Goal: Task Accomplishment & Management: Manage account settings

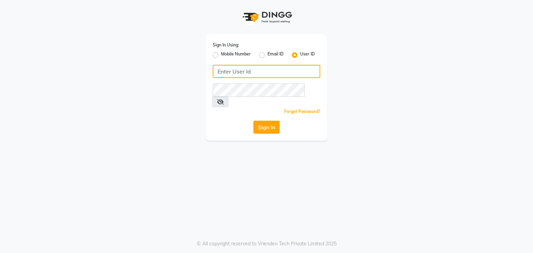
click at [242, 75] on input "Username" at bounding box center [267, 71] width 108 height 13
click at [221, 57] on label "Mobile Number" at bounding box center [236, 55] width 30 height 8
click at [221, 56] on input "Mobile Number" at bounding box center [223, 53] width 5 height 5
radio input "true"
radio input "false"
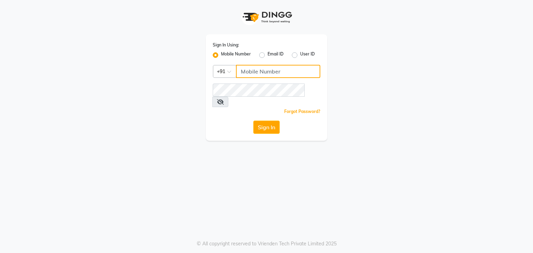
click at [256, 72] on input "Username" at bounding box center [278, 71] width 84 height 13
click at [262, 70] on input "Username" at bounding box center [278, 71] width 84 height 13
click at [256, 75] on input "Username" at bounding box center [278, 71] width 84 height 13
paste input "9850087900"
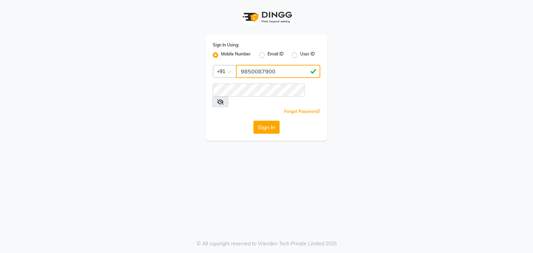
type input "9850087900"
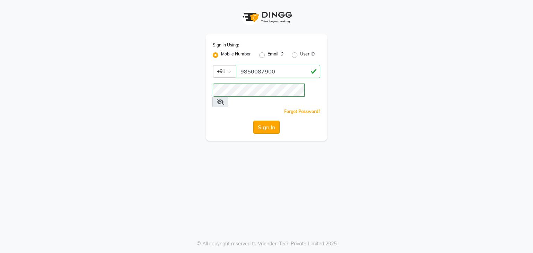
click at [271, 121] on button "Sign In" at bounding box center [266, 127] width 26 height 13
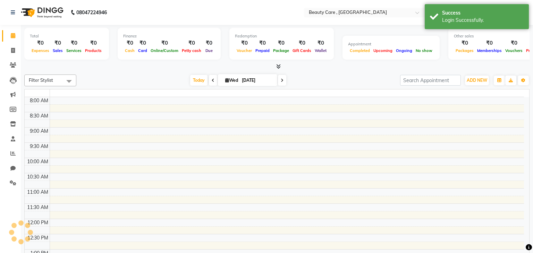
select select "en"
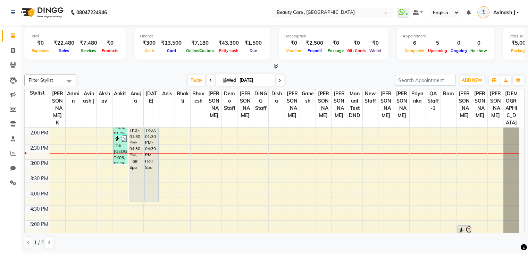
click at [501, 11] on span "Avinash J" at bounding box center [504, 12] width 22 height 7
click at [355, 18] on nav "08047224946 Select Location × Beauty Care , Kandivali East WhatsApp Status ✕ St…" at bounding box center [264, 12] width 528 height 25
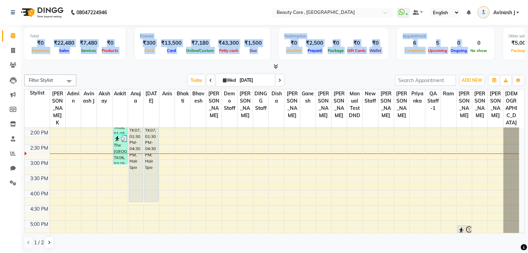
drag, startPoint x: 35, startPoint y: 39, endPoint x: 467, endPoint y: 46, distance: 431.9
click at [467, 46] on div "Total ₹0 Expenses ₹22,480 Sales ₹7,480 Services ₹0 Products Finance ₹300 Cash ₹…" at bounding box center [274, 45] width 500 height 34
click at [404, 48] on div "Completed" at bounding box center [415, 50] width 24 height 7
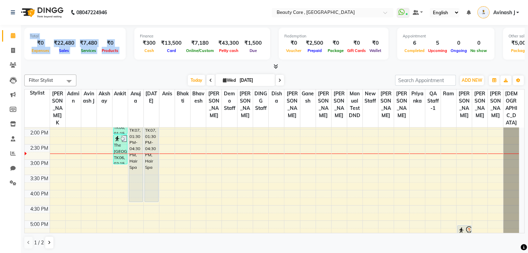
drag, startPoint x: 28, startPoint y: 36, endPoint x: 126, endPoint y: 52, distance: 98.8
click at [126, 52] on div "Total ₹0 Expenses ₹22,480 Sales ₹7,480 Services ₹0 Products Finance ₹300 Cash ₹…" at bounding box center [274, 45] width 500 height 34
click at [42, 45] on div "₹0" at bounding box center [40, 43] width 21 height 8
click at [50, 48] on div "₹0 Expenses ₹22,480 Sales ₹7,480 Services ₹0 Products" at bounding box center [75, 46] width 90 height 15
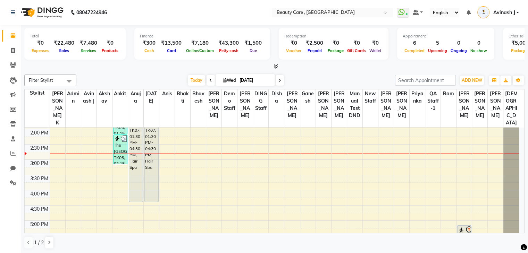
click at [37, 41] on div "₹0" at bounding box center [40, 43] width 21 height 8
drag, startPoint x: 54, startPoint y: 41, endPoint x: 74, endPoint y: 50, distance: 21.6
click at [73, 50] on div "₹22,480 Sales" at bounding box center [64, 46] width 26 height 15
click at [73, 50] on div "Sales" at bounding box center [64, 50] width 26 height 7
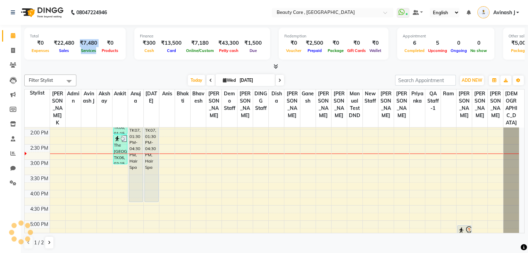
drag, startPoint x: 78, startPoint y: 42, endPoint x: 95, endPoint y: 52, distance: 19.5
click at [95, 52] on div "₹7,480 Services" at bounding box center [88, 46] width 23 height 15
drag, startPoint x: 103, startPoint y: 40, endPoint x: 117, endPoint y: 49, distance: 16.4
click at [117, 49] on div "₹0 Products" at bounding box center [110, 46] width 20 height 15
click at [117, 49] on span "Products" at bounding box center [110, 50] width 20 height 5
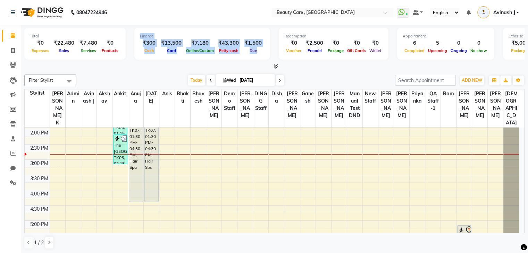
drag, startPoint x: 134, startPoint y: 34, endPoint x: 265, endPoint y: 51, distance: 131.7
click at [265, 51] on div "Finance ₹300 Cash ₹13,500 Card ₹7,180 Online/Custom ₹43,300 Petty cash ₹1,500 D…" at bounding box center [202, 44] width 136 height 32
drag, startPoint x: 141, startPoint y: 43, endPoint x: 151, endPoint y: 51, distance: 13.8
click at [151, 51] on div "₹300 Cash" at bounding box center [149, 46] width 18 height 15
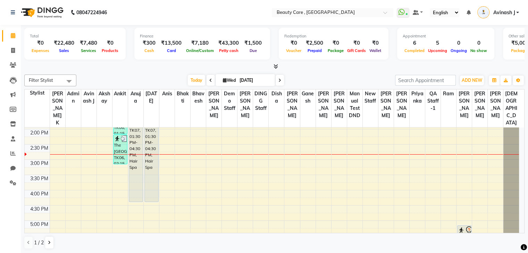
click at [164, 39] on div "Finance" at bounding box center [202, 36] width 125 height 6
click at [187, 40] on div "₹7,180" at bounding box center [199, 43] width 31 height 8
drag, startPoint x: 258, startPoint y: 41, endPoint x: 245, endPoint y: 52, distance: 17.2
click at [245, 52] on div "₹1,500 Due" at bounding box center [253, 46] width 23 height 15
click at [248, 52] on span "Due" at bounding box center [253, 50] width 11 height 5
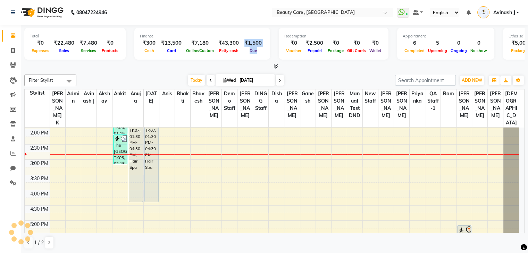
drag, startPoint x: 240, startPoint y: 44, endPoint x: 257, endPoint y: 52, distance: 18.3
click at [257, 52] on div "₹1,500 Due" at bounding box center [253, 46] width 23 height 15
click at [257, 52] on div "Due" at bounding box center [253, 50] width 23 height 7
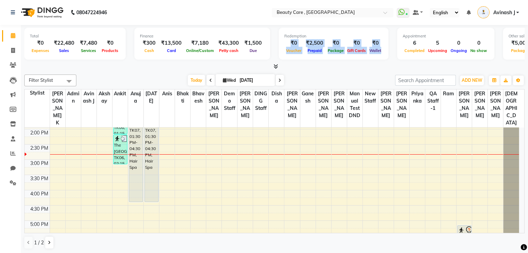
drag, startPoint x: 284, startPoint y: 41, endPoint x: 374, endPoint y: 48, distance: 89.5
click at [374, 48] on div "₹0 Voucher ₹2,500 Prepaid ₹0 Package ₹0 Gift Cards ₹0 Wallet" at bounding box center [333, 46] width 99 height 15
click at [374, 48] on div "Wallet" at bounding box center [375, 50] width 15 height 7
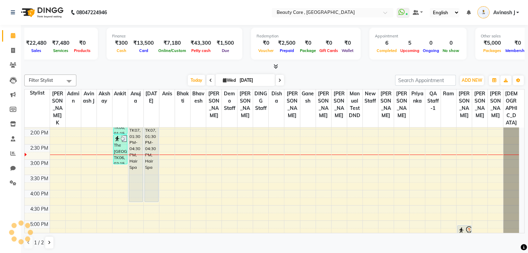
scroll to position [0, 42]
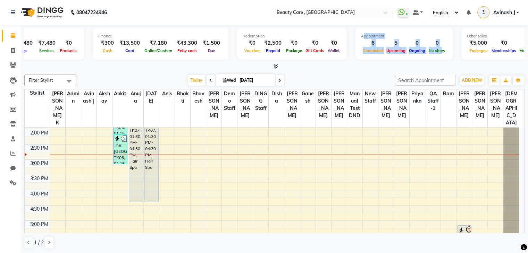
drag, startPoint x: 351, startPoint y: 36, endPoint x: 433, endPoint y: 48, distance: 82.7
click at [435, 48] on div "Appointment 6 Completed 5 Upcoming 0 Ongoing 0 No show" at bounding box center [403, 44] width 97 height 32
click at [435, 48] on div "No show" at bounding box center [437, 50] width 20 height 7
click at [427, 45] on div "0" at bounding box center [437, 43] width 20 height 8
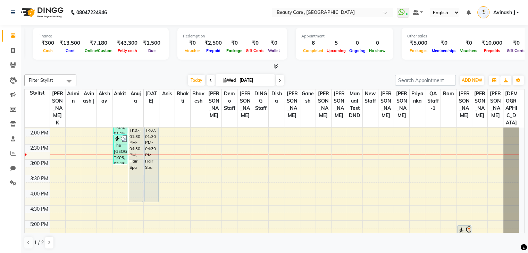
scroll to position [0, 107]
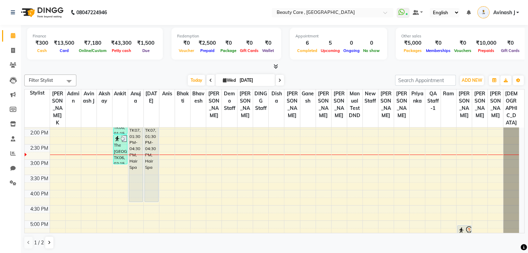
drag, startPoint x: 392, startPoint y: 35, endPoint x: 425, endPoint y: 32, distance: 33.4
click at [425, 32] on div "Other sales ₹5,000 Packages ₹0 Memberships ₹0 Vouchers ₹10,000 Prepaids ₹0 Gift…" at bounding box center [461, 44] width 131 height 32
click at [425, 46] on div "₹0" at bounding box center [438, 43] width 28 height 8
drag, startPoint x: 393, startPoint y: 42, endPoint x: 506, endPoint y: 47, distance: 113.6
click at [507, 47] on div "₹5,000 Packages ₹0 Memberships ₹0 Vouchers ₹10,000 Prepaids ₹0 Gift Cards" at bounding box center [461, 46] width 120 height 15
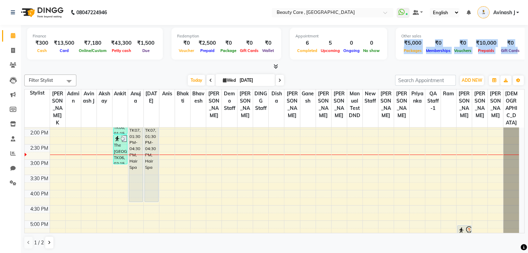
click at [507, 47] on div "Gift Cards" at bounding box center [510, 50] width 22 height 7
click at [424, 46] on div "₹0" at bounding box center [438, 43] width 28 height 8
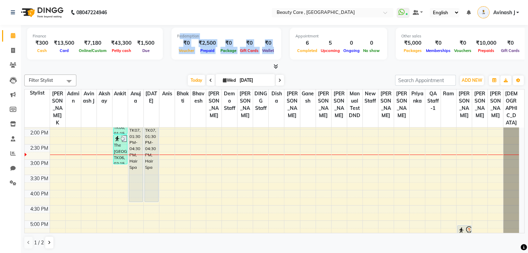
drag, startPoint x: 170, startPoint y: 37, endPoint x: 268, endPoint y: 50, distance: 98.7
click at [268, 50] on div "Redemption ₹0 Voucher ₹2,500 Prepaid ₹0 Package ₹0 Gift Cards ₹0 Wallet" at bounding box center [226, 44] width 110 height 32
click at [268, 50] on span "Wallet" at bounding box center [267, 50] width 15 height 5
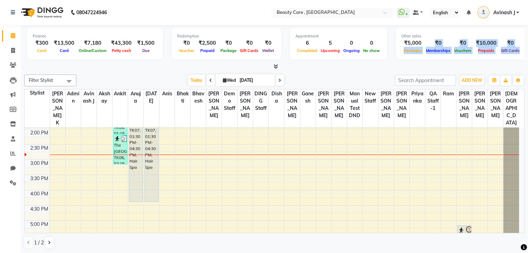
drag, startPoint x: 393, startPoint y: 48, endPoint x: 508, endPoint y: 48, distance: 114.9
click at [508, 48] on div "₹5,000 Packages ₹0 Memberships ₹0 Vouchers ₹10,000 Prepaids ₹0 Gift Cards" at bounding box center [461, 46] width 120 height 15
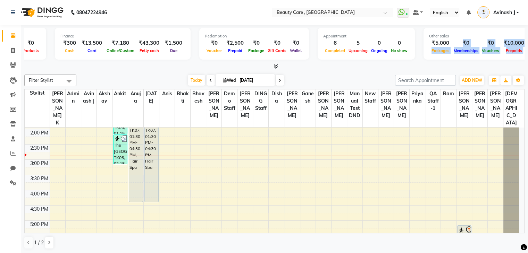
scroll to position [0, 0]
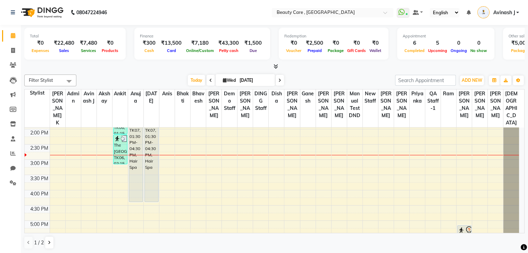
click at [346, 39] on div "Redemption" at bounding box center [333, 36] width 99 height 6
click at [276, 66] on icon at bounding box center [276, 66] width 5 height 5
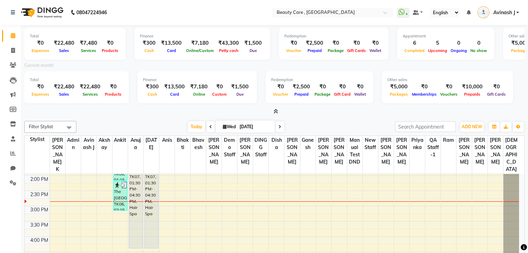
click at [276, 112] on icon at bounding box center [276, 111] width 5 height 5
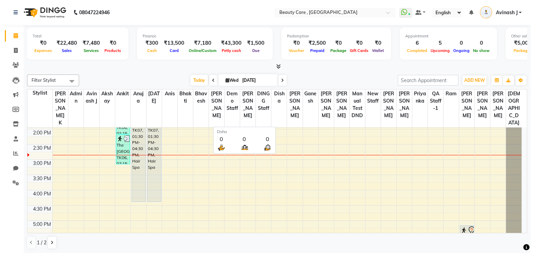
scroll to position [0, 0]
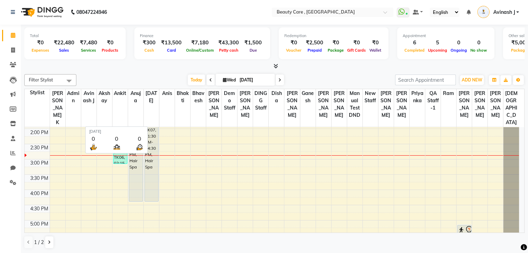
drag, startPoint x: 148, startPoint y: 121, endPoint x: 33, endPoint y: 109, distance: 115.2
click at [33, 109] on th "Stylist" at bounding box center [37, 108] width 25 height 38
click at [90, 173] on div "6:00 AM 6:30 AM 7:00 AM 7:30 AM 8:00 AM 8:30 AM 9:00 AM 9:30 AM 10:00 AM 10:30 …" at bounding box center [272, 129] width 494 height 488
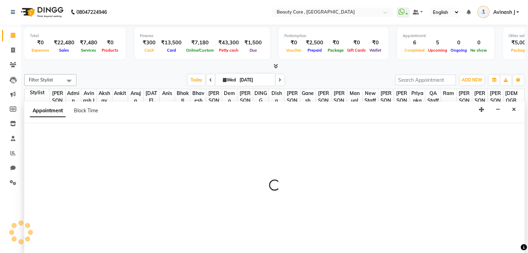
select select "88832"
select select "930"
select select "tentative"
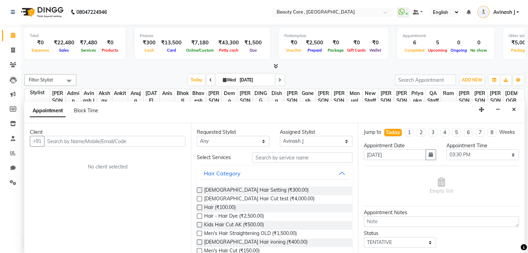
click at [32, 131] on div "Client" at bounding box center [108, 132] width 156 height 7
click at [96, 145] on input "text" at bounding box center [114, 141] width 141 height 11
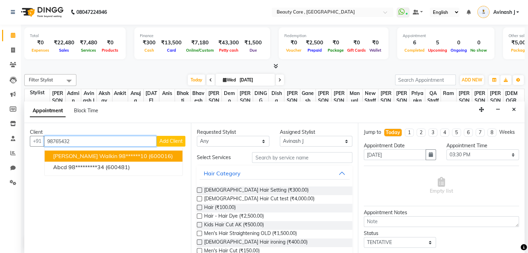
type input "98765432"
click at [173, 142] on span "Add Client" at bounding box center [170, 141] width 23 height 6
select select "22"
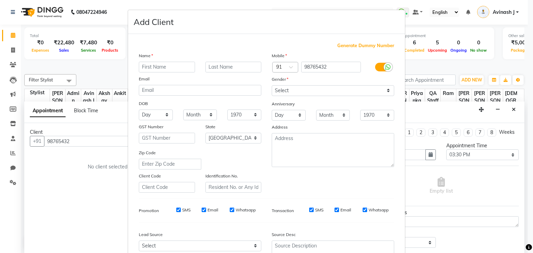
click at [149, 67] on input "text" at bounding box center [167, 67] width 56 height 11
click at [362, 77] on div "Gender" at bounding box center [333, 81] width 133 height 10
click at [332, 99] on div "Anniversary" at bounding box center [333, 104] width 133 height 11
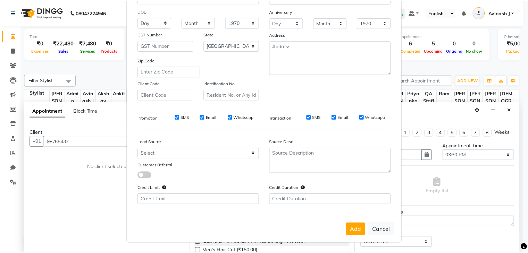
scroll to position [97, 0]
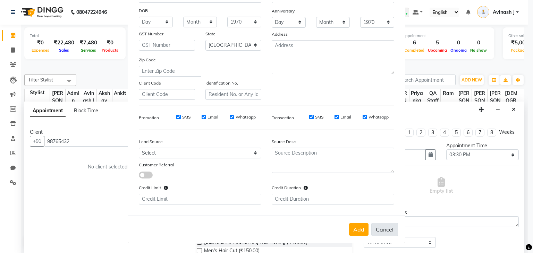
click at [378, 231] on button "Cancel" at bounding box center [384, 229] width 27 height 13
select select
select select "null"
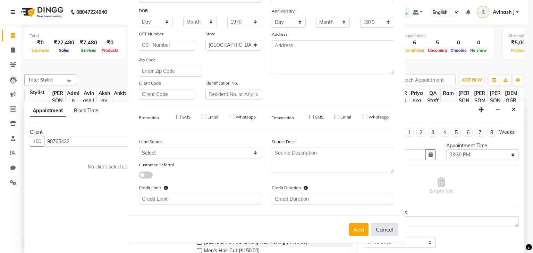
select select
checkbox input "false"
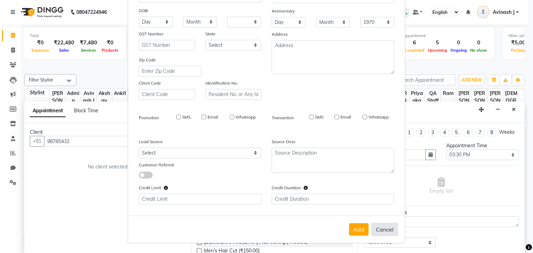
checkbox input "false"
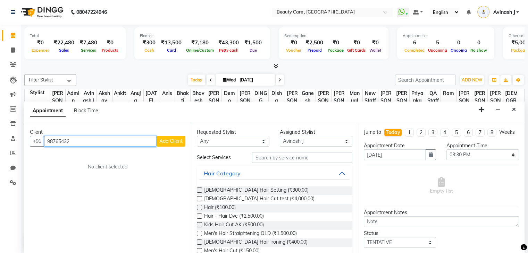
click at [84, 142] on input "98765432" at bounding box center [100, 141] width 112 height 11
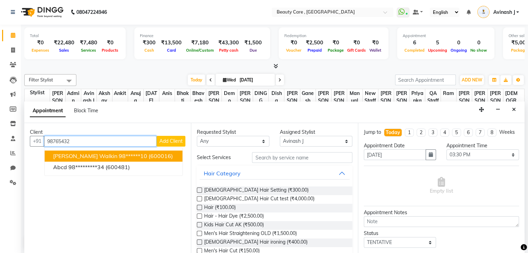
click at [119, 154] on ngb-highlight "98******10" at bounding box center [133, 156] width 28 height 7
type input "98******10"
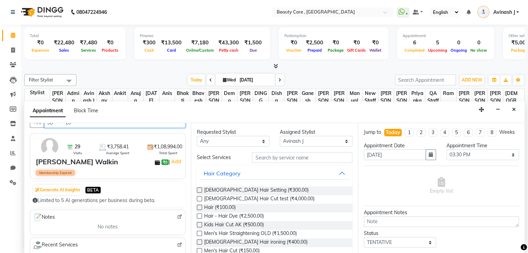
scroll to position [0, 0]
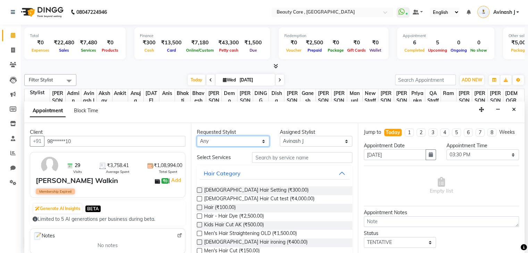
click at [217, 139] on select "Any Admin Akshay Anis Ankit Anuja Ashvin Avinash J Bhakti bhavesh Daniel Demo s…" at bounding box center [233, 141] width 73 height 11
click at [197, 136] on select "Any Admin Akshay Anis Ankit Anuja Ashvin Avinash J Bhakti bhavesh Daniel Demo s…" at bounding box center [233, 141] width 73 height 11
click at [308, 140] on select "Select Admin Akshay Anis Ankit Anuja Ashvin Avinash J Bhakti bhavesh Daniel Dem…" at bounding box center [316, 141] width 73 height 11
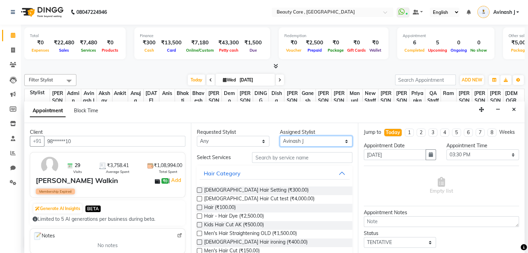
click at [280, 136] on select "Select Admin Akshay Anis Ankit Anuja Ashvin Avinash J Bhakti bhavesh Daniel Dem…" at bounding box center [316, 141] width 73 height 11
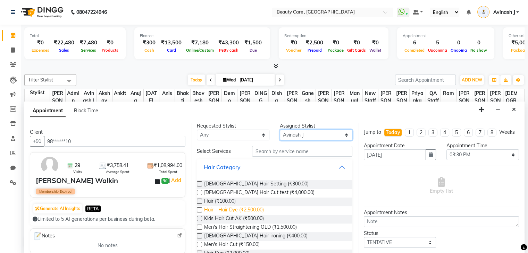
scroll to position [11, 0]
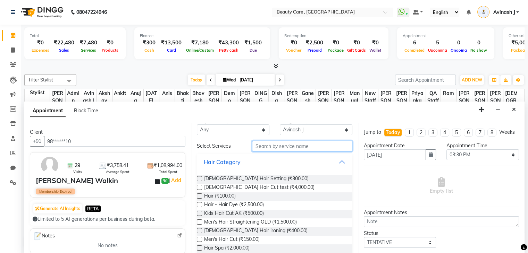
click at [268, 146] on input "text" at bounding box center [302, 146] width 100 height 11
type input "hair"
click at [200, 195] on label at bounding box center [199, 196] width 5 height 5
click at [200, 195] on input "checkbox" at bounding box center [199, 197] width 5 height 5
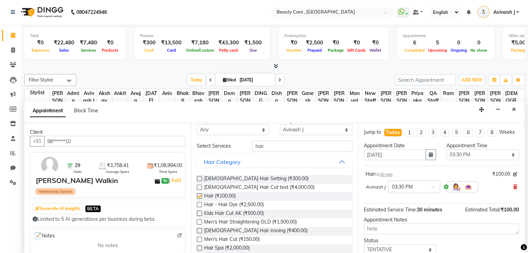
checkbox input "false"
click at [200, 203] on label at bounding box center [199, 204] width 5 height 5
click at [200, 203] on input "checkbox" at bounding box center [199, 205] width 5 height 5
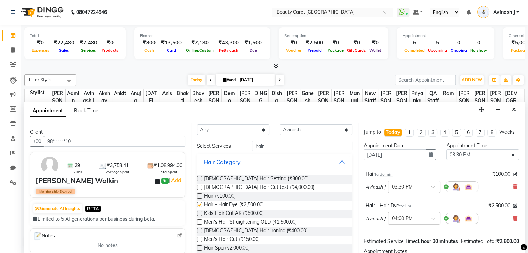
checkbox input "false"
click at [426, 161] on button "button" at bounding box center [431, 155] width 10 height 11
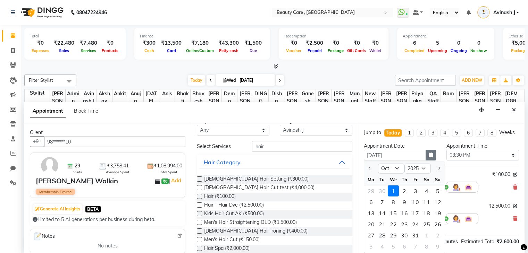
click at [426, 161] on button "button" at bounding box center [431, 155] width 10 height 11
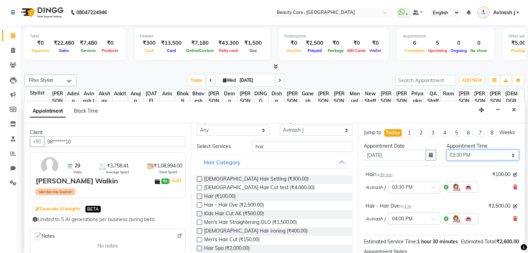
click at [467, 161] on select "Select 07:00 AM 07:05 AM 07:10 AM 07:15 AM 07:20 AM 07:25 AM 07:30 AM 07:35 AM …" at bounding box center [482, 155] width 73 height 11
click at [406, 135] on li "1" at bounding box center [409, 133] width 9 height 8
type input "08 October 2025"
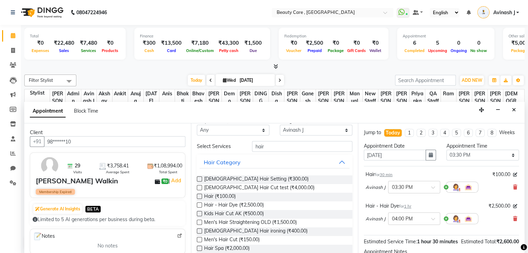
select select "930"
click at [395, 133] on div "Today" at bounding box center [392, 132] width 13 height 7
type input "[DATE]"
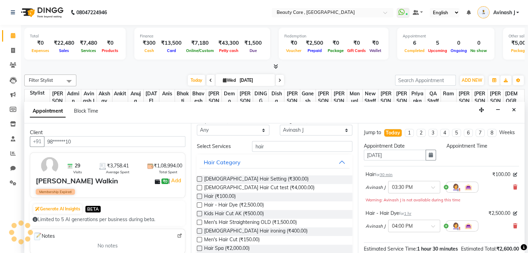
select select "930"
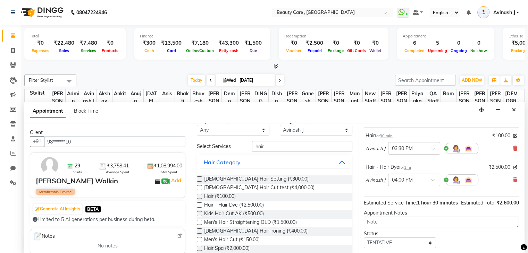
scroll to position [39, 0]
click at [430, 151] on div at bounding box center [413, 147] width 51 height 7
click at [429, 139] on div "Hair for 30 min ₹100.00" at bounding box center [442, 135] width 152 height 7
click at [454, 152] on img at bounding box center [456, 148] width 8 height 8
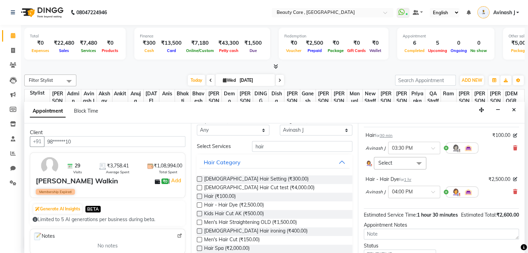
click at [399, 168] on span "Select" at bounding box center [400, 163] width 52 height 12
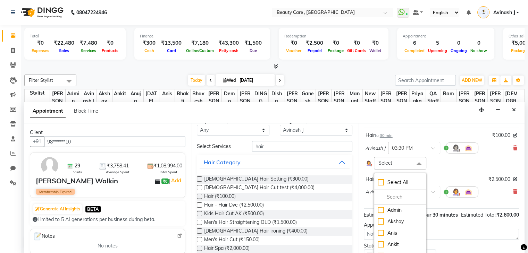
click at [439, 179] on div "Hair for 30 min ₹100.00 Avinash J × 03:30 PM Select Select All Admin Akshay Ani…" at bounding box center [441, 168] width 155 height 82
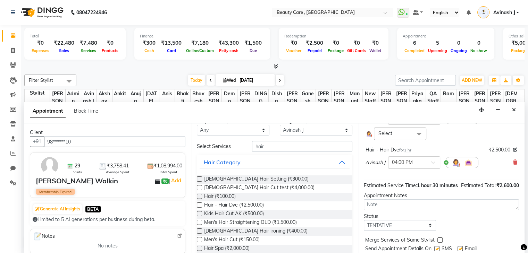
scroll to position [78, 0]
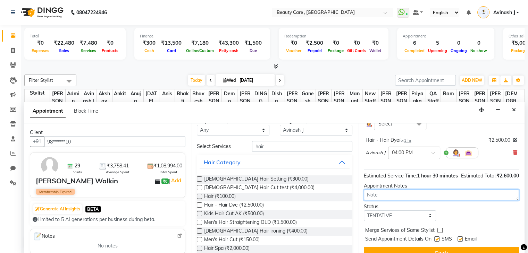
click at [391, 201] on textarea at bounding box center [441, 195] width 155 height 11
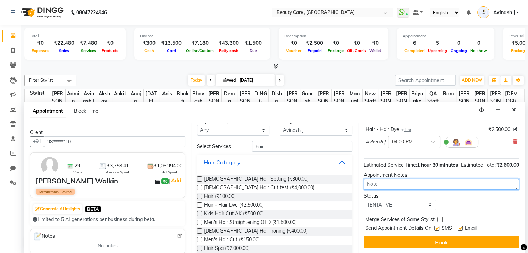
scroll to position [103, 0]
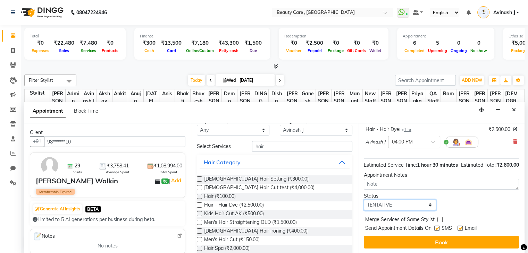
click at [384, 202] on select "Select TENTATIVE CONFIRM CHECK-IN UPCOMING" at bounding box center [400, 205] width 73 height 11
select select "confirm booking"
click at [364, 200] on select "Select TENTATIVE CONFIRM CHECK-IN UPCOMING" at bounding box center [400, 205] width 73 height 11
click at [437, 227] on label at bounding box center [436, 228] width 5 height 5
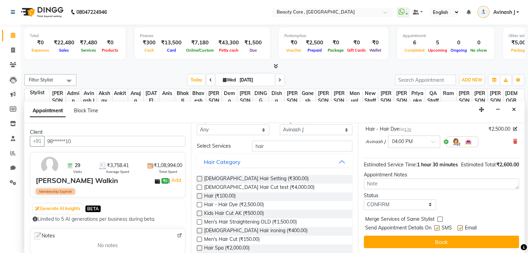
click at [437, 227] on input "checkbox" at bounding box center [436, 229] width 5 height 5
checkbox input "false"
click at [459, 227] on label at bounding box center [460, 228] width 5 height 5
click at [459, 227] on input "checkbox" at bounding box center [460, 229] width 5 height 5
checkbox input "false"
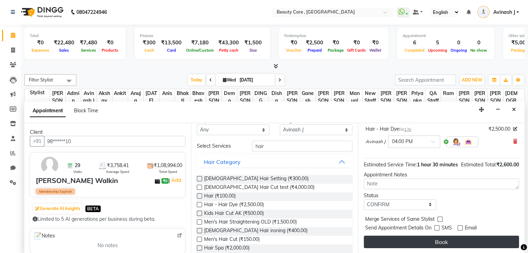
click at [437, 243] on button "Book" at bounding box center [441, 242] width 155 height 12
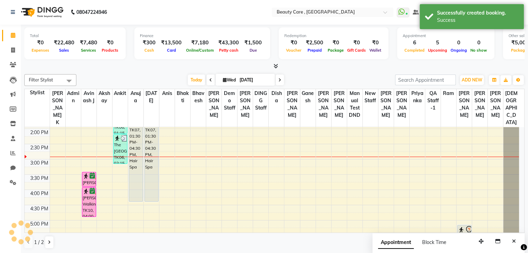
scroll to position [0, 0]
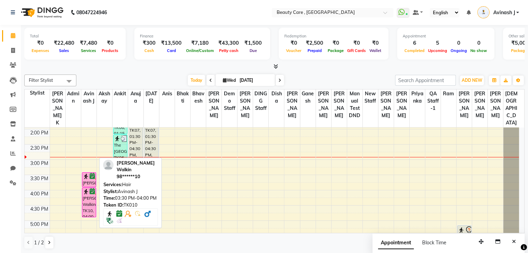
click at [87, 180] on div "Satvik Walkin, TK10, 03:30 PM-04:00 PM, Hair" at bounding box center [89, 180] width 14 height 14
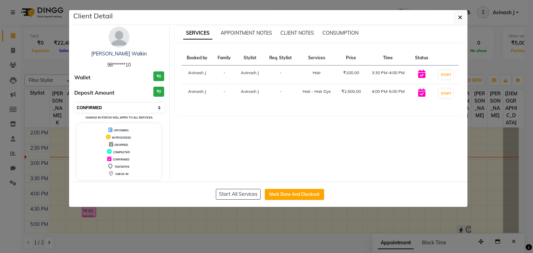
click at [101, 107] on select "Select IN SERVICE CONFIRMED TENTATIVE CHECK IN MARK DONE DROPPED UPCOMING" at bounding box center [120, 108] width 90 height 10
click at [75, 103] on select "Select IN SERVICE CONFIRMED TENTATIVE CHECK IN MARK DONE DROPPED UPCOMING" at bounding box center [120, 108] width 90 height 10
click at [108, 107] on select "Select IN SERVICE CONFIRMED TENTATIVE CHECK IN MARK DONE DROPPED UPCOMING" at bounding box center [120, 108] width 90 height 10
click at [222, 140] on div "SERVICES APPOINTMENT NOTES CLIENT NOTES CONSUMPTION Booked by Family Stylist Re…" at bounding box center [321, 103] width 302 height 153
click at [92, 104] on select "Select IN SERVICE CONFIRMED TENTATIVE CHECK IN MARK DONE DROPPED UPCOMING" at bounding box center [120, 108] width 90 height 10
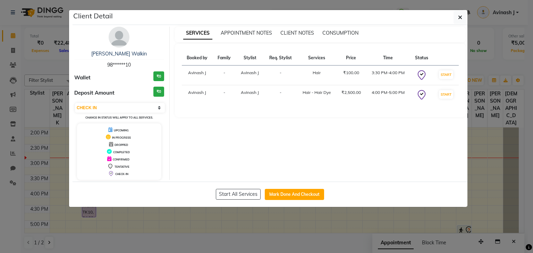
click at [254, 128] on div "SERVICES APPOINTMENT NOTES CLIENT NOTES CONSUMPTION Booked by Family Stylist Re…" at bounding box center [321, 103] width 302 height 153
click at [442, 74] on button "START" at bounding box center [446, 74] width 14 height 9
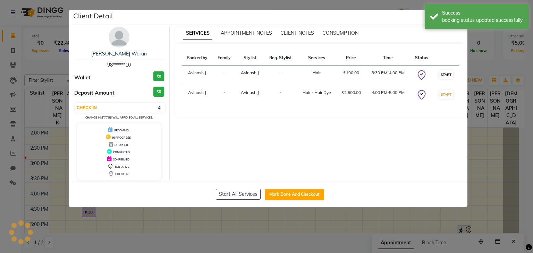
select select "select"
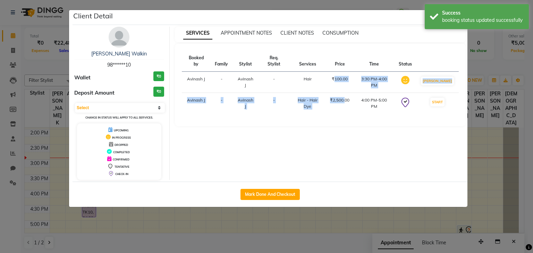
drag, startPoint x: 336, startPoint y: 74, endPoint x: 348, endPoint y: 96, distance: 25.6
click at [348, 96] on tbody "Avinash J - Avinash J - Hair ₹100.00 3:30 PM-4:00 PM MARK DONE Avinash J - Avin…" at bounding box center [320, 93] width 277 height 42
click at [348, 96] on td "₹2,500.00" at bounding box center [340, 103] width 28 height 21
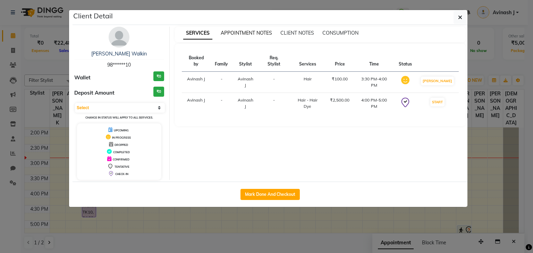
click at [232, 34] on span "APPOINTMENT NOTES" at bounding box center [246, 33] width 51 height 6
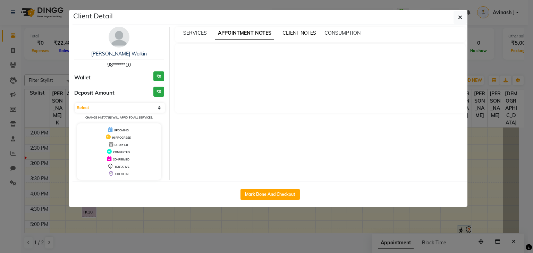
click at [302, 34] on span "CLIENT NOTES" at bounding box center [300, 33] width 34 height 6
click at [335, 32] on span "CONSUMPTION" at bounding box center [342, 33] width 36 height 6
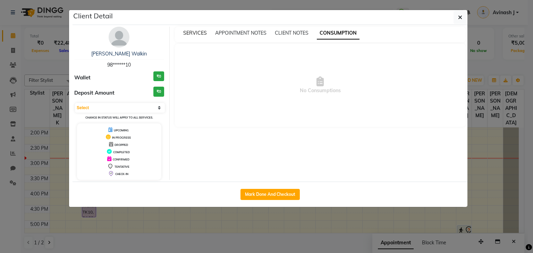
click at [192, 33] on span "SERVICES" at bounding box center [195, 33] width 24 height 6
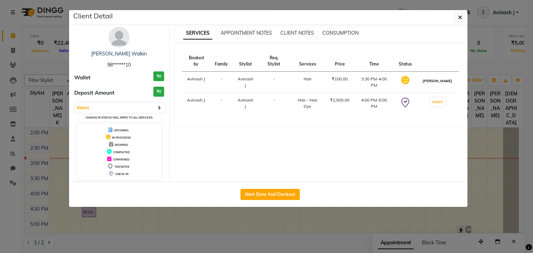
click at [435, 77] on button "MARK DONE" at bounding box center [437, 81] width 33 height 9
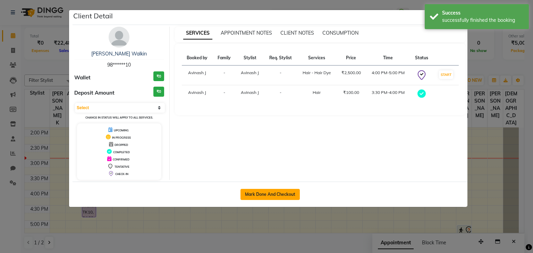
click at [269, 190] on button "Mark Done And Checkout" at bounding box center [270, 194] width 59 height 11
select select "service"
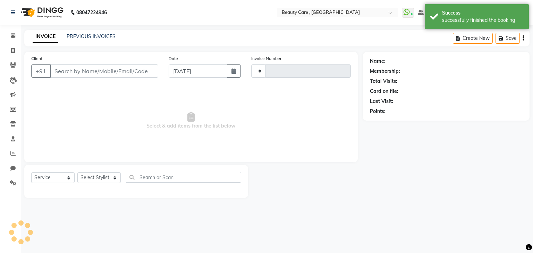
type input "3051"
select select "5646"
type input "98******10"
select select "88832"
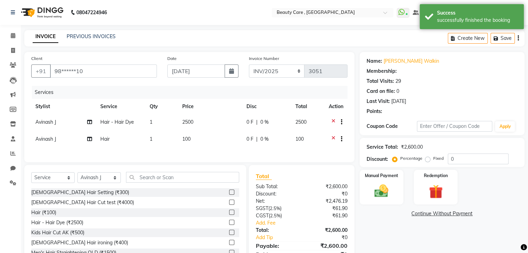
select select "1: Object"
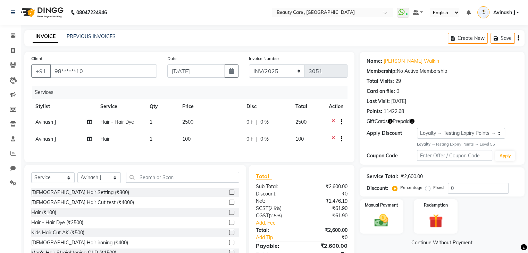
scroll to position [36, 0]
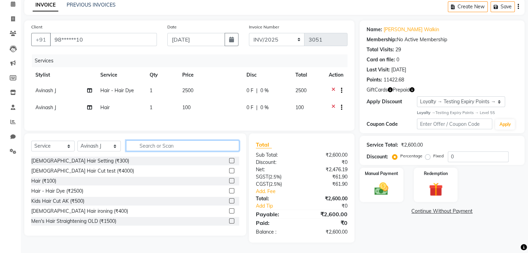
click at [143, 144] on input "text" at bounding box center [182, 146] width 113 height 11
click at [229, 220] on label at bounding box center [231, 221] width 5 height 5
click at [229, 220] on input "checkbox" at bounding box center [231, 221] width 5 height 5
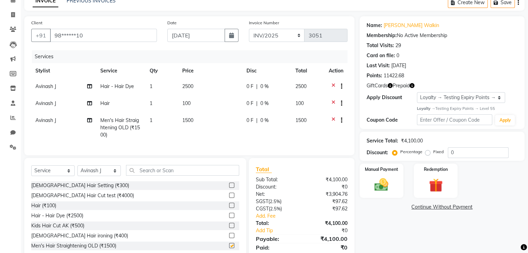
checkbox input "false"
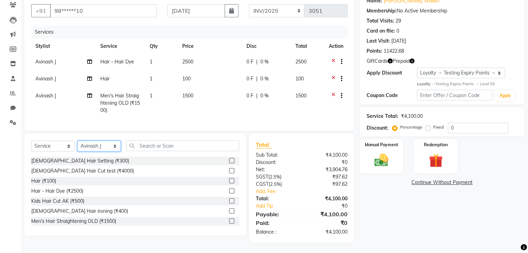
click at [104, 146] on select "Select Stylist Admin Akshay Anis Ankit Anuja Ashvin Avinash Avinash J Avneesh B…" at bounding box center [98, 146] width 43 height 11
select select "86533"
click at [77, 141] on select "Select Stylist Admin Akshay Anis Ankit Anuja Ashvin Avinash Avinash J Avneesh B…" at bounding box center [98, 146] width 43 height 11
click at [229, 210] on label at bounding box center [231, 211] width 5 height 5
click at [229, 210] on input "checkbox" at bounding box center [231, 211] width 5 height 5
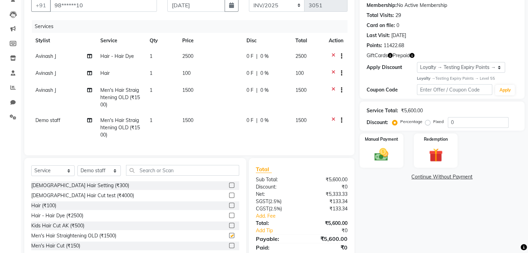
checkbox input "false"
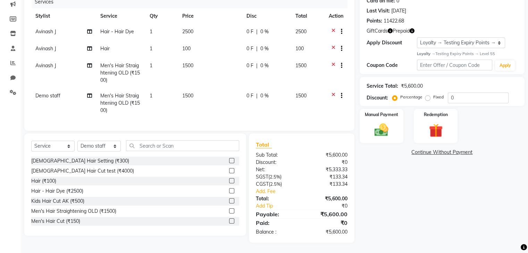
scroll to position [0, 0]
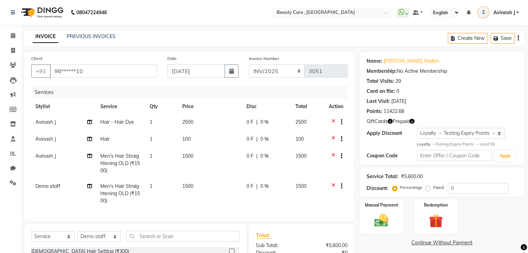
click at [53, 125] on span "Avinash J" at bounding box center [45, 122] width 21 height 6
select select "88832"
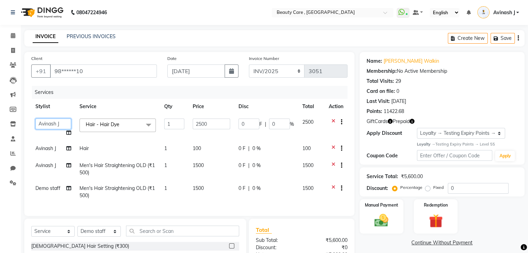
click at [54, 123] on select "Admin Akshay Anis Ankit Anuja Ashvin Avinash Avinash J Avneesh Bhakti bhavesh B…" at bounding box center [53, 124] width 36 height 11
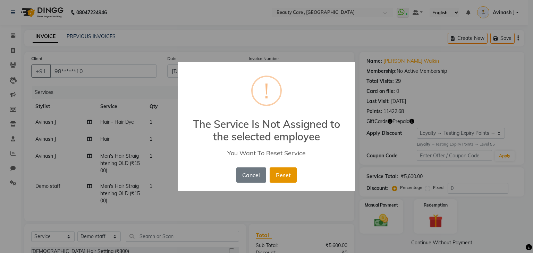
click at [284, 174] on button "Reset" at bounding box center [283, 175] width 27 height 15
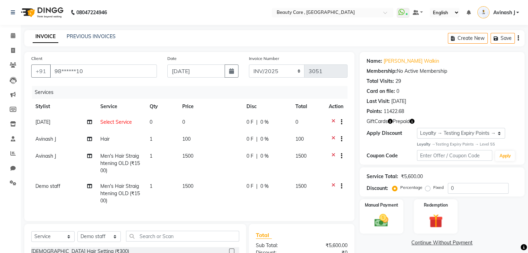
click at [112, 122] on span "Select Service" at bounding box center [116, 122] width 32 height 6
select select "85052"
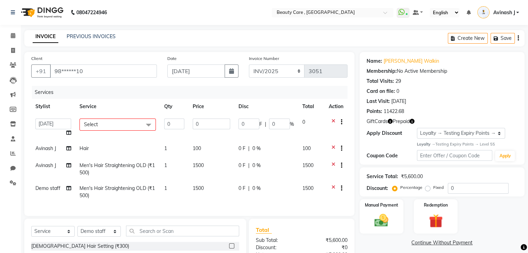
click at [108, 125] on span "Select" at bounding box center [117, 125] width 76 height 12
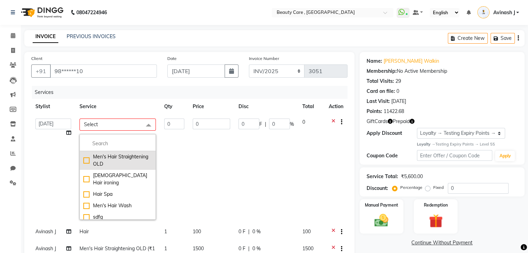
click at [104, 162] on div "Men's Hair Straightening OLD" at bounding box center [117, 160] width 69 height 15
checkbox input "true"
type input "1"
type input "1500"
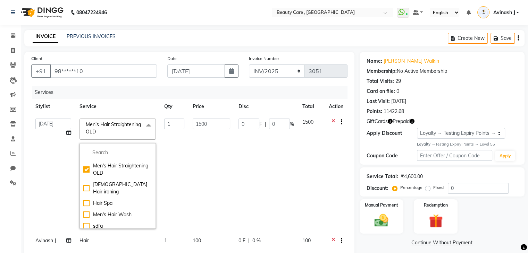
click at [340, 193] on td at bounding box center [336, 174] width 23 height 119
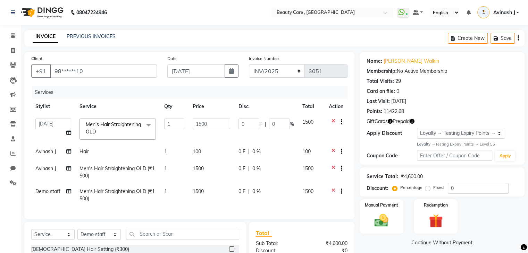
click at [279, 91] on div "Services" at bounding box center [192, 92] width 321 height 13
click at [426, 106] on div "Name: Satvik Walkin Membership: No Active Membership Total Visits: 29 Card on f…" at bounding box center [442, 85] width 151 height 60
click at [352, 116] on div "Client +91 98******10 Date 01 October 2025 Invoice Number INV/2025 SER-25 INV/2…" at bounding box center [189, 135] width 330 height 167
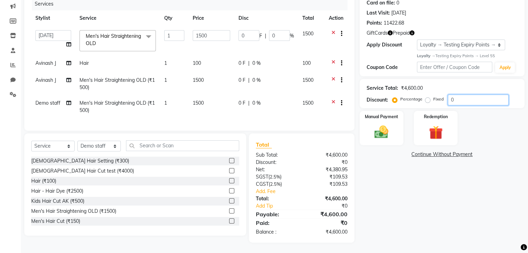
click at [477, 95] on input "0" at bounding box center [478, 100] width 61 height 11
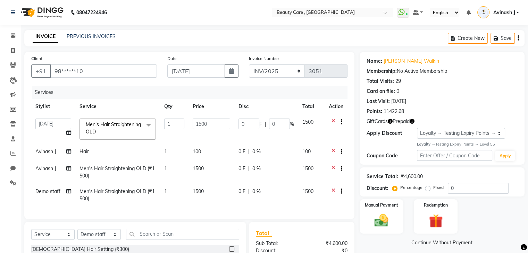
click at [334, 131] on td at bounding box center [336, 130] width 23 height 30
click at [325, 93] on div "Services" at bounding box center [192, 92] width 321 height 13
click at [291, 75] on select "INV/2025 SER-25 INV/2025-2026" at bounding box center [277, 71] width 56 height 13
click at [234, 194] on td "0 F | 0 %" at bounding box center [266, 195] width 64 height 23
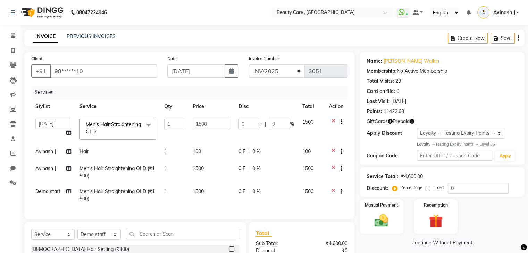
select select "86533"
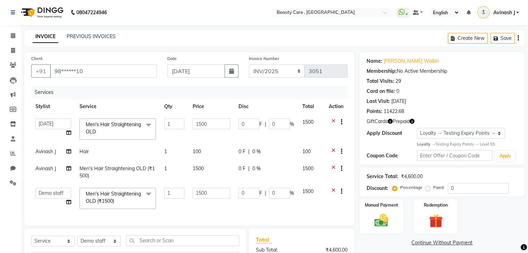
scroll to position [90, 0]
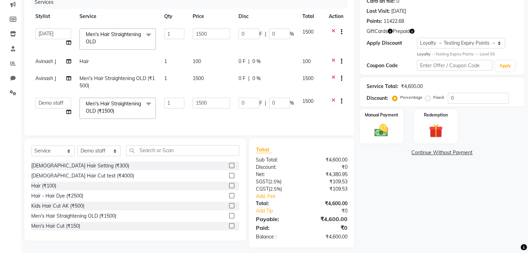
drag, startPoint x: 365, startPoint y: 85, endPoint x: 430, endPoint y: 87, distance: 65.0
click at [430, 87] on div "Service Total: ₹4,600.00 Discount: Percentage Fixed 0" at bounding box center [442, 91] width 165 height 29
click at [400, 99] on div "Percentage" at bounding box center [408, 97] width 29 height 8
click at [435, 99] on label "Fixed" at bounding box center [438, 97] width 10 height 6
click at [432, 99] on input "Fixed" at bounding box center [429, 97] width 5 height 5
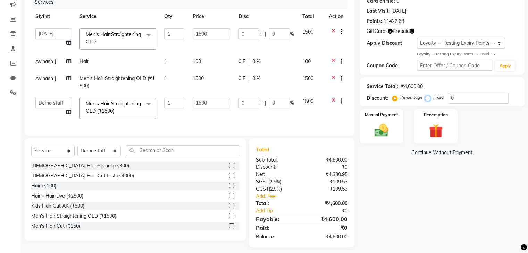
radio input "true"
click at [400, 98] on label "Percentage" at bounding box center [411, 97] width 22 height 6
click at [395, 98] on input "Percentage" at bounding box center [396, 97] width 5 height 5
radio input "true"
click at [451, 99] on input "0" at bounding box center [478, 98] width 61 height 11
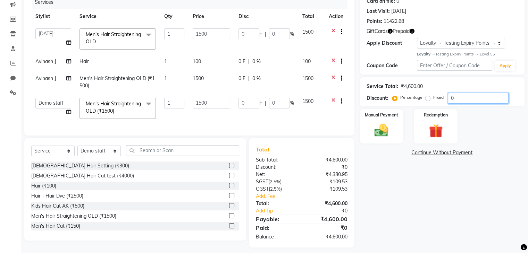
type input "20"
type input "300"
type input "20"
type input "300"
type input "20"
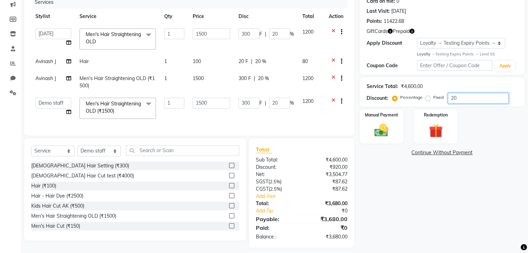
type input "20"
click at [433, 99] on label "Fixed" at bounding box center [438, 97] width 10 height 6
click at [428, 99] on input "Fixed" at bounding box center [429, 97] width 5 height 5
radio input "true"
type input "6.52"
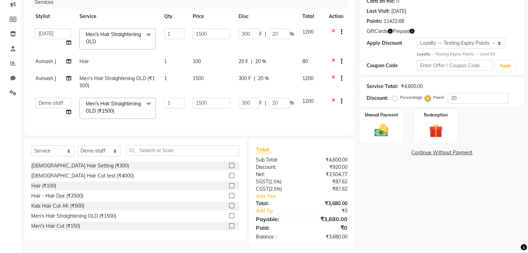
type input "0.43"
type input "6.52"
type input "0.43"
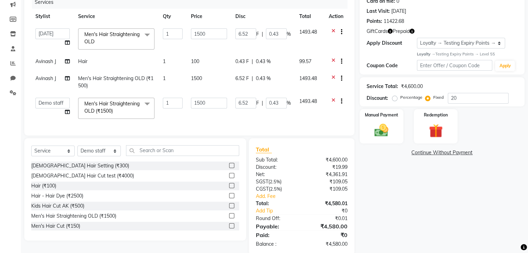
click at [400, 99] on label "Percentage" at bounding box center [411, 97] width 22 height 6
click at [395, 99] on input "Percentage" at bounding box center [396, 97] width 5 height 5
radio input "true"
type input "300"
type input "20"
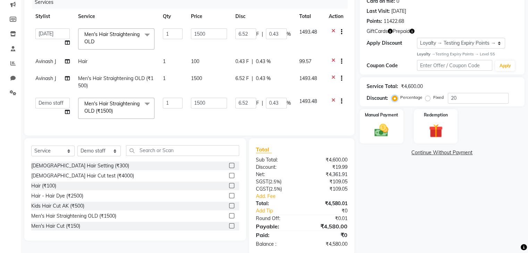
type input "300"
type input "20"
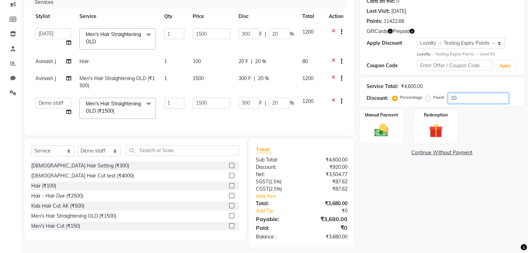
click at [464, 98] on input "20" at bounding box center [478, 98] width 61 height 11
type input "2"
type input "30"
type input "2"
type input "30"
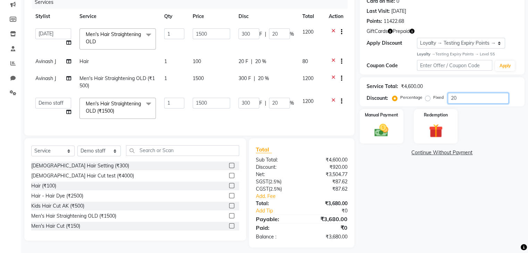
type input "2"
type input "0"
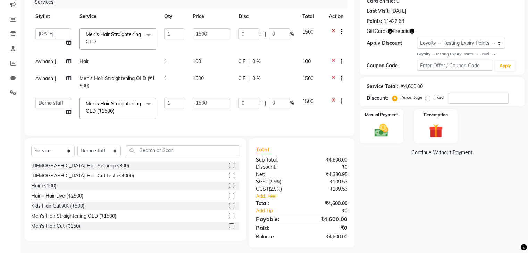
click at [311, 117] on td "1500" at bounding box center [311, 109] width 26 height 30
click at [258, 62] on span "0 %" at bounding box center [256, 61] width 8 height 7
select select "88832"
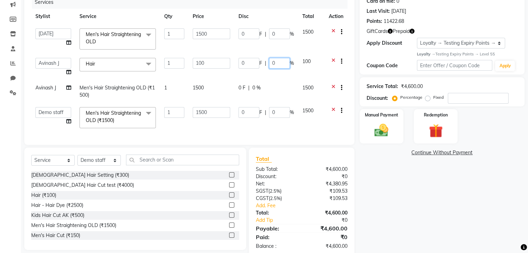
click at [280, 64] on input "0" at bounding box center [279, 63] width 21 height 11
type input "10"
click at [388, 160] on div "Name: Satvik Walkin Membership: No Active Membership Total Visits: 29 Card on f…" at bounding box center [445, 109] width 170 height 295
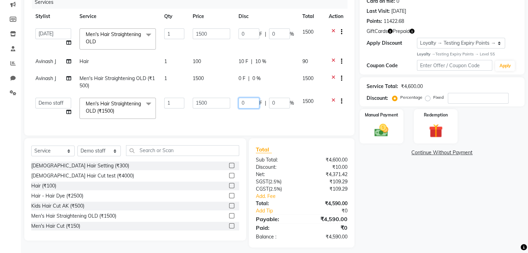
click at [250, 103] on input "0" at bounding box center [248, 103] width 21 height 11
drag, startPoint x: 250, startPoint y: 103, endPoint x: 278, endPoint y: 118, distance: 32.2
click at [255, 122] on div "Services Stylist Service Qty Price Disc Total Action Admin Akshay Anis Ankit An…" at bounding box center [189, 62] width 316 height 133
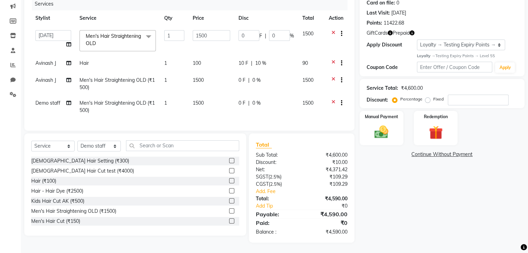
drag, startPoint x: 278, startPoint y: 118, endPoint x: 277, endPoint y: 101, distance: 17.7
click at [288, 118] on div "Services Stylist Service Qty Price Disc Total Action Admin Akshay Anis Ankit An…" at bounding box center [189, 61] width 316 height 126
click at [280, 104] on div "0 F | 0 %" at bounding box center [266, 103] width 56 height 7
select select "86533"
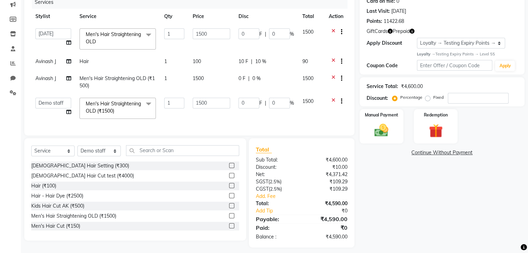
scroll to position [0, 0]
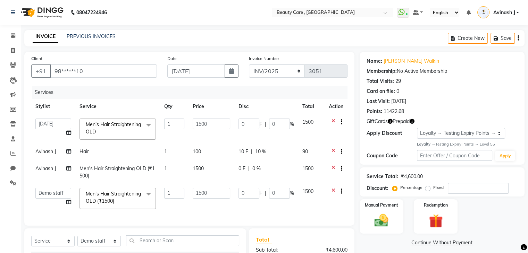
click at [333, 190] on icon at bounding box center [334, 192] width 4 height 9
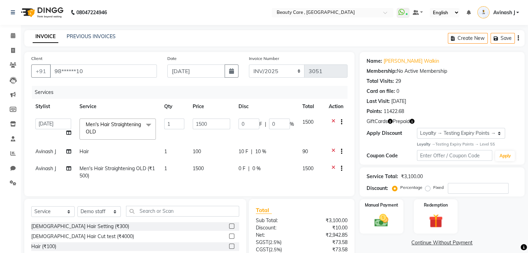
click at [332, 121] on icon at bounding box center [334, 123] width 4 height 9
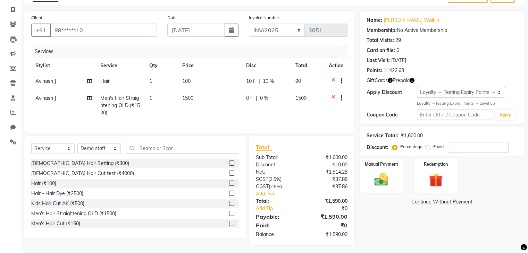
scroll to position [49, 0]
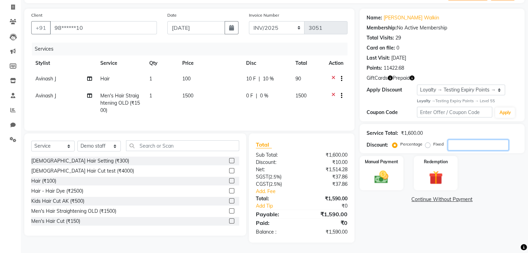
click at [459, 140] on input "number" at bounding box center [478, 145] width 61 height 11
click at [369, 167] on div "Manual Payment" at bounding box center [381, 174] width 45 height 36
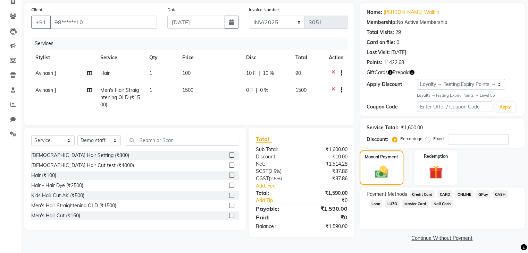
scroll to position [50, 0]
click at [502, 193] on span "CASH" at bounding box center [500, 194] width 15 height 8
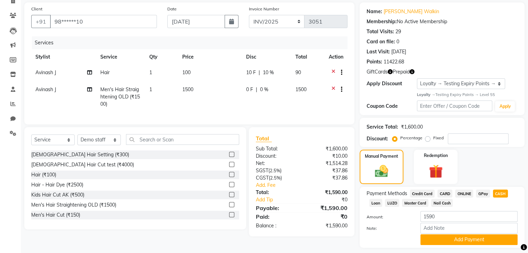
scroll to position [70, 0]
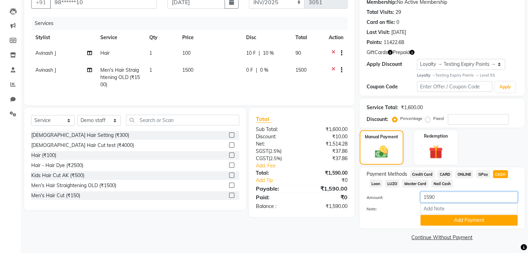
drag, startPoint x: 442, startPoint y: 198, endPoint x: 375, endPoint y: 200, distance: 66.7
click at [375, 200] on div "Amount: 1590" at bounding box center [441, 198] width 161 height 12
click at [436, 219] on button "Add Payment" at bounding box center [468, 220] width 97 height 11
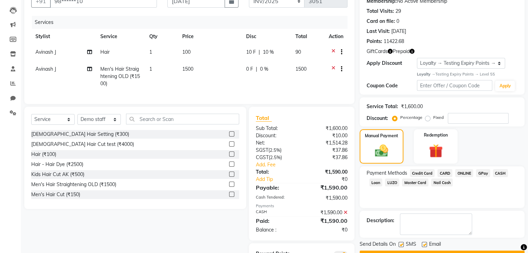
scroll to position [116, 0]
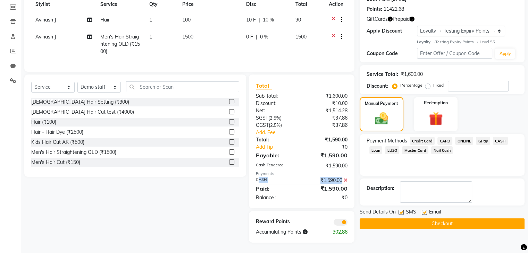
drag, startPoint x: 257, startPoint y: 172, endPoint x: 345, endPoint y: 173, distance: 88.2
click at [345, 177] on div "CASH ₹1,590.00" at bounding box center [302, 180] width 102 height 7
click at [400, 210] on label at bounding box center [401, 212] width 5 height 5
click at [400, 211] on input "checkbox" at bounding box center [401, 213] width 5 height 5
checkbox input "false"
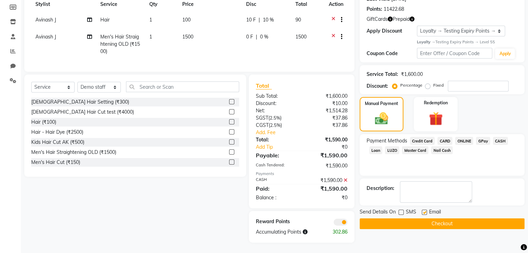
click at [424, 210] on label at bounding box center [424, 212] width 5 height 5
click at [424, 211] on input "checkbox" at bounding box center [424, 213] width 5 height 5
checkbox input "false"
click at [344, 178] on icon at bounding box center [346, 180] width 4 height 5
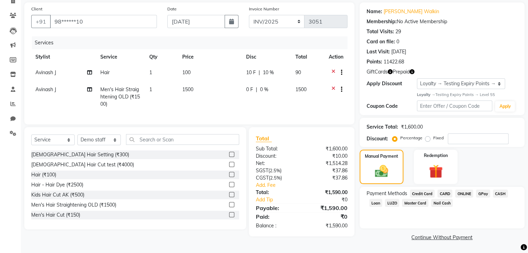
scroll to position [50, 0]
click at [498, 194] on span "CASH" at bounding box center [500, 194] width 15 height 8
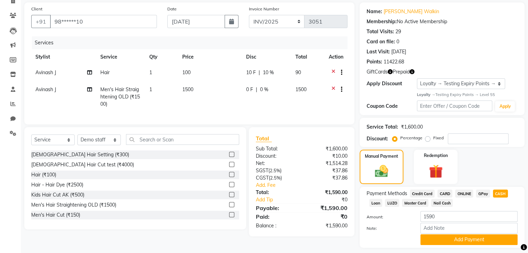
scroll to position [70, 0]
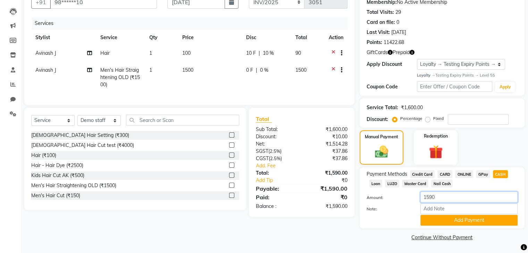
click at [450, 198] on input "1590" at bounding box center [468, 197] width 97 height 11
type input "1000"
click at [444, 222] on button "Add Payment" at bounding box center [468, 220] width 97 height 11
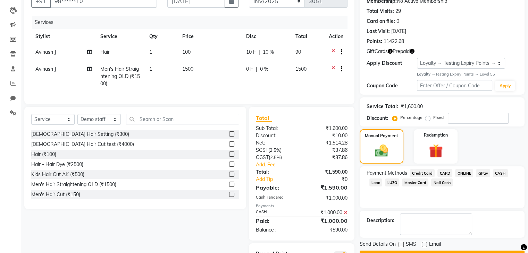
click at [442, 174] on span "CARD" at bounding box center [444, 173] width 15 height 8
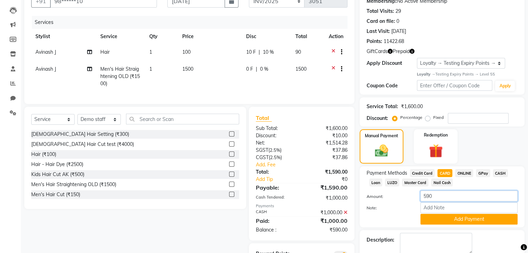
drag, startPoint x: 433, startPoint y: 198, endPoint x: 412, endPoint y: 195, distance: 20.2
click at [412, 195] on div "Amount: 590" at bounding box center [441, 197] width 161 height 12
drag, startPoint x: 412, startPoint y: 195, endPoint x: 403, endPoint y: 201, distance: 10.4
click at [403, 201] on div "Amount: 590" at bounding box center [441, 197] width 161 height 12
click at [442, 219] on button "Add Payment" at bounding box center [468, 219] width 97 height 11
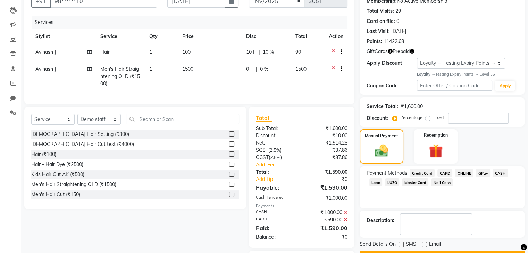
scroll to position [123, 0]
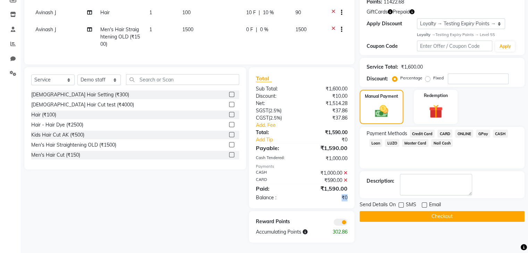
drag, startPoint x: 347, startPoint y: 188, endPoint x: 328, endPoint y: 188, distance: 19.1
click at [328, 194] on div "₹0" at bounding box center [327, 197] width 51 height 7
click at [346, 194] on div "₹0" at bounding box center [327, 197] width 51 height 7
click at [413, 211] on button "Checkout" at bounding box center [442, 216] width 165 height 11
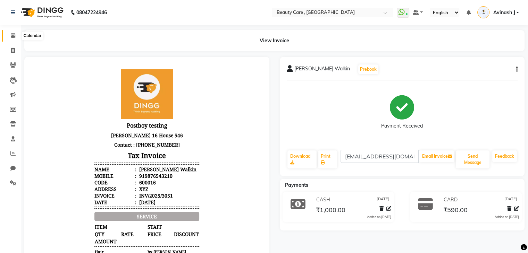
click at [12, 33] on icon at bounding box center [13, 35] width 5 height 5
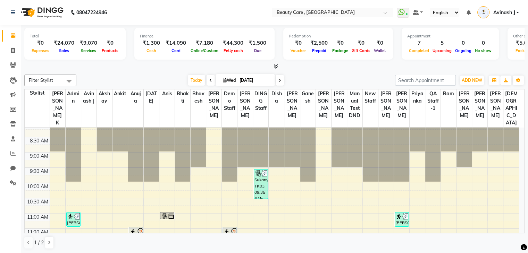
scroll to position [78, 0]
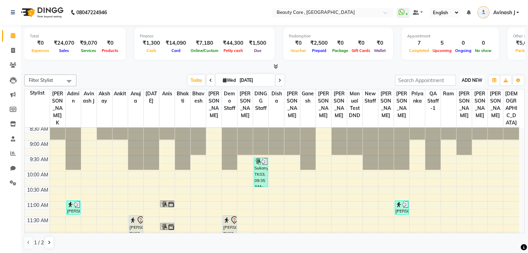
click at [471, 82] on span "ADD NEW" at bounding box center [472, 80] width 20 height 5
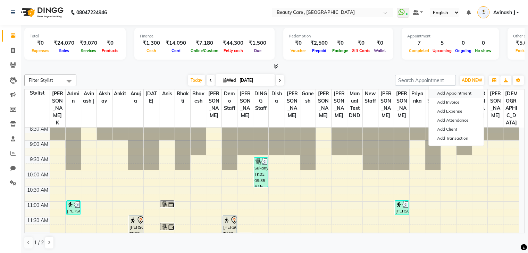
click at [455, 93] on button "Add Appointment" at bounding box center [456, 93] width 55 height 9
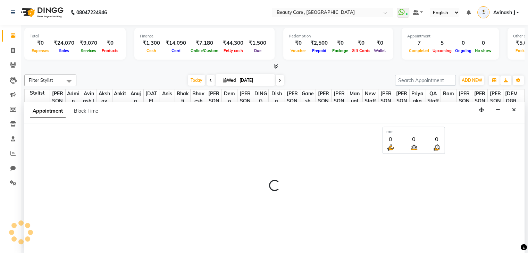
scroll to position [0, 0]
select select "tentative"
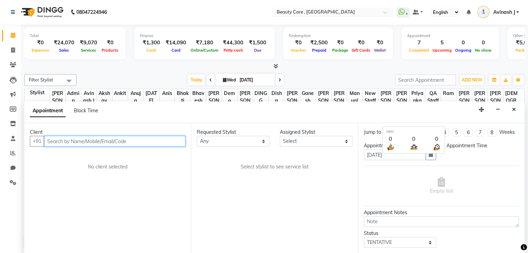
select select "420"
click at [87, 139] on input "text" at bounding box center [114, 141] width 141 height 11
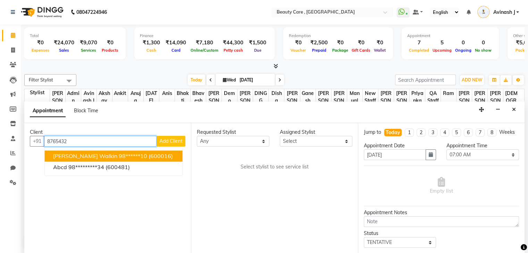
click at [83, 155] on span "Satvik Walkin" at bounding box center [85, 156] width 64 height 7
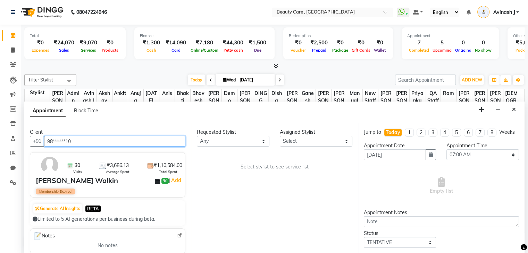
type input "98******10"
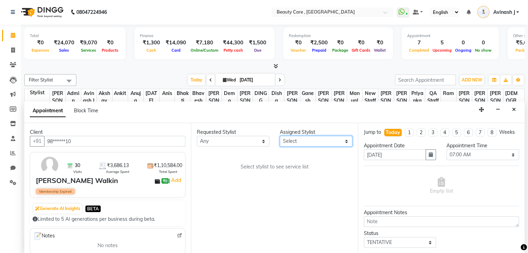
click at [296, 139] on select "Select Admin Akshay Anis Ankit Anuja Ashvin Avinash J Bhakti bhavesh Daniel Dem…" at bounding box center [316, 141] width 73 height 11
select select "77951"
click at [280, 136] on select "Select Admin Akshay Anis Ankit Anuja Ashvin Avinash J Bhakti bhavesh Daniel Dem…" at bounding box center [316, 141] width 73 height 11
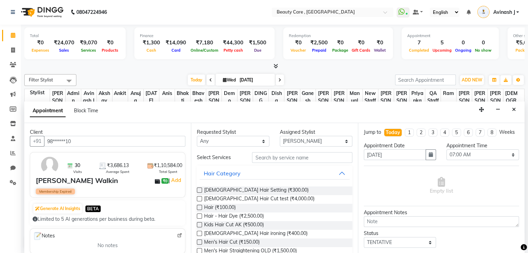
click at [200, 190] on label at bounding box center [199, 190] width 5 height 5
click at [200, 190] on input "checkbox" at bounding box center [199, 191] width 5 height 5
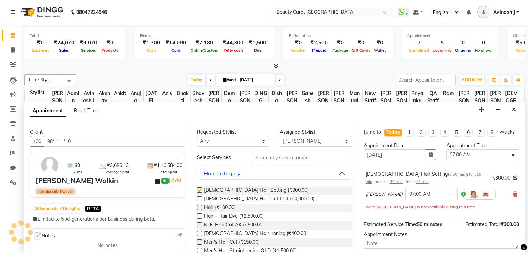
checkbox input "false"
click at [201, 201] on div at bounding box center [199, 200] width 5 height 7
click at [200, 198] on label at bounding box center [199, 198] width 5 height 5
click at [200, 198] on input "checkbox" at bounding box center [199, 200] width 5 height 5
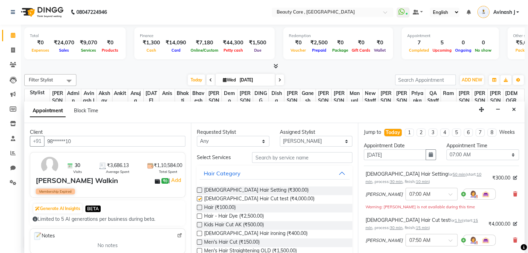
checkbox input "false"
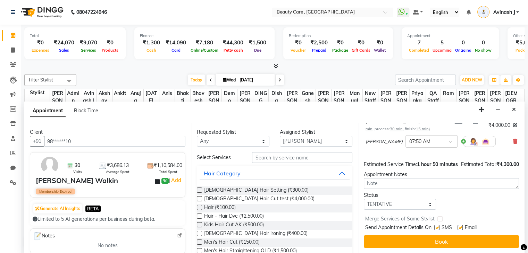
scroll to position [112, 0]
click at [436, 230] on div at bounding box center [436, 229] width 5 height 7
click at [436, 228] on label at bounding box center [436, 227] width 5 height 5
click at [436, 228] on input "checkbox" at bounding box center [436, 228] width 5 height 5
checkbox input "false"
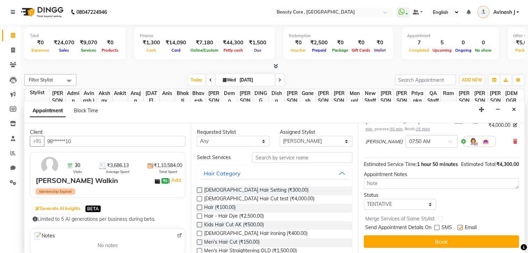
click at [458, 226] on label at bounding box center [460, 227] width 5 height 5
click at [458, 226] on input "checkbox" at bounding box center [460, 228] width 5 height 5
checkbox input "false"
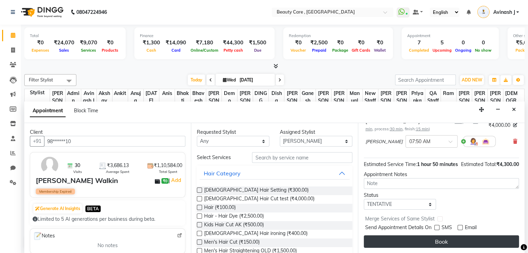
click at [429, 241] on button "Book" at bounding box center [441, 242] width 155 height 12
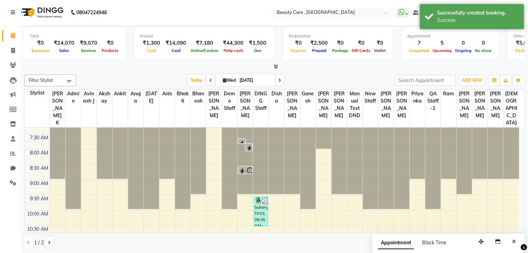
scroll to position [0, 0]
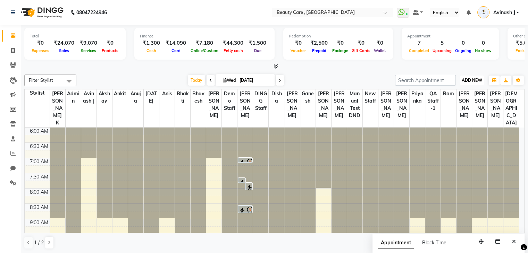
click at [466, 78] on span "ADD NEW" at bounding box center [472, 80] width 20 height 5
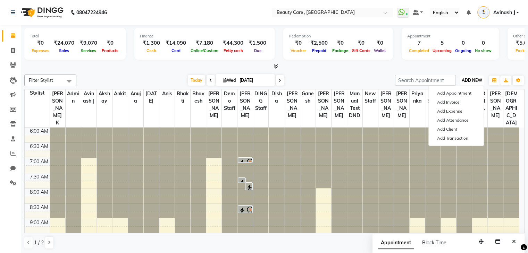
click at [468, 80] on span "ADD NEW" at bounding box center [472, 80] width 20 height 5
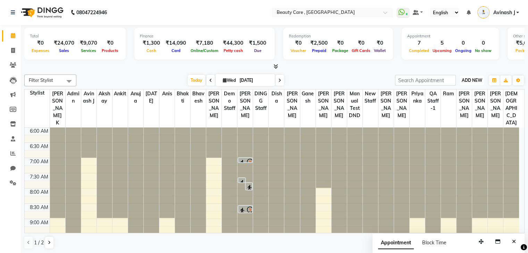
click at [468, 80] on span "ADD NEW" at bounding box center [472, 80] width 20 height 5
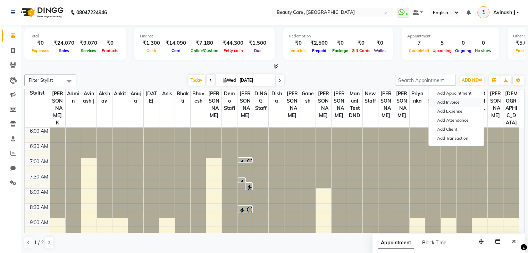
click at [443, 102] on link "Add Invoice" at bounding box center [456, 102] width 55 height 9
select select "service"
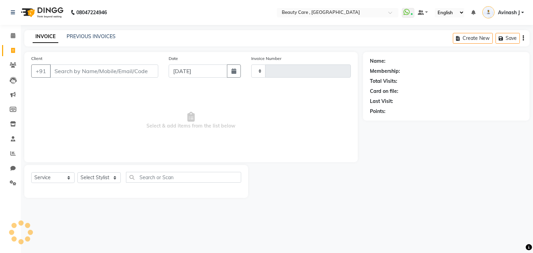
type input "3052"
select select "5646"
click at [101, 66] on input "Client" at bounding box center [104, 71] width 108 height 13
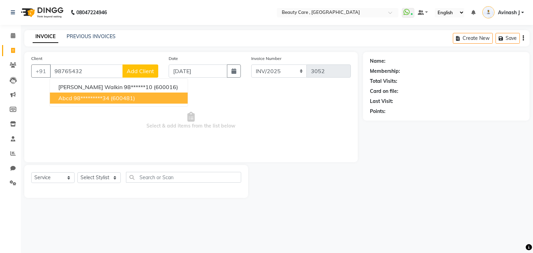
click at [68, 100] on span "abcd" at bounding box center [65, 98] width 14 height 7
type input "98*********34"
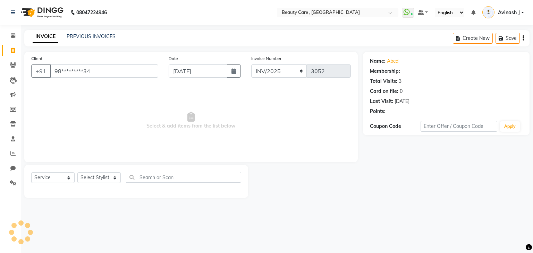
select select "1: Object"
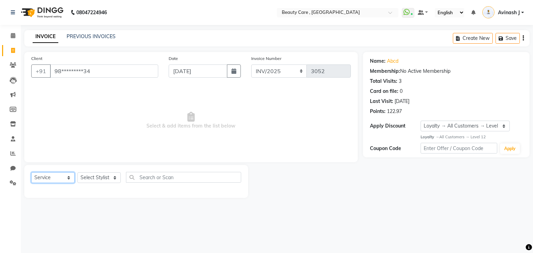
click at [54, 183] on select "Select Service Product Membership Package Voucher Prepaid Gift Card" at bounding box center [52, 178] width 43 height 11
click at [31, 173] on select "Select Service Product Membership Package Voucher Prepaid Gift Card" at bounding box center [52, 178] width 43 height 11
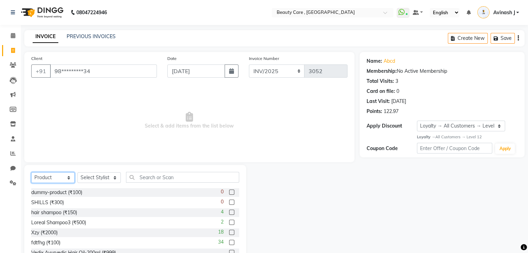
click at [62, 176] on select "Select Service Product Membership Package Voucher Prepaid Gift Card" at bounding box center [52, 178] width 43 height 11
select select "service"
click at [31, 173] on select "Select Service Product Membership Package Voucher Prepaid Gift Card" at bounding box center [52, 178] width 43 height 11
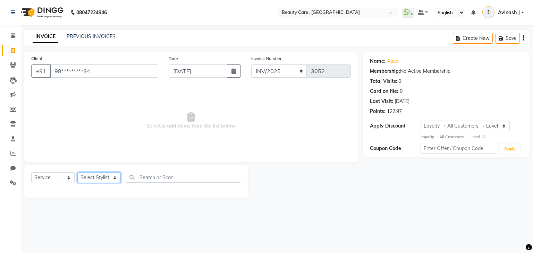
click at [85, 178] on select "Select Stylist Admin Akshay Anis Ankit Anuja Ashvin Avinash Avinash J Avneesh B…" at bounding box center [98, 178] width 43 height 11
select select "26666"
click at [77, 173] on select "Select Stylist Admin Akshay Anis Ankit Anuja Ashvin Avinash Avinash J Avneesh B…" at bounding box center [98, 178] width 43 height 11
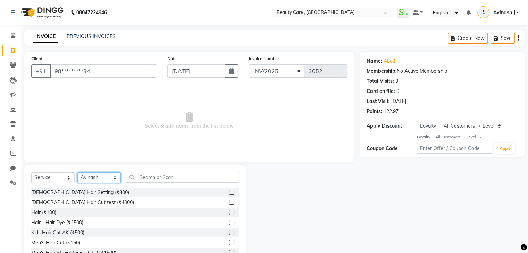
scroll to position [25, 0]
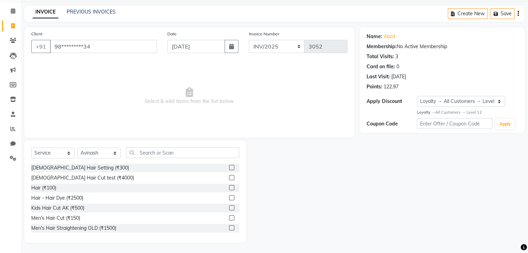
click at [229, 198] on label at bounding box center [231, 197] width 5 height 5
click at [229, 198] on input "checkbox" at bounding box center [231, 198] width 5 height 5
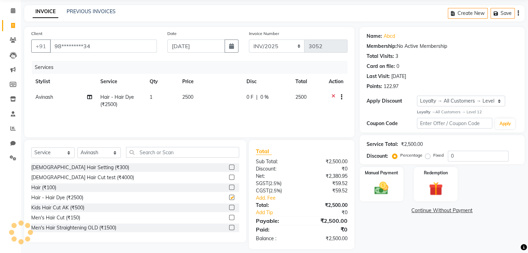
checkbox input "false"
click at [229, 207] on label at bounding box center [231, 207] width 5 height 5
click at [229, 207] on input "checkbox" at bounding box center [231, 208] width 5 height 5
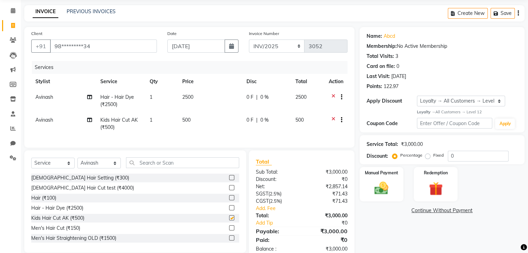
checkbox input "false"
click at [42, 169] on select "Select Service Product Membership Package Voucher Prepaid Gift Card" at bounding box center [52, 163] width 43 height 11
select select "product"
click at [31, 164] on select "Select Service Product Membership Package Voucher Prepaid Gift Card" at bounding box center [52, 163] width 43 height 11
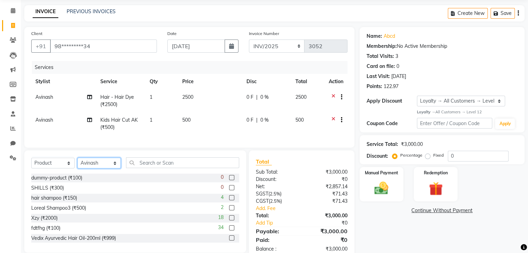
click at [89, 169] on select "Select Stylist Admin Akshay Anis Ankit Anuja Ashvin Avinash Avinash J Avneesh B…" at bounding box center [98, 163] width 43 height 11
select select "77951"
click at [77, 164] on select "Select Stylist Admin Akshay Anis Ankit Anuja Ashvin Avinash Avinash J Avneesh B…" at bounding box center [98, 163] width 43 height 11
click at [229, 211] on label at bounding box center [231, 208] width 5 height 5
click at [229, 211] on input "checkbox" at bounding box center [231, 208] width 5 height 5
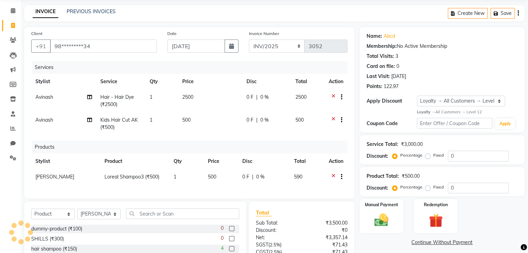
checkbox input "false"
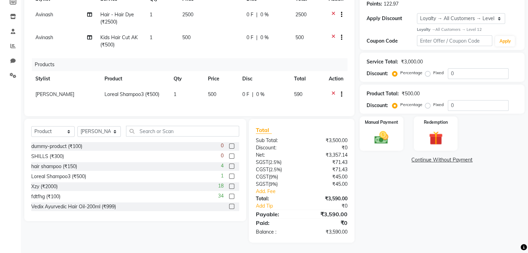
click at [484, 74] on div "Service Total: ₹3,000.00 Discount: Percentage Fixed 0" at bounding box center [442, 67] width 165 height 29
click at [481, 102] on input "0" at bounding box center [478, 105] width 61 height 11
click at [375, 129] on img at bounding box center [381, 137] width 23 height 17
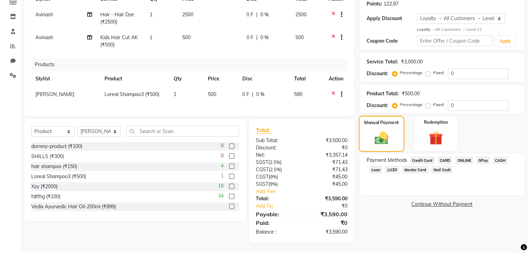
click at [378, 119] on label "Manual Payment" at bounding box center [381, 122] width 35 height 7
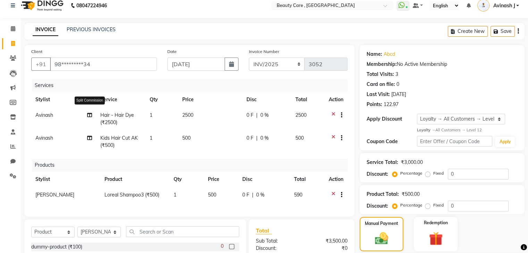
click at [89, 116] on icon at bounding box center [89, 115] width 5 height 5
select select "26666"
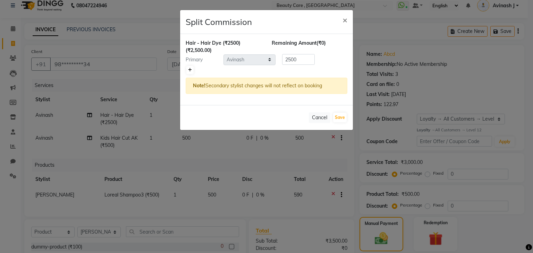
click at [190, 71] on icon at bounding box center [190, 70] width 4 height 4
type input "1250"
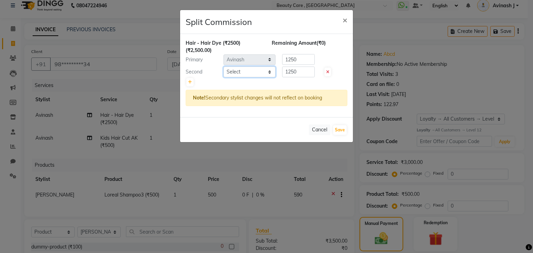
click at [243, 73] on select "Select Admin Akshay Anis Ankit Anuja Ashvin Avinash Avinash J Avneesh Bhakti bh…" at bounding box center [250, 72] width 52 height 11
select select "35489"
click at [224, 67] on select "Select Admin Akshay Anis Ankit Anuja Ashvin Avinash Avinash J Avneesh Bhakti bh…" at bounding box center [250, 72] width 52 height 11
drag, startPoint x: 281, startPoint y: 58, endPoint x: 305, endPoint y: 64, distance: 25.1
click at [305, 64] on div "1250" at bounding box center [297, 59] width 43 height 11
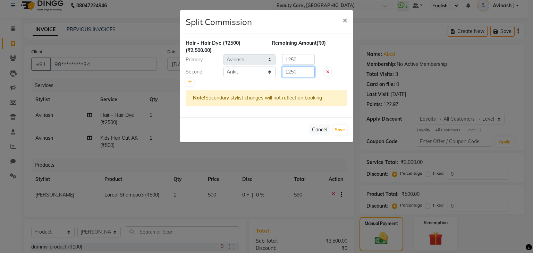
drag, startPoint x: 304, startPoint y: 73, endPoint x: 274, endPoint y: 81, distance: 31.2
click at [274, 81] on div "Hair - Hair Dye (₹2500) (₹2,500.00) Remaining Amount (₹0) Primary Select Admin …" at bounding box center [266, 75] width 173 height 83
drag, startPoint x: 301, startPoint y: 57, endPoint x: 285, endPoint y: 61, distance: 16.6
click at [285, 61] on input "1250" at bounding box center [298, 59] width 33 height 11
click at [319, 33] on div "Split Commission ×" at bounding box center [266, 22] width 173 height 24
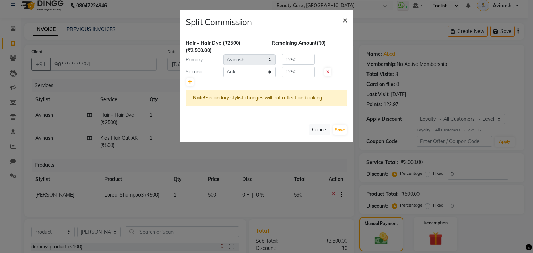
click at [342, 21] on button "×" at bounding box center [345, 19] width 16 height 19
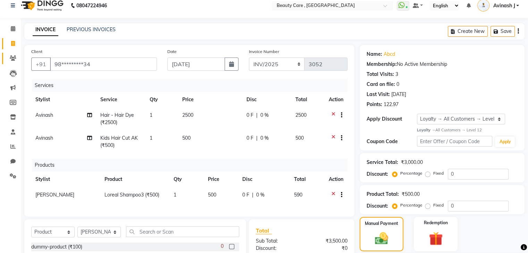
click at [11, 54] on link "Clients" at bounding box center [10, 58] width 17 height 11
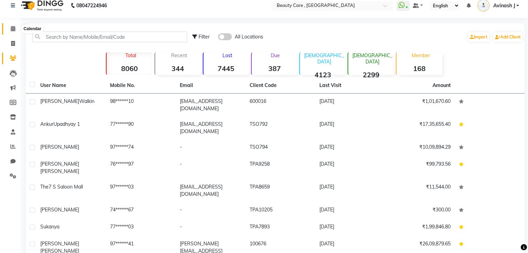
click at [13, 27] on icon at bounding box center [13, 28] width 5 height 5
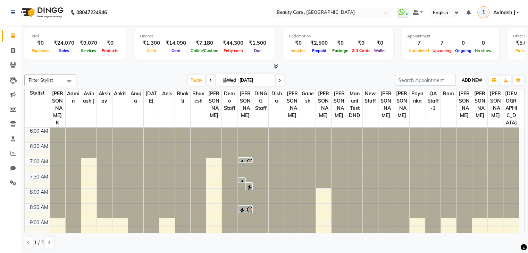
click at [474, 78] on span "ADD NEW" at bounding box center [472, 80] width 20 height 5
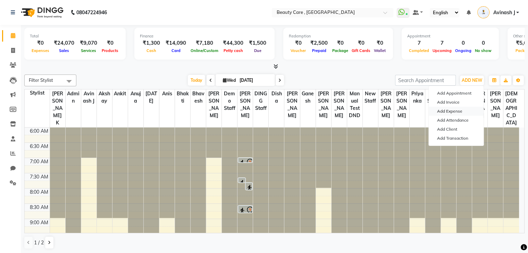
click at [442, 110] on link "Add Expense" at bounding box center [456, 111] width 55 height 9
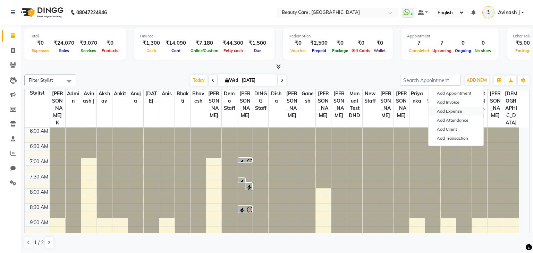
select select "7882"
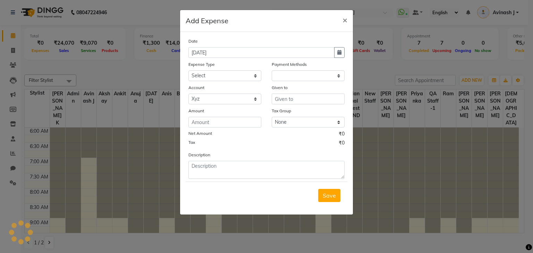
select select "1"
select select "2399"
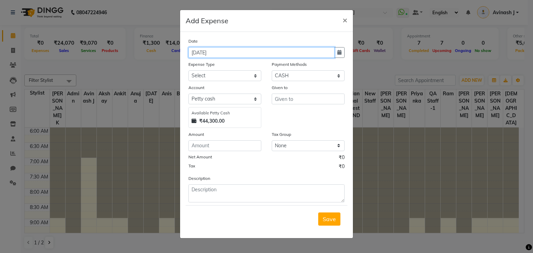
click at [210, 54] on input "[DATE]" at bounding box center [262, 52] width 146 height 11
click at [340, 55] on icon "button" at bounding box center [339, 52] width 4 height 5
select select "10"
select select "2025"
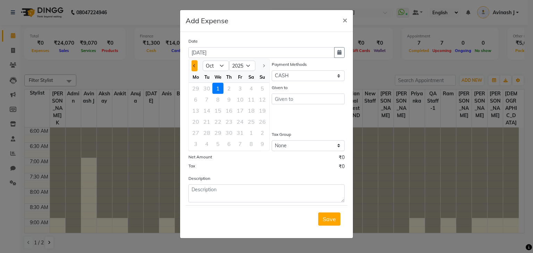
click at [194, 66] on span "Previous month" at bounding box center [194, 66] width 3 height 3
select select "9"
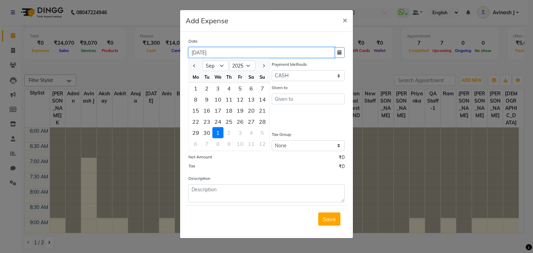
click at [286, 48] on input "[DATE]" at bounding box center [262, 52] width 146 height 11
click at [303, 83] on div "Date 01 October 2025 Jan Feb Mar Apr May Jun Jul Aug Sep Oct 2015 2016 2017 201…" at bounding box center [267, 119] width 156 height 165
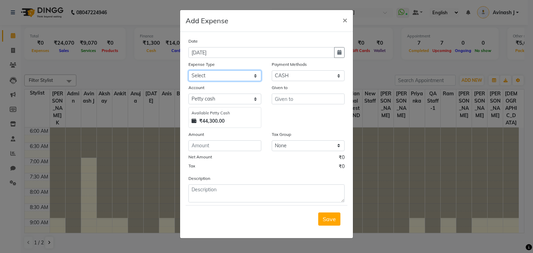
click at [207, 75] on select "Select Advance Salary Cash Handover to owner Cash paid to employees Client Snac…" at bounding box center [225, 75] width 73 height 11
select select "39"
click at [189, 71] on select "Select Advance Salary Cash Handover to owner Cash paid to employees Client Snac…" at bounding box center [225, 75] width 73 height 11
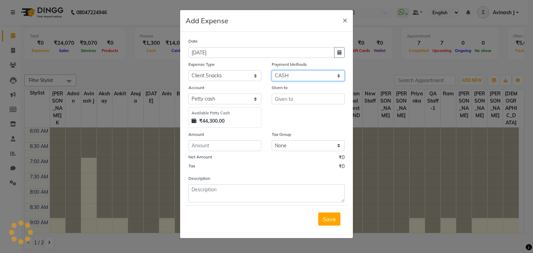
click at [289, 80] on select "Select Credit Card Wallet CARD Package Points ONLINE GPay Voucher Prepaid CASH …" at bounding box center [308, 75] width 73 height 11
click at [272, 71] on select "Select Credit Card Wallet CARD Package Points ONLINE GPay Voucher Prepaid CASH …" at bounding box center [308, 75] width 73 height 11
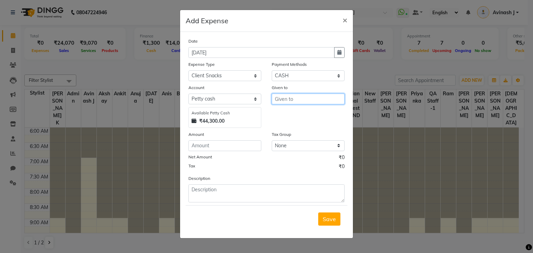
click at [284, 102] on input "text" at bounding box center [308, 99] width 73 height 11
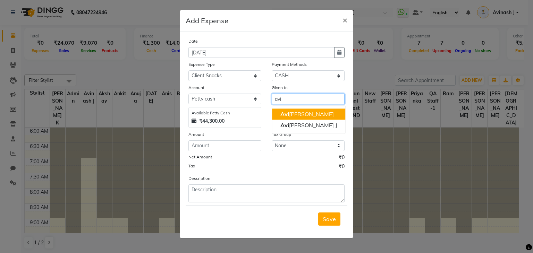
click at [295, 116] on ngb-highlight "Avi nash" at bounding box center [306, 114] width 53 height 7
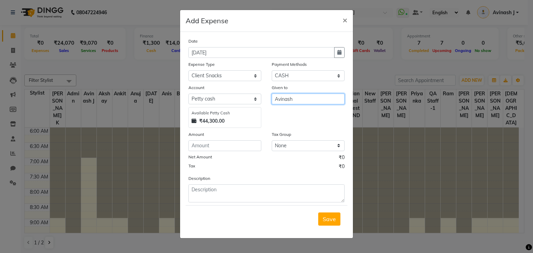
type input "Avinash"
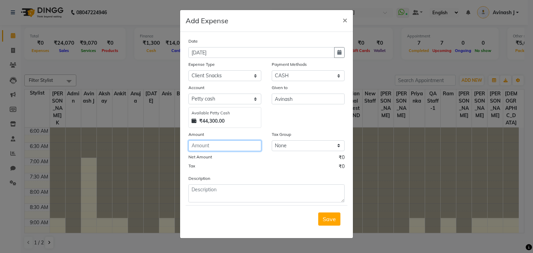
click at [201, 147] on input "number" at bounding box center [225, 146] width 73 height 11
type input "100"
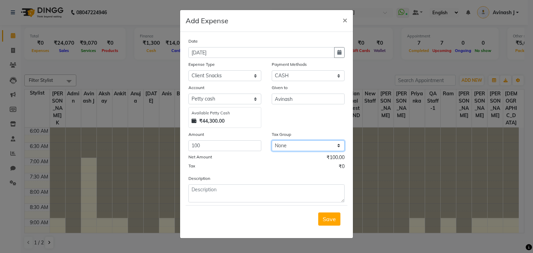
click at [281, 148] on select "None Looks 5% GST 5% GST 18% 12% Orijine GST NEW duhduh Low wastage disposal V1…" at bounding box center [308, 146] width 73 height 11
click at [275, 159] on div "Net Amount ₹100.00" at bounding box center [267, 158] width 156 height 9
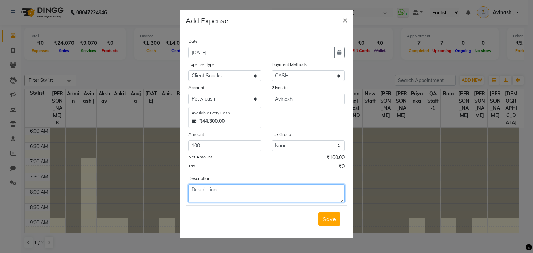
click at [298, 195] on textarea at bounding box center [267, 194] width 156 height 18
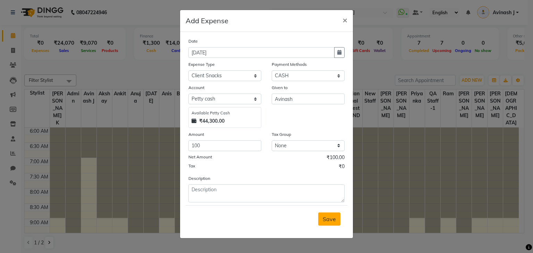
click at [330, 221] on span "Save" at bounding box center [329, 219] width 13 height 7
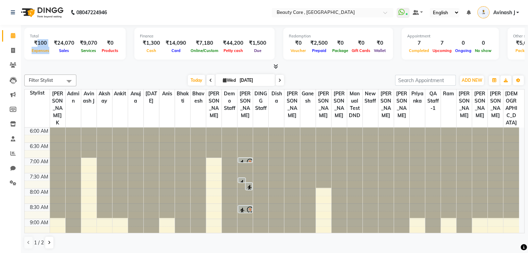
drag, startPoint x: 48, startPoint y: 51, endPoint x: 36, endPoint y: 40, distance: 16.2
click at [35, 40] on div "₹100 Expenses" at bounding box center [40, 46] width 21 height 15
click at [430, 67] on div at bounding box center [274, 66] width 500 height 7
click at [463, 81] on span "ADD NEW" at bounding box center [472, 80] width 20 height 5
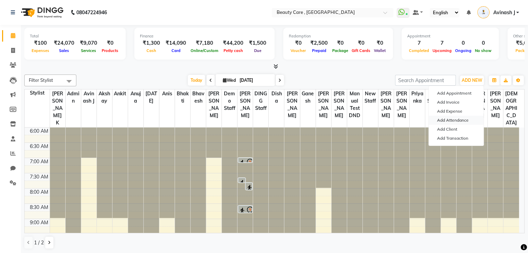
click at [445, 121] on link "Add Attendance" at bounding box center [456, 120] width 55 height 9
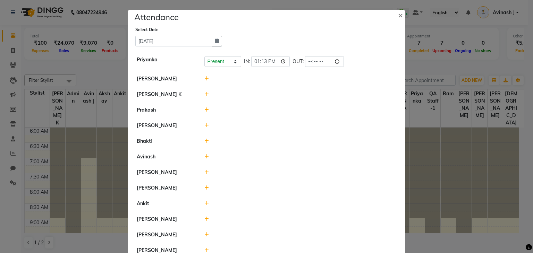
click at [204, 80] on icon at bounding box center [206, 78] width 5 height 5
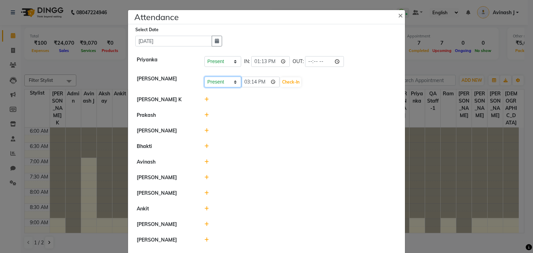
click at [217, 82] on select "Present Absent Late Half Day Weekly Off" at bounding box center [222, 82] width 37 height 11
click at [204, 77] on select "Present Absent Late Half Day Weekly Off" at bounding box center [222, 82] width 37 height 11
click at [256, 79] on input "15:14" at bounding box center [260, 82] width 39 height 11
click at [262, 81] on input "15:14" at bounding box center [260, 82] width 39 height 11
type input "17:14"
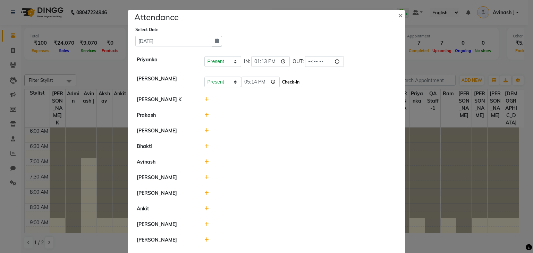
click at [280, 85] on button "Check-In" at bounding box center [290, 82] width 21 height 10
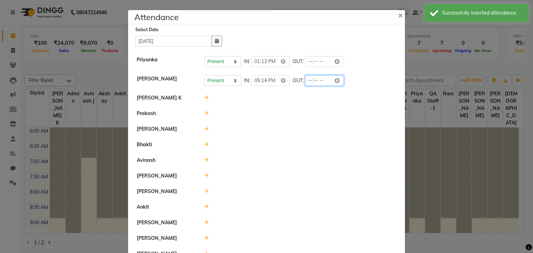
click at [308, 81] on input "time" at bounding box center [324, 80] width 39 height 11
click at [318, 80] on input "time" at bounding box center [324, 80] width 39 height 11
type input "20:20"
click at [343, 96] on div at bounding box center [300, 97] width 203 height 7
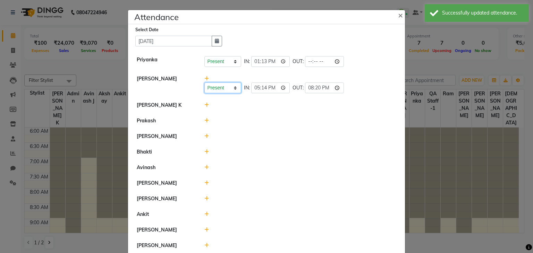
click at [225, 89] on select "Present Absent Late Half Day Weekly Off" at bounding box center [222, 88] width 37 height 11
select select "A"
click at [204, 83] on select "Present Absent Late Half Day Weekly Off" at bounding box center [222, 88] width 37 height 11
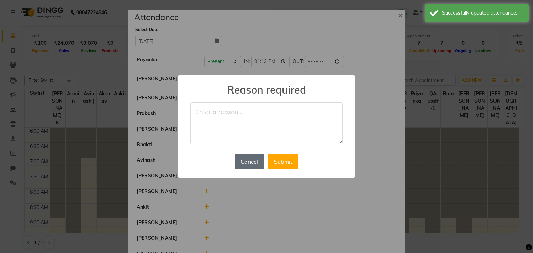
click at [255, 159] on button "Cancel" at bounding box center [250, 161] width 30 height 15
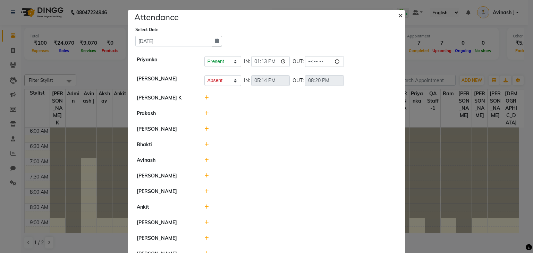
click at [398, 17] on span "×" at bounding box center [400, 15] width 5 height 10
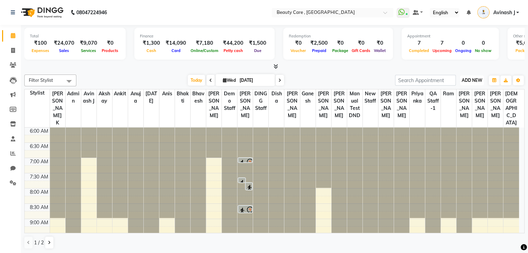
click at [473, 77] on button "ADD NEW Toggle Dropdown" at bounding box center [472, 81] width 24 height 10
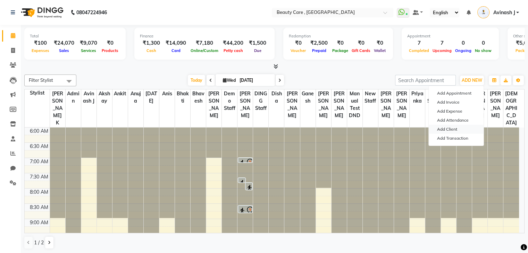
click at [440, 127] on link "Add Client" at bounding box center [456, 129] width 55 height 9
select select "22"
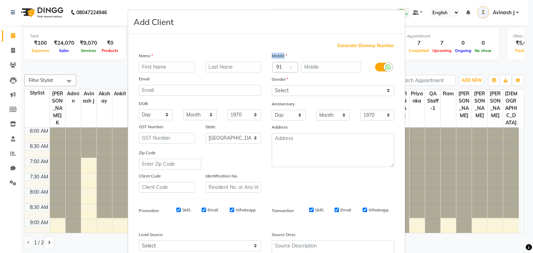
drag, startPoint x: 265, startPoint y: 56, endPoint x: 301, endPoint y: 57, distance: 35.4
click at [301, 57] on div "Mobile" at bounding box center [333, 57] width 133 height 10
click at [309, 70] on input "text" at bounding box center [331, 67] width 60 height 11
click at [343, 45] on span "Generate Dummy Number" at bounding box center [365, 45] width 57 height 7
type input "1100000000068"
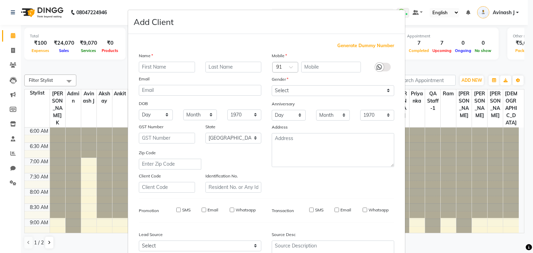
checkbox input "false"
click at [285, 70] on div "Country Code × 91 1100000000068" at bounding box center [333, 67] width 133 height 11
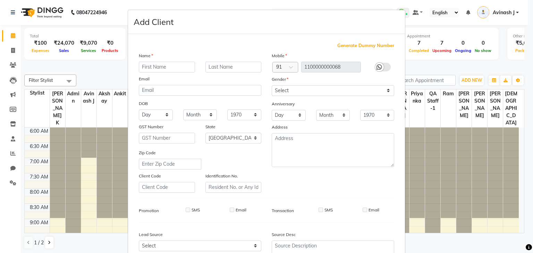
click at [304, 80] on div "Gender" at bounding box center [333, 81] width 133 height 10
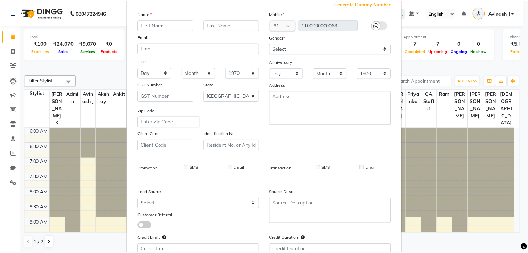
scroll to position [97, 0]
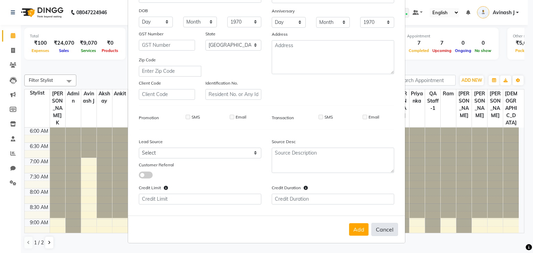
click at [385, 231] on button "Cancel" at bounding box center [384, 229] width 27 height 13
select select
select select "null"
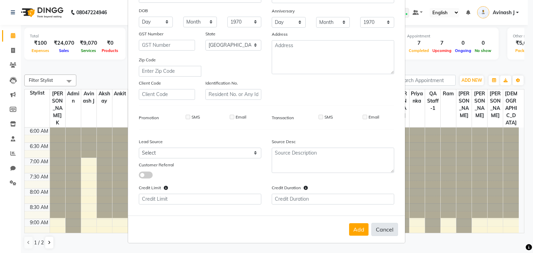
select select
checkbox input "false"
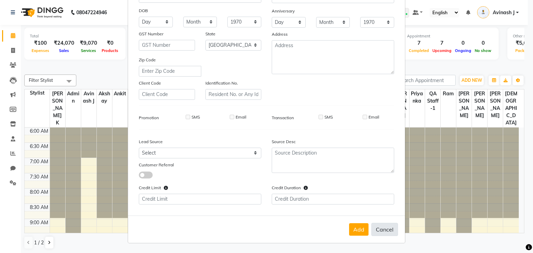
checkbox input "false"
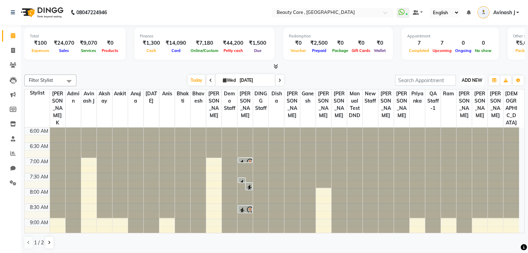
click at [472, 77] on button "ADD NEW Toggle Dropdown" at bounding box center [472, 81] width 24 height 10
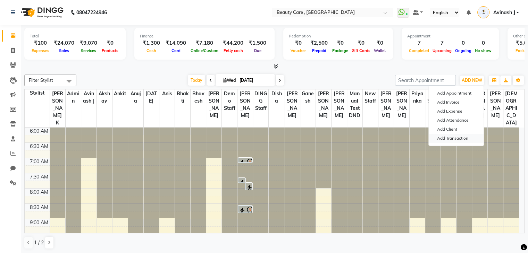
click at [453, 136] on link "Add Transaction" at bounding box center [456, 138] width 55 height 9
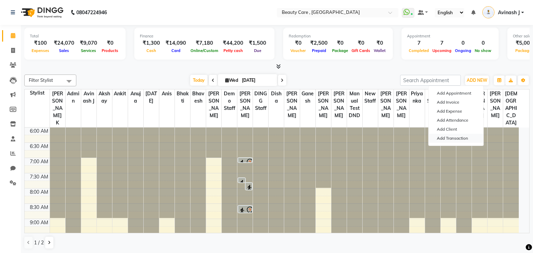
select select "direct"
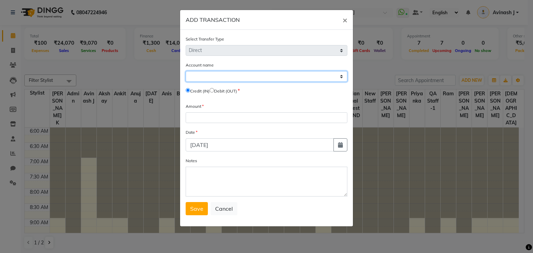
click at [255, 80] on select "Select Default Account Icici Bank [PERSON_NAME] Cash Sbi Razorpay Pertrol Exp C…" at bounding box center [267, 76] width 162 height 11
select select "2399"
click at [186, 72] on select "Select Default Account Icici Bank [PERSON_NAME] Cash Sbi Razorpay Pertrol Exp C…" at bounding box center [267, 76] width 162 height 11
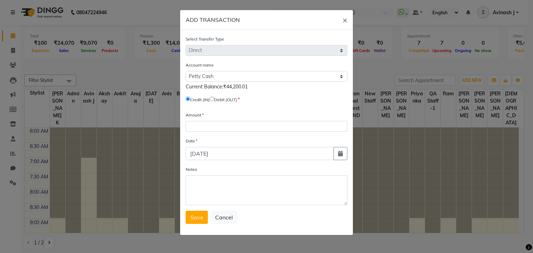
drag, startPoint x: 248, startPoint y: 88, endPoint x: 215, endPoint y: 85, distance: 32.8
click at [215, 85] on span "Current Balance:₹44,200.01" at bounding box center [217, 87] width 62 height 6
click at [214, 101] on input "radio" at bounding box center [212, 99] width 5 height 5
radio input "true"
click at [189, 99] on input "radio" at bounding box center [188, 99] width 5 height 5
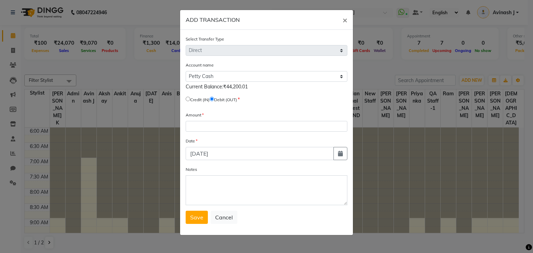
radio input "true"
click at [214, 100] on input "radio" at bounding box center [212, 99] width 5 height 5
radio input "true"
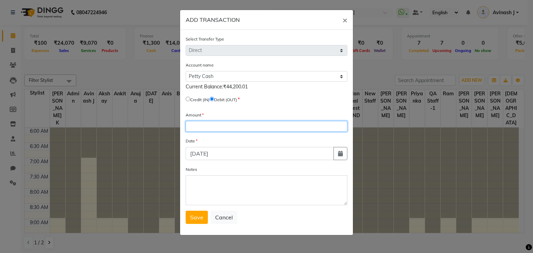
click at [197, 127] on input "number" at bounding box center [267, 126] width 162 height 11
type input "5000"
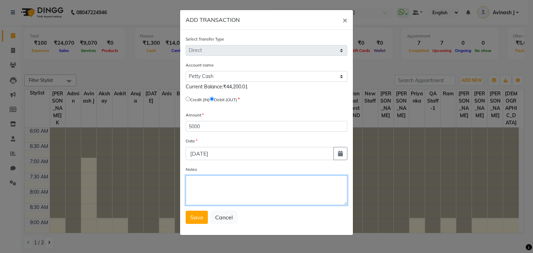
click at [199, 188] on textarea "Notes" at bounding box center [267, 191] width 162 height 30
click at [197, 192] on textarea "Notes" at bounding box center [267, 191] width 162 height 30
click at [202, 186] on textarea "handovered to owner" at bounding box center [267, 191] width 162 height 30
type textarea "hand-overed to owner"
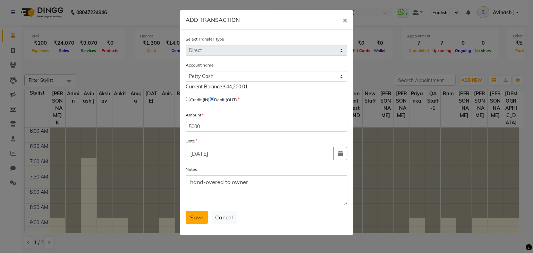
click at [199, 220] on span "Save" at bounding box center [196, 217] width 13 height 7
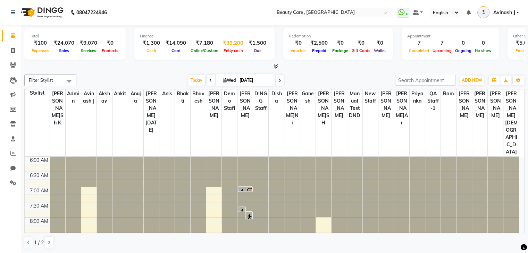
click at [233, 46] on div "₹39,200" at bounding box center [233, 43] width 26 height 8
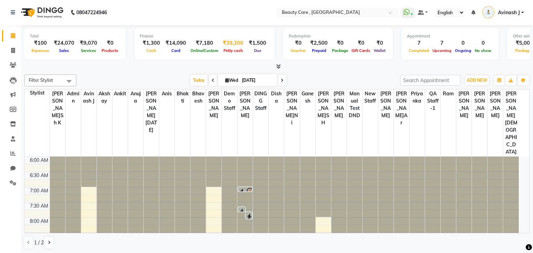
select select "2399"
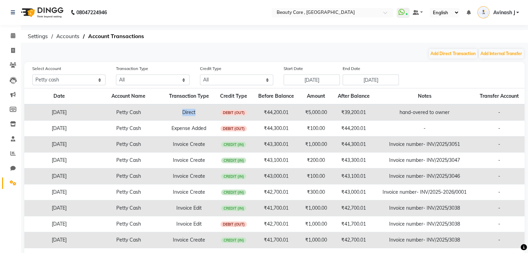
drag, startPoint x: 182, startPoint y: 112, endPoint x: 210, endPoint y: 114, distance: 28.2
click at [210, 114] on td "Direct" at bounding box center [189, 112] width 52 height 16
drag, startPoint x: 329, startPoint y: 110, endPoint x: 287, endPoint y: 111, distance: 41.7
click at [287, 111] on tr "[DATE] [PERSON_NAME] Cash Direct DEBIT (OUT) ₹44,200.01 ₹5,000.00 ₹39,200.01 ha…" at bounding box center [274, 112] width 500 height 16
drag, startPoint x: 454, startPoint y: 110, endPoint x: 396, endPoint y: 113, distance: 58.7
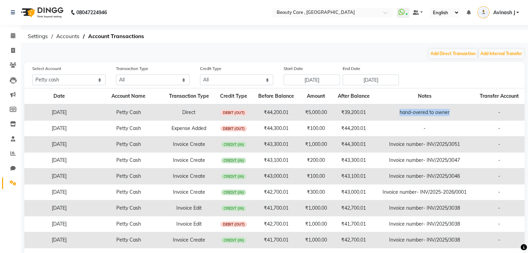
click at [396, 113] on td "hand-overed to owner" at bounding box center [424, 112] width 99 height 16
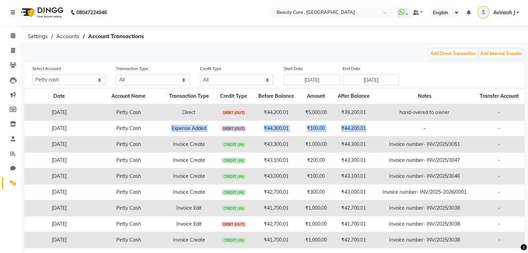
drag, startPoint x: 171, startPoint y: 131, endPoint x: 370, endPoint y: 131, distance: 198.6
click at [370, 131] on tr "01 October 2025 Petty Cash Expense Added DEBIT (OUT) ₹44,300.01 ₹100.00 ₹44,200…" at bounding box center [274, 129] width 500 height 16
click at [164, 151] on td "Invoice Create" at bounding box center [189, 145] width 52 height 16
click at [15, 31] on link "Calendar" at bounding box center [10, 35] width 17 height 11
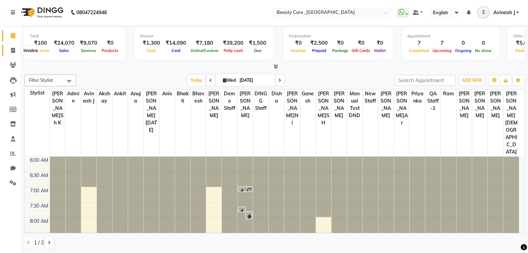
click at [10, 51] on span at bounding box center [13, 51] width 12 height 8
select select "service"
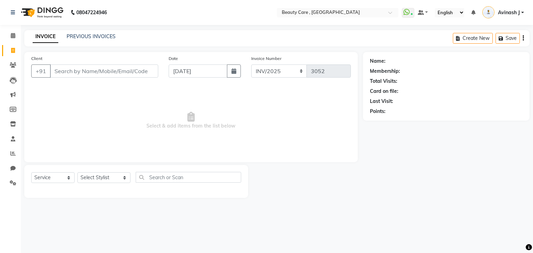
click at [65, 68] on input "Client" at bounding box center [104, 71] width 108 height 13
click at [8, 38] on span at bounding box center [13, 36] width 12 height 8
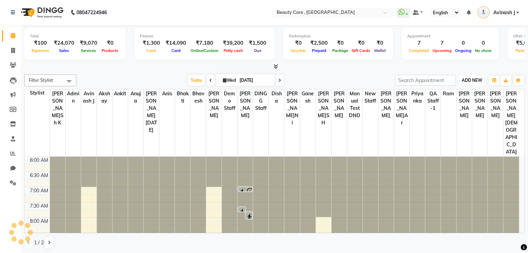
click at [475, 78] on span "ADD NEW" at bounding box center [472, 80] width 20 height 5
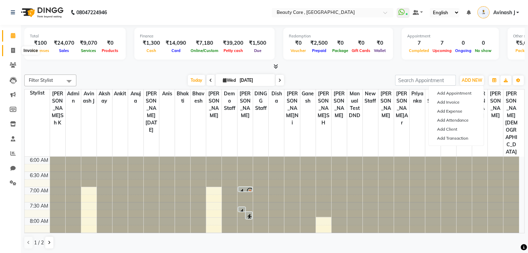
click at [7, 51] on span at bounding box center [13, 51] width 12 height 8
select select "service"
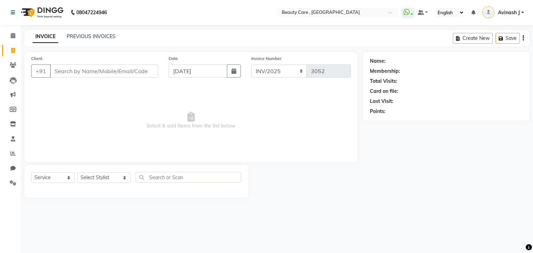
click at [69, 68] on input "Client" at bounding box center [104, 71] width 108 height 13
click at [53, 179] on select "Select Service Product Membership Package Voucher Prepaid Gift Card" at bounding box center [52, 178] width 43 height 11
click at [95, 181] on select "Select Stylist Admin Akshay Anis Ankit Anuja Ashvin Avinash Avinash J Avneesh B…" at bounding box center [103, 178] width 53 height 11
click at [164, 177] on input "text" at bounding box center [189, 177] width 106 height 11
click at [77, 74] on input "Client" at bounding box center [104, 71] width 108 height 13
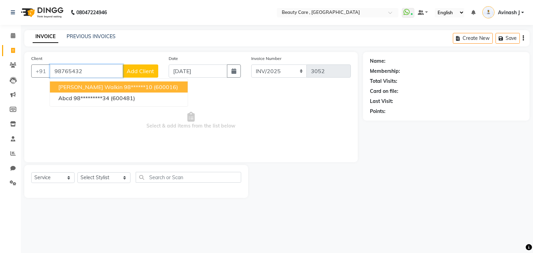
click at [67, 88] on span "Satvik Walkin" at bounding box center [90, 87] width 64 height 7
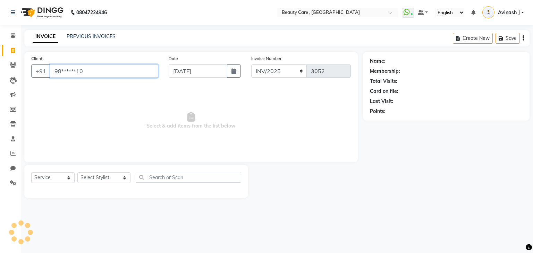
type input "98******10"
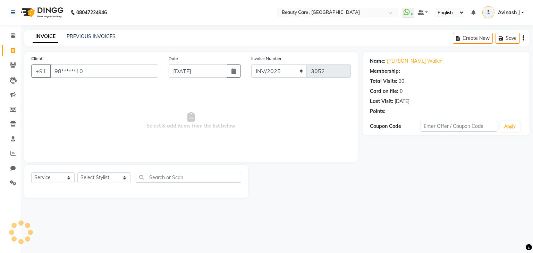
select select "1: Object"
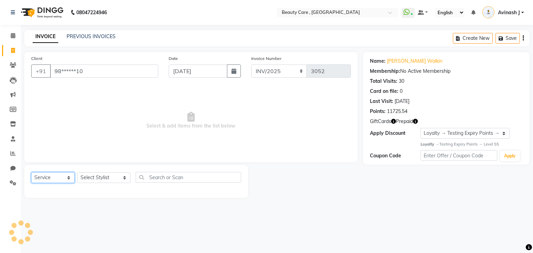
click at [42, 178] on select "Select Service Product Membership Package Voucher Prepaid Gift Card" at bounding box center [52, 178] width 43 height 11
click at [31, 173] on select "Select Service Product Membership Package Voucher Prepaid Gift Card" at bounding box center [52, 178] width 43 height 11
click at [90, 179] on select "Select Stylist Admin Akshay Anis Ankit Anuja Ashvin Avinash Avinash J Avneesh B…" at bounding box center [103, 178] width 53 height 11
select select "41773"
click at [77, 173] on select "Select Stylist Admin Akshay Anis Ankit Anuja Ashvin Avinash Avinash J Avneesh B…" at bounding box center [103, 178] width 53 height 11
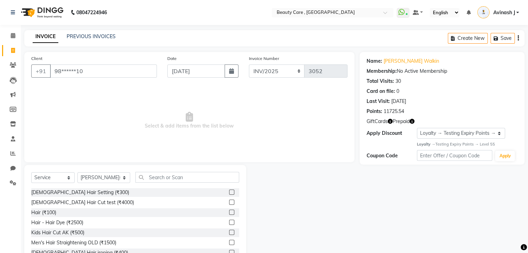
click at [229, 193] on label at bounding box center [231, 192] width 5 height 5
click at [229, 193] on input "checkbox" at bounding box center [231, 193] width 5 height 5
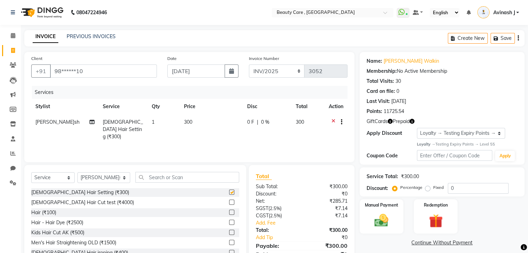
checkbox input "false"
click at [229, 205] on label at bounding box center [231, 202] width 5 height 5
click at [229, 205] on input "checkbox" at bounding box center [231, 203] width 5 height 5
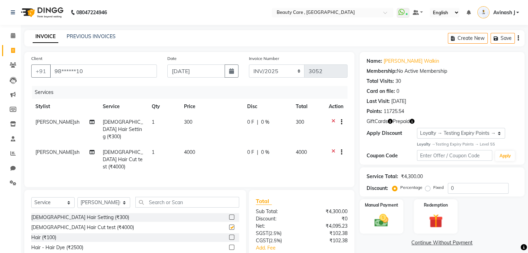
checkbox input "false"
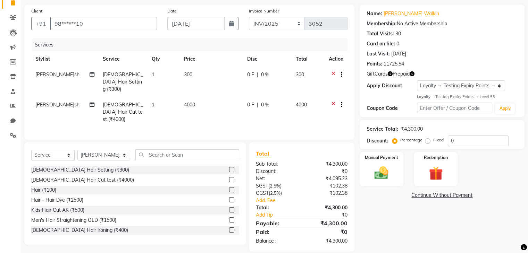
drag, startPoint x: 324, startPoint y: 235, endPoint x: 365, endPoint y: 236, distance: 41.0
click at [365, 236] on div "Client +91 98******10 Date 01 October 2025 Invoice Number INV/2025 SER-25 INV/2…" at bounding box center [274, 129] width 511 height 248
click at [380, 173] on img at bounding box center [381, 173] width 23 height 17
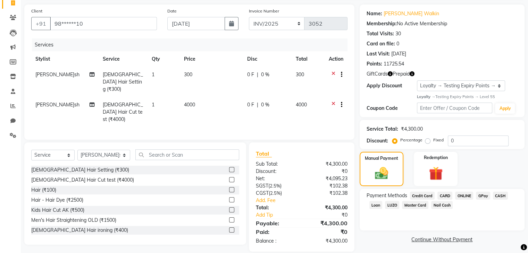
click at [390, 229] on div "Payment Methods Credit Card CARD ONLINE GPay CASH Loan LUZO Master Card Nail Ca…" at bounding box center [442, 210] width 165 height 42
click at [442, 195] on span "CARD" at bounding box center [444, 196] width 15 height 8
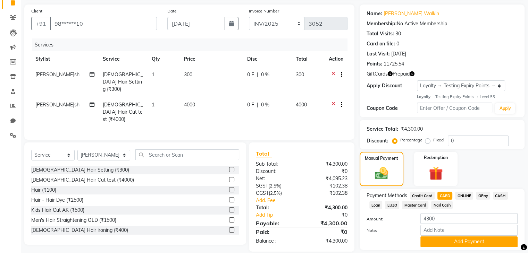
scroll to position [70, 0]
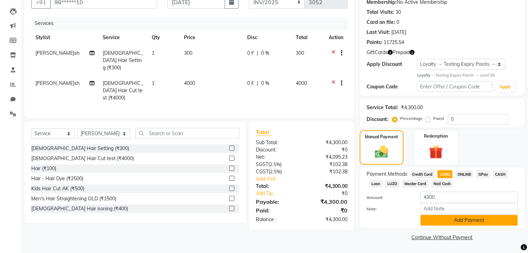
click at [438, 219] on button "Add Payment" at bounding box center [468, 220] width 97 height 11
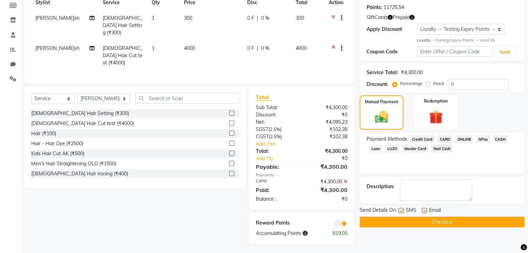
scroll to position [0, 0]
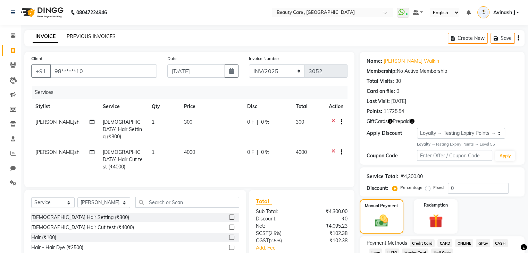
click at [84, 38] on link "PREVIOUS INVOICES" at bounding box center [91, 36] width 49 height 6
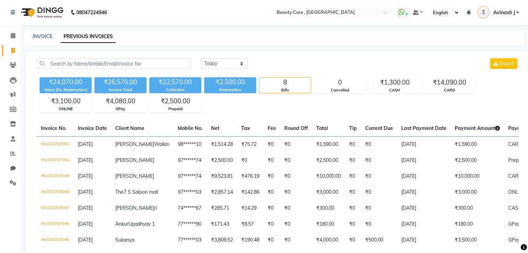
click at [45, 32] on div "INVOICE PREVIOUS INVOICES" at bounding box center [274, 38] width 500 height 16
click at [40, 34] on link "INVOICE" at bounding box center [43, 36] width 20 height 6
select select "service"
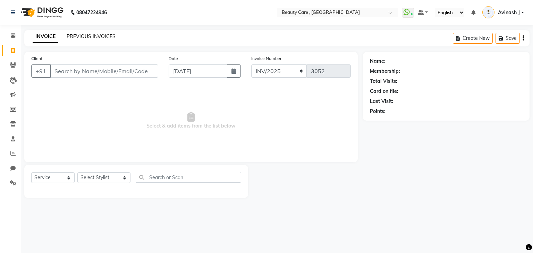
click at [99, 39] on link "PREVIOUS INVOICES" at bounding box center [91, 36] width 49 height 6
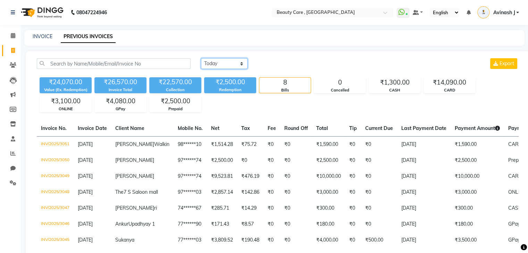
click at [226, 64] on select "Today Yesterday Custom Range" at bounding box center [224, 63] width 47 height 11
select select "range"
click at [201, 58] on select "Today Yesterday Custom Range" at bounding box center [224, 63] width 47 height 11
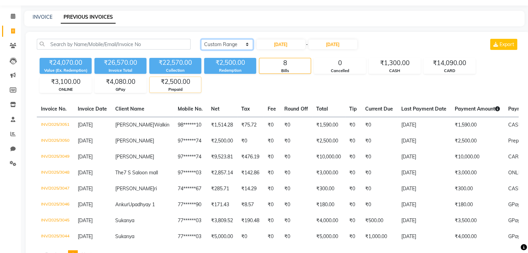
scroll to position [21, 0]
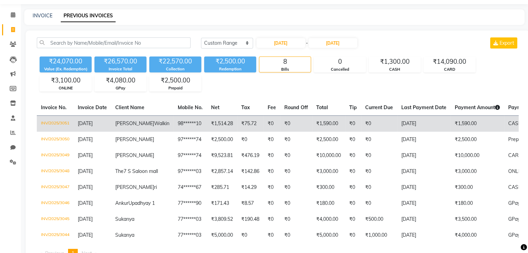
click at [280, 129] on td "₹0" at bounding box center [296, 124] width 32 height 16
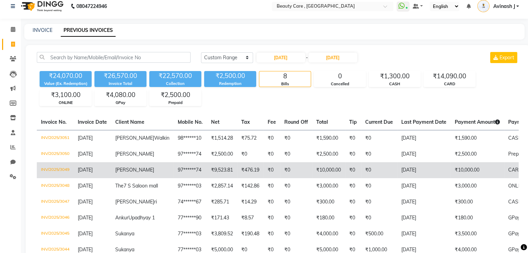
scroll to position [0, 0]
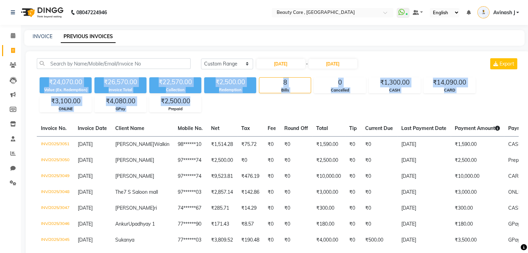
drag, startPoint x: 46, startPoint y: 81, endPoint x: 206, endPoint y: 106, distance: 162.0
click at [206, 106] on div "₹24,070.00 Value (Ex. Redemption) ₹26,570.00 Invoice Total ₹22,570.00 Collectio…" at bounding box center [278, 94] width 482 height 38
click at [242, 98] on div "₹24,070.00 Value (Ex. Redemption) ₹26,570.00 Invoice Total ₹22,570.00 Collectio…" at bounding box center [278, 94] width 482 height 38
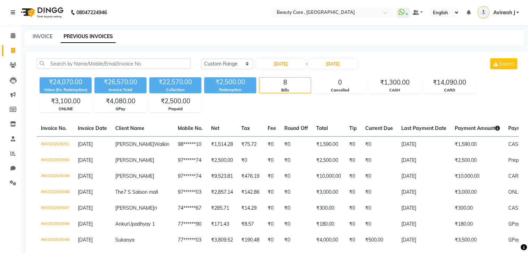
click at [28, 42] on div "INVOICE PREVIOUS INVOICES" at bounding box center [274, 38] width 500 height 16
click at [37, 37] on link "INVOICE" at bounding box center [43, 36] width 20 height 6
select select "service"
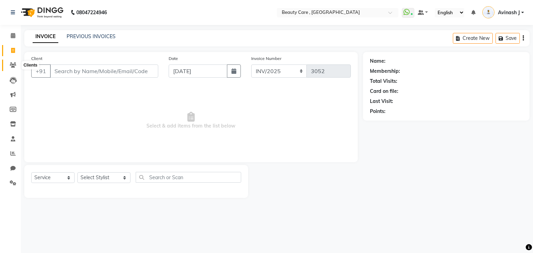
click at [10, 65] on icon at bounding box center [13, 64] width 7 height 5
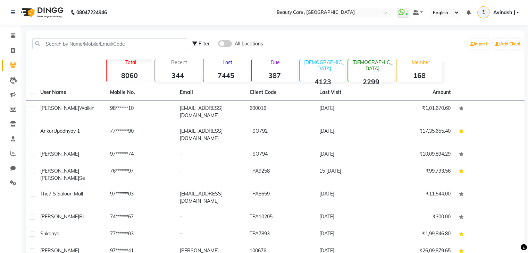
click at [127, 69] on div "Total 8060" at bounding box center [129, 70] width 46 height 23
drag, startPoint x: 118, startPoint y: 74, endPoint x: 138, endPoint y: 76, distance: 20.2
click at [139, 76] on strong "8060" at bounding box center [129, 75] width 45 height 9
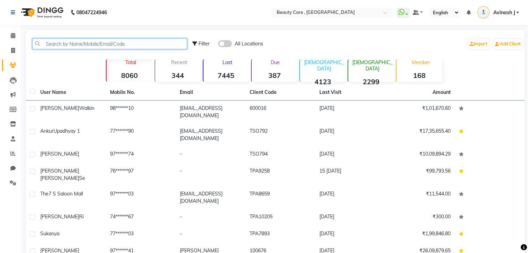
click at [103, 45] on input "text" at bounding box center [109, 44] width 155 height 11
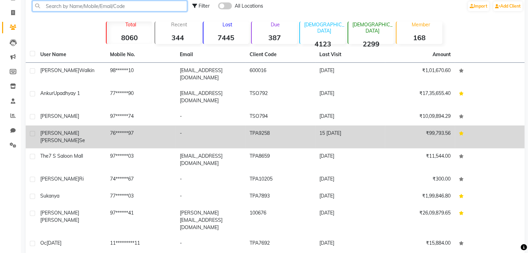
scroll to position [59, 0]
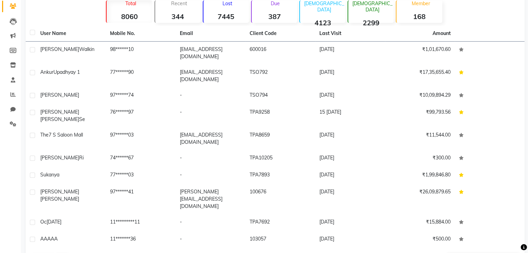
select select "100"
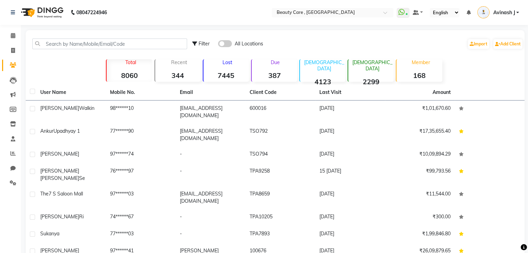
click at [176, 65] on p "Recent" at bounding box center [179, 62] width 43 height 6
click at [229, 71] on strong "7445" at bounding box center [225, 75] width 45 height 9
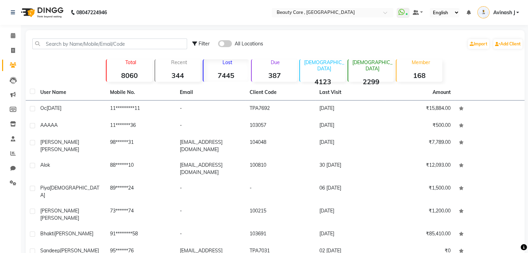
click at [271, 66] on div "Due 387" at bounding box center [274, 70] width 46 height 23
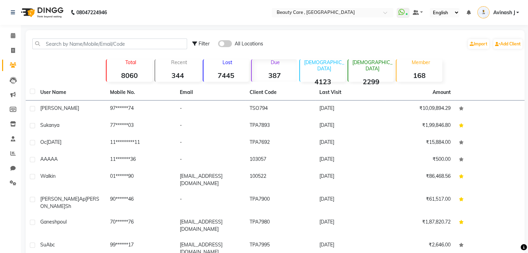
click at [324, 68] on div "Male 4123" at bounding box center [322, 70] width 46 height 23
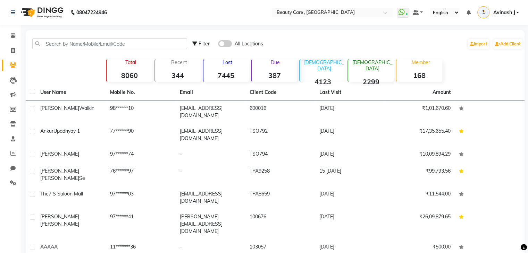
click at [354, 70] on div "Female 2299" at bounding box center [370, 70] width 46 height 23
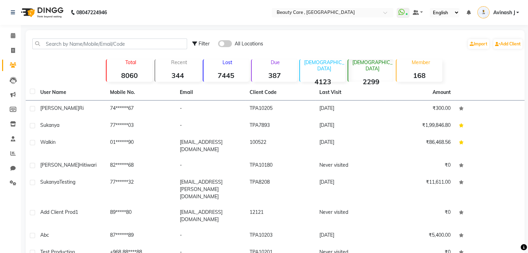
click at [418, 71] on strong "168" at bounding box center [418, 75] width 45 height 9
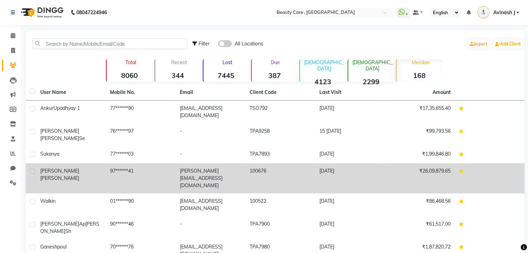
click at [50, 168] on span "MAHENDRA" at bounding box center [59, 171] width 39 height 6
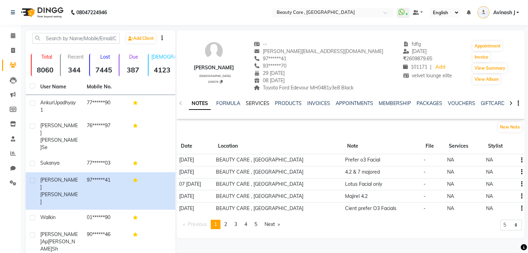
click at [255, 106] on link "SERVICES" at bounding box center [258, 103] width 24 height 6
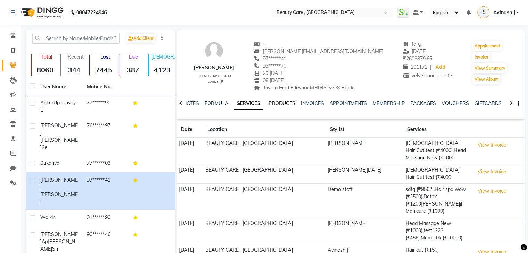
click at [272, 104] on link "PRODUCTS" at bounding box center [282, 103] width 27 height 6
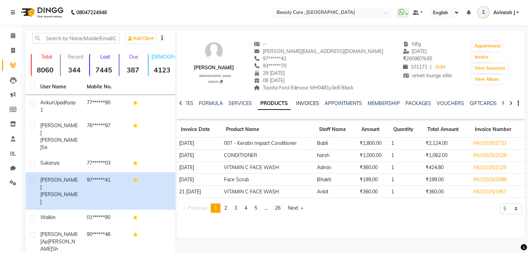
click at [302, 103] on link "INVOICES" at bounding box center [307, 103] width 23 height 6
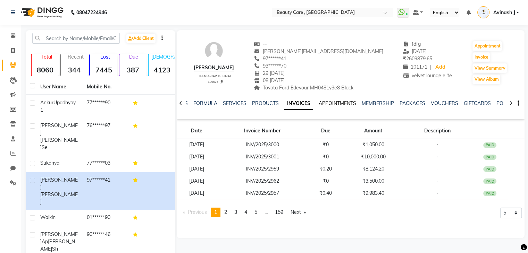
click at [327, 104] on link "APPOINTMENTS" at bounding box center [337, 103] width 37 height 6
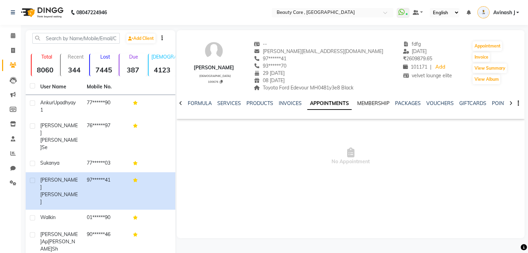
click at [363, 102] on link "MEMBERSHIP" at bounding box center [373, 103] width 32 height 6
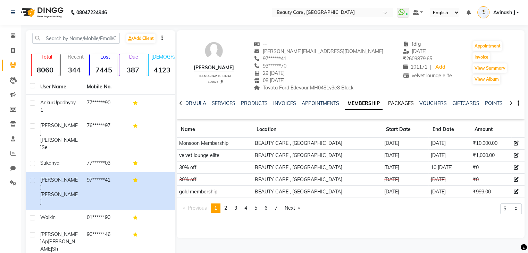
click at [392, 104] on link "PACKAGES" at bounding box center [401, 103] width 26 height 6
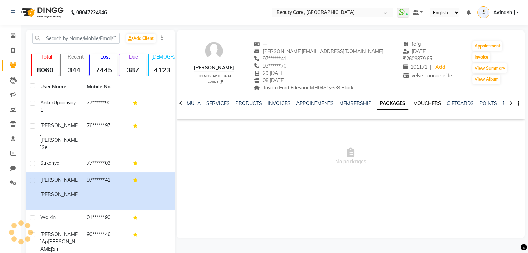
click at [426, 106] on link "VOUCHERS" at bounding box center [427, 103] width 27 height 6
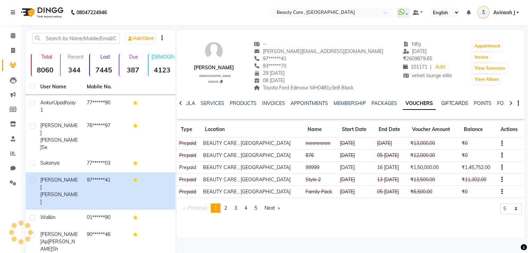
click at [454, 104] on link "GIFTCARDS" at bounding box center [454, 103] width 27 height 6
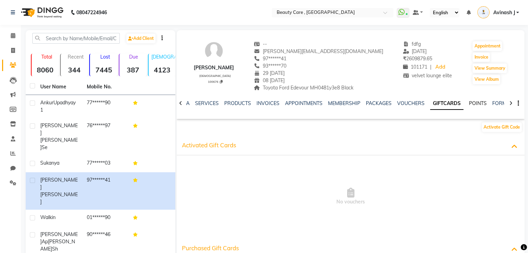
click at [469, 104] on link "POINTS" at bounding box center [478, 103] width 18 height 6
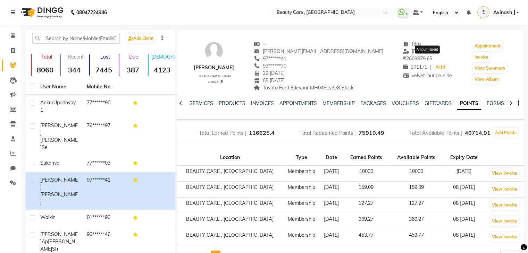
drag, startPoint x: 437, startPoint y: 58, endPoint x: 407, endPoint y: 55, distance: 30.4
click at [407, 55] on div "₹ 2609879.65" at bounding box center [427, 58] width 49 height 7
click at [448, 57] on div "₹ 2609879.65" at bounding box center [427, 58] width 49 height 7
click at [206, 103] on link "SERVICES" at bounding box center [202, 103] width 24 height 6
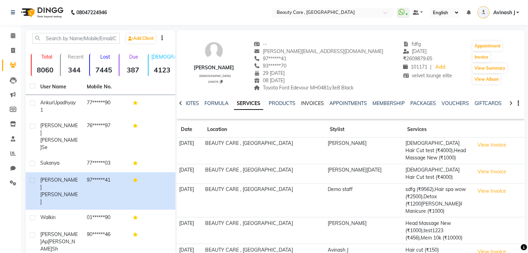
click at [307, 104] on link "INVOICES" at bounding box center [312, 103] width 23 height 6
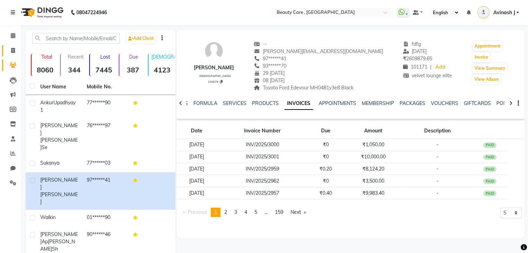
click at [9, 45] on link "Invoice" at bounding box center [10, 50] width 17 height 11
select select "service"
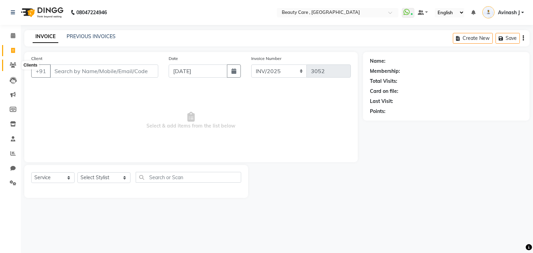
click at [10, 64] on icon at bounding box center [13, 64] width 7 height 5
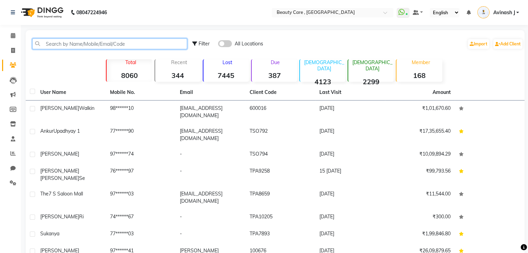
click at [60, 42] on input "text" at bounding box center [109, 44] width 155 height 11
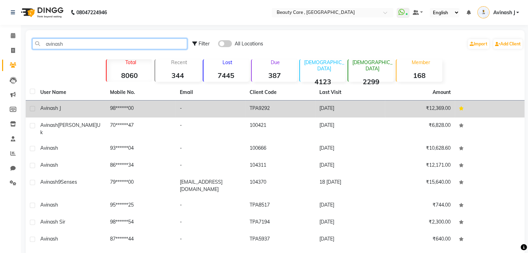
type input "avinash"
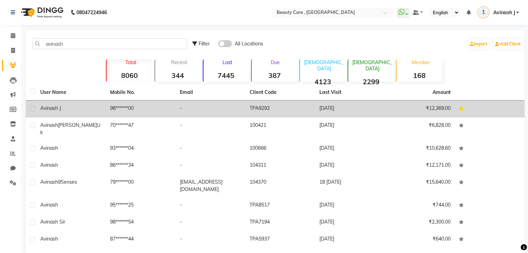
click at [175, 112] on td "98******00" at bounding box center [141, 109] width 70 height 17
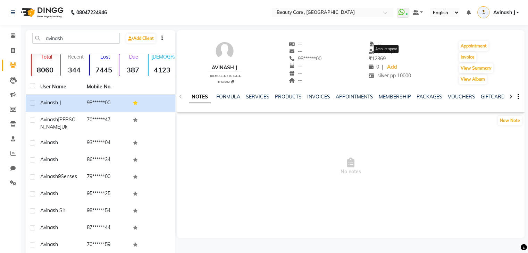
drag, startPoint x: 383, startPoint y: 58, endPoint x: 340, endPoint y: 51, distance: 44.2
click at [335, 51] on div "Avinash J male TPA9292 -- -- 98******00 -- -- -- -- 23 September 2025 ₹ 12369 A…" at bounding box center [351, 59] width 348 height 51
click at [399, 59] on div "₹ 12369" at bounding box center [390, 58] width 43 height 7
click at [251, 98] on link "SERVICES" at bounding box center [258, 97] width 24 height 6
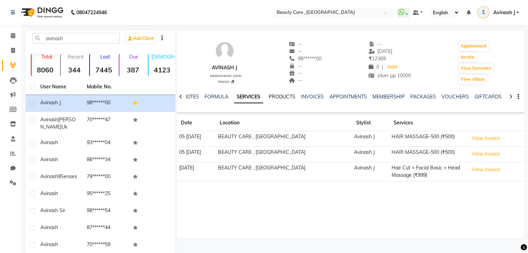
click at [277, 96] on link "PRODUCTS" at bounding box center [282, 97] width 27 height 6
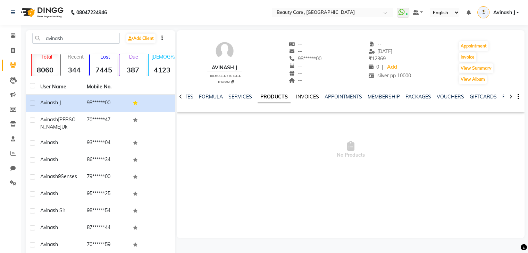
click at [296, 95] on link "INVOICES" at bounding box center [307, 97] width 23 height 6
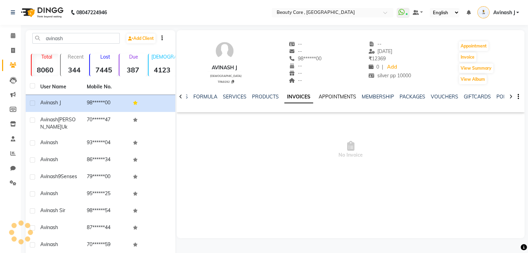
click at [322, 95] on link "APPOINTMENTS" at bounding box center [337, 97] width 37 height 6
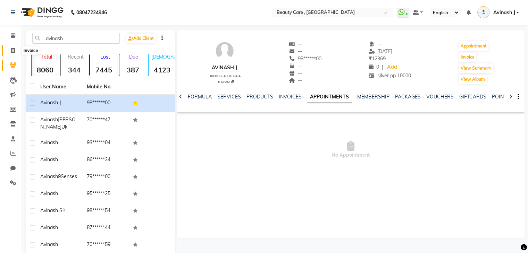
click at [10, 47] on span at bounding box center [13, 51] width 12 height 8
select select "service"
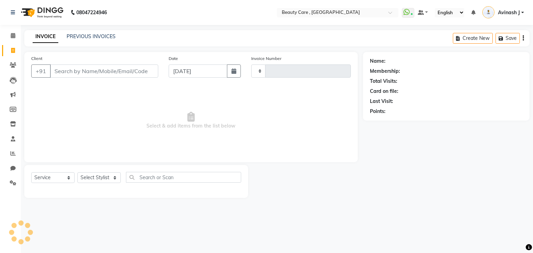
type input "3052"
select select "5646"
click at [8, 70] on link "Clients" at bounding box center [10, 65] width 17 height 11
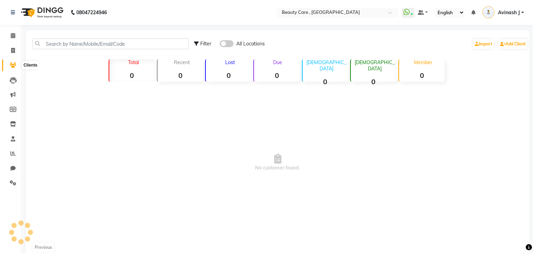
click at [11, 63] on icon at bounding box center [13, 64] width 7 height 5
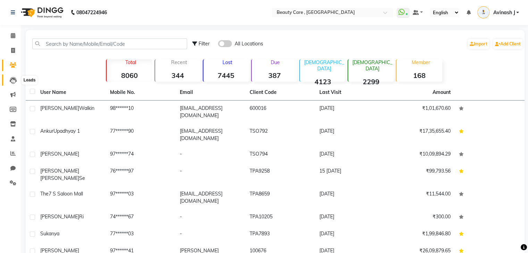
click at [14, 82] on icon at bounding box center [13, 80] width 7 height 7
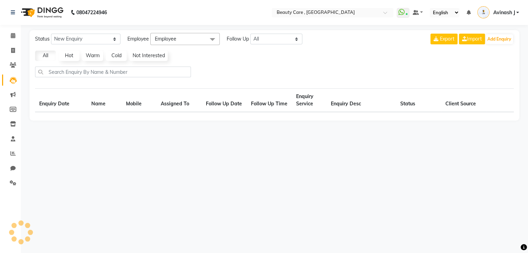
select select "10"
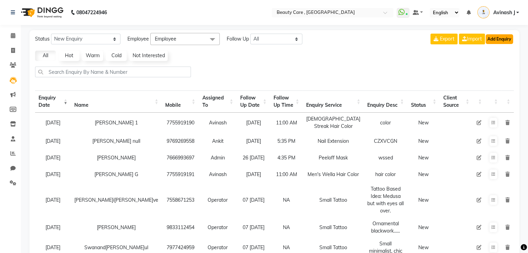
click at [497, 40] on button "Add Enquiry" at bounding box center [499, 39] width 27 height 10
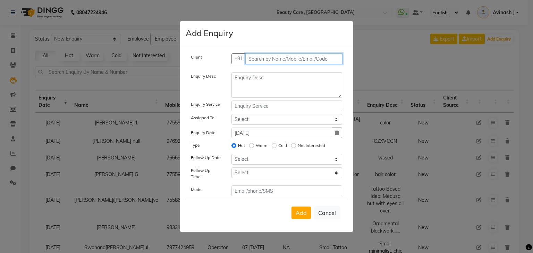
click at [257, 63] on input "text" at bounding box center [294, 58] width 98 height 11
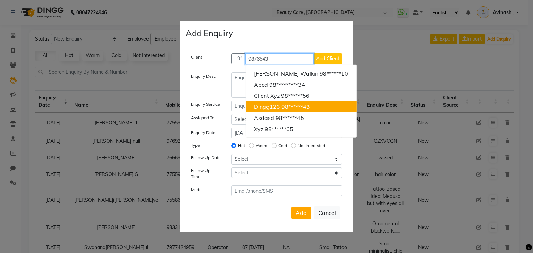
click at [272, 108] on span "Dingg123" at bounding box center [267, 106] width 26 height 7
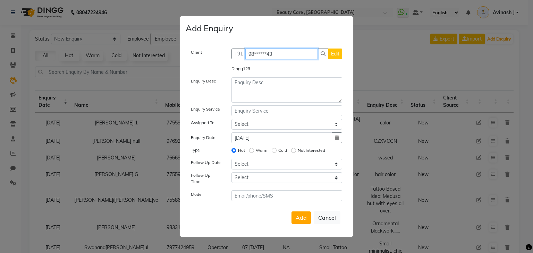
type input "98******43"
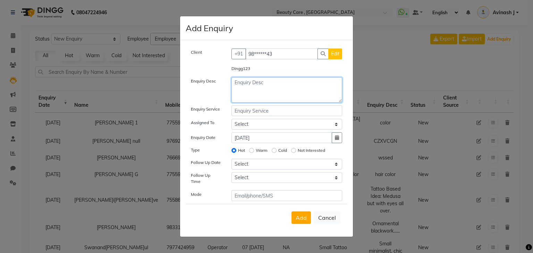
click at [250, 85] on textarea at bounding box center [287, 89] width 111 height 25
type textarea "trewq"
click at [248, 114] on input "text" at bounding box center [287, 111] width 111 height 11
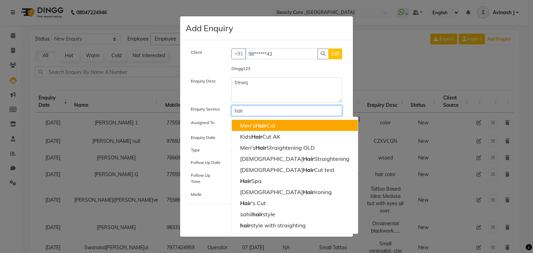
click at [249, 128] on ngb-highlight "Men's Hair Cut" at bounding box center [257, 125] width 35 height 7
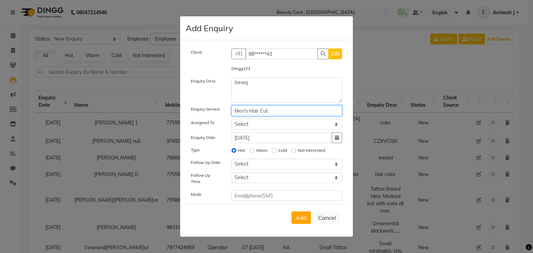
type input "Men's Hair Cut"
click at [243, 128] on select "Select Aayush Yadav Admin Akshay Anis Ankit Anuja Ashvin Avinash Avinash J Avne…" at bounding box center [287, 124] width 111 height 11
select select "88832"
click at [232, 121] on select "Select Aayush Yadav Admin Akshay Anis Ankit Anuja Ashvin Avinash Avinash J Avne…" at bounding box center [287, 124] width 111 height 11
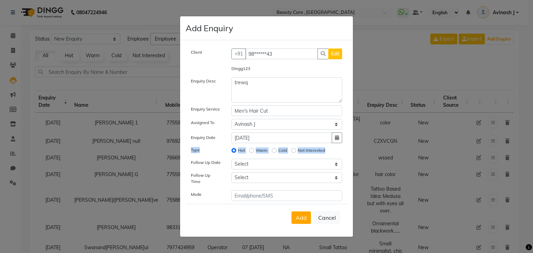
drag, startPoint x: 192, startPoint y: 153, endPoint x: 336, endPoint y: 152, distance: 144.1
click at [336, 152] on div "Type Hot Warm Cold Not Interested" at bounding box center [267, 151] width 162 height 10
click at [336, 152] on div "Hot Warm Cold Not Interested" at bounding box center [287, 151] width 122 height 10
click at [293, 153] on input "Not Interested" at bounding box center [293, 150] width 5 height 5
radio input "true"
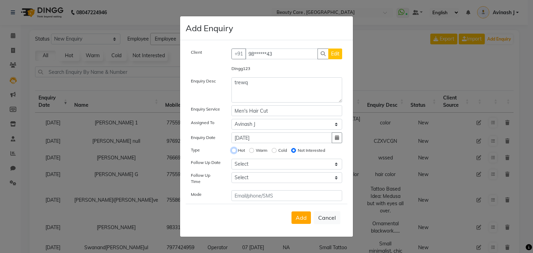
click at [235, 152] on input "Hot" at bounding box center [234, 150] width 5 height 5
radio input "true"
radio input "false"
click at [243, 168] on select "Select Today Tomorrow In 2 days (Friday) In 3 days (Saturday) In 4 days (Sunday…" at bounding box center [287, 164] width 111 height 11
select select "2025-10-03"
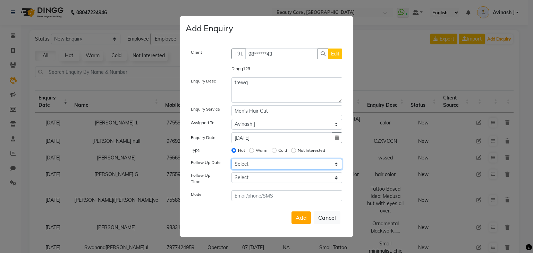
click at [232, 162] on select "Select Today Tomorrow In 2 days (Friday) In 3 days (Saturday) In 4 days (Sunday…" at bounding box center [287, 164] width 111 height 11
click at [261, 180] on select "Select 07:00 AM 07:05 AM 07:10 AM 07:15 AM 07:20 AM 07:25 AM 07:30 AM 07:35 AM …" at bounding box center [287, 178] width 111 height 11
select select "460"
click at [232, 175] on select "Select 07:00 AM 07:05 AM 07:10 AM 07:15 AM 07:20 AM 07:25 AM 07:30 AM 07:35 AM …" at bounding box center [287, 178] width 111 height 11
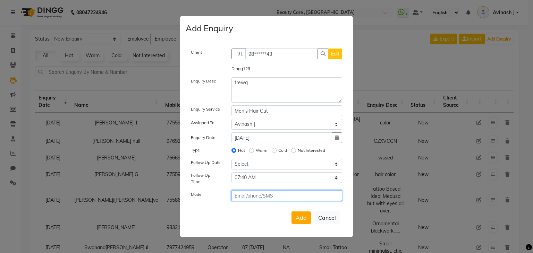
click at [264, 194] on input "text" at bounding box center [287, 196] width 111 height 11
click at [327, 220] on button "Cancel" at bounding box center [327, 217] width 27 height 13
select select
radio input "false"
select select
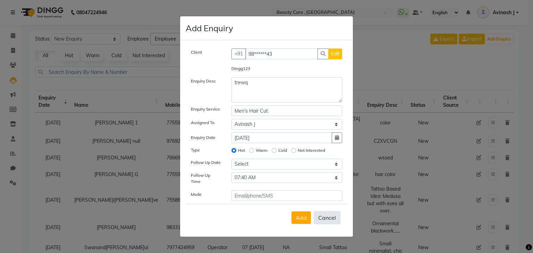
select select
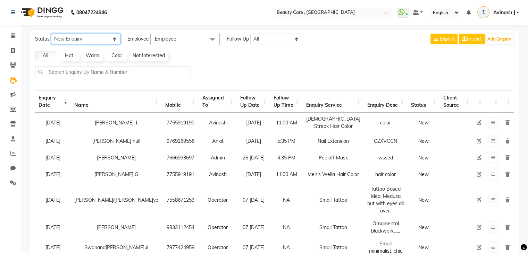
click at [92, 38] on select "New Enquiry Open Enquiry Converted Enquiry All" at bounding box center [85, 39] width 69 height 11
click at [124, 28] on div "08047224946 Select Location × Beauty Care , Kandivali East WhatsApp Status ✕ St…" at bounding box center [264, 191] width 528 height 382
click at [171, 38] on span "Employee" at bounding box center [166, 39] width 22 height 6
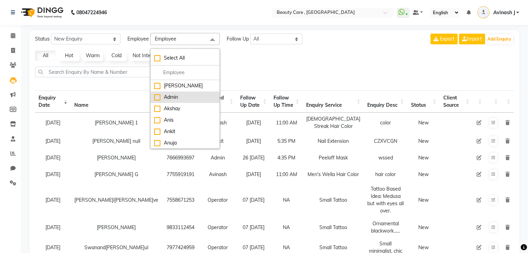
click at [169, 92] on li "Admin" at bounding box center [185, 97] width 69 height 11
checkbox input "true"
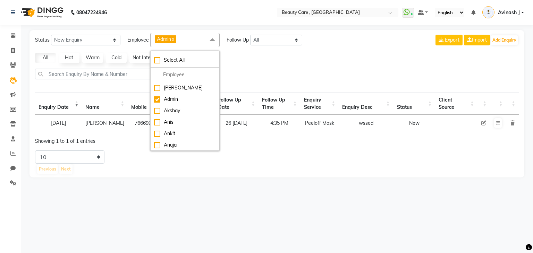
click at [174, 39] on link "x" at bounding box center [172, 39] width 3 height 6
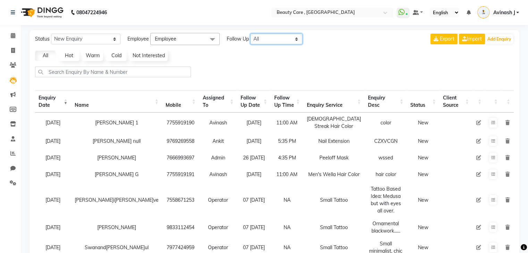
click at [268, 38] on select "All Today Tomorrow This Week This Month Custom" at bounding box center [276, 39] width 52 height 11
click at [251, 34] on select "All Today Tomorrow This Week This Month Custom" at bounding box center [276, 39] width 52 height 11
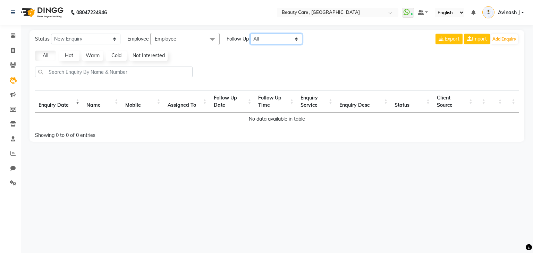
click at [262, 40] on select "All Today Tomorrow This Week This Month Custom" at bounding box center [276, 39] width 52 height 11
select select "nodate"
click at [251, 34] on select "All Today Tomorrow This Week This Month Custom" at bounding box center [276, 39] width 52 height 11
select select "10"
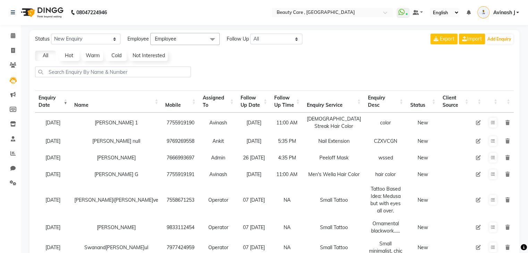
click at [68, 57] on link "Hot" at bounding box center [69, 56] width 21 height 10
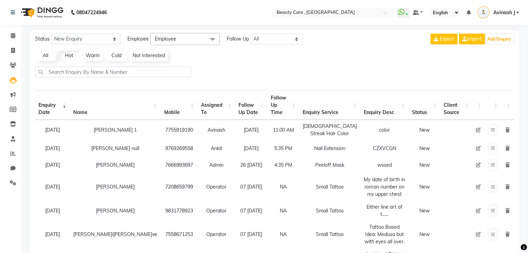
click at [100, 55] on link "Warm" at bounding box center [92, 56] width 21 height 10
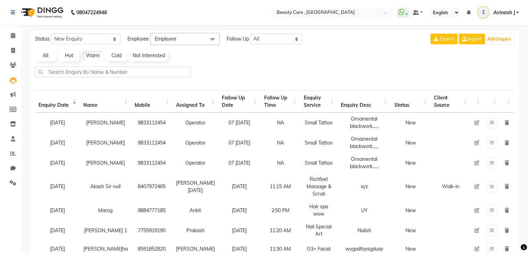
click at [116, 53] on link "Cold" at bounding box center [116, 56] width 21 height 10
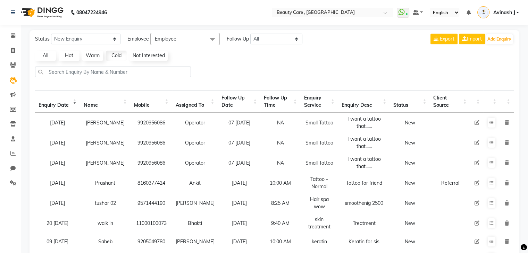
click at [47, 55] on link "All" at bounding box center [45, 56] width 21 height 10
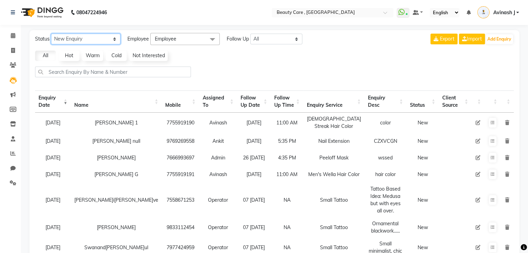
click at [84, 40] on select "New Enquiry Open Enquiry Converted Enquiry All" at bounding box center [85, 39] width 69 height 11
click at [177, 61] on div "Status New Enquiry Open Enquiry Converted Enquiry All All New Open Converted Em…" at bounding box center [275, 201] width 490 height 342
click at [476, 123] on icon at bounding box center [478, 122] width 5 height 5
select select "26666"
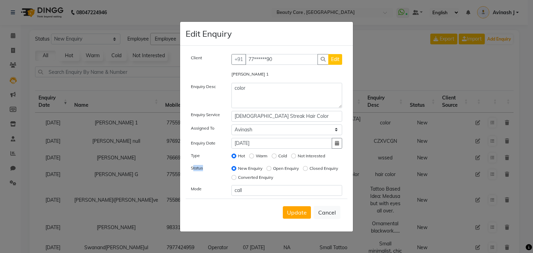
drag, startPoint x: 194, startPoint y: 167, endPoint x: 210, endPoint y: 168, distance: 16.4
click at [210, 168] on div "Status" at bounding box center [206, 174] width 41 height 18
click at [269, 168] on input "Open Enquiry" at bounding box center [269, 168] width 5 height 5
radio input "true"
radio input "false"
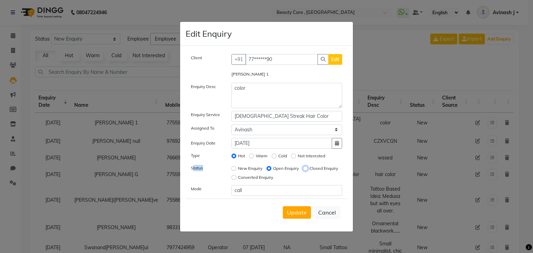
click at [303, 171] on input "Closed Enquiry" at bounding box center [305, 168] width 5 height 5
radio input "true"
radio input "false"
click at [236, 177] on input "Converted Enquiry" at bounding box center [234, 177] width 5 height 5
radio input "true"
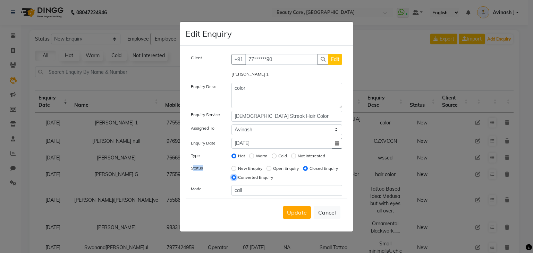
radio input "false"
click at [301, 213] on span "Update" at bounding box center [297, 212] width 20 height 7
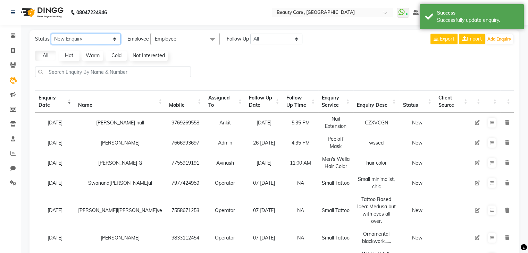
click at [68, 35] on select "New Enquiry Open Enquiry Converted Enquiry All" at bounding box center [85, 39] width 69 height 11
select select "Converted"
click at [51, 34] on select "New Enquiry Open Enquiry Converted Enquiry All" at bounding box center [85, 39] width 69 height 11
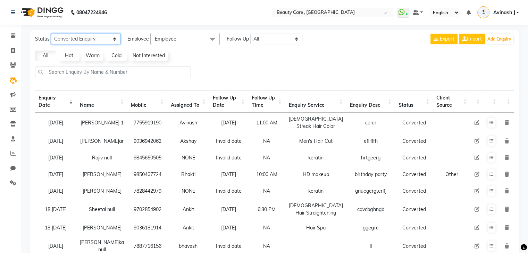
click at [95, 38] on select "New Enquiry Open Enquiry Converted Enquiry All" at bounding box center [85, 39] width 69 height 11
click at [266, 71] on div at bounding box center [274, 75] width 484 height 16
click at [11, 138] on icon at bounding box center [13, 138] width 5 height 5
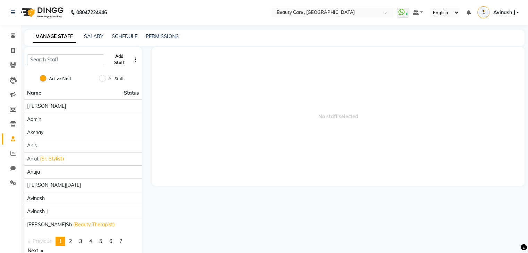
click at [117, 59] on button "Add Staff" at bounding box center [119, 60] width 24 height 18
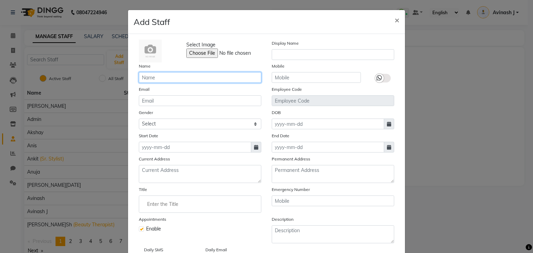
click at [170, 75] on input "text" at bounding box center [200, 77] width 123 height 11
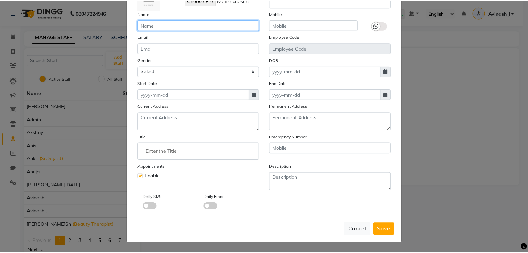
scroll to position [56, 0]
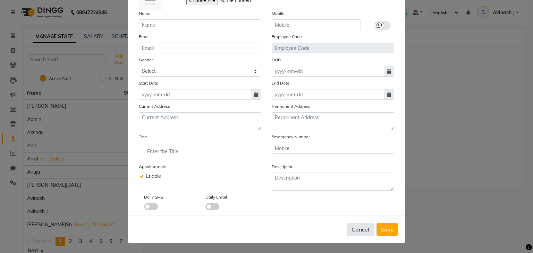
click at [361, 229] on button "Cancel" at bounding box center [360, 229] width 27 height 13
checkbox input "false"
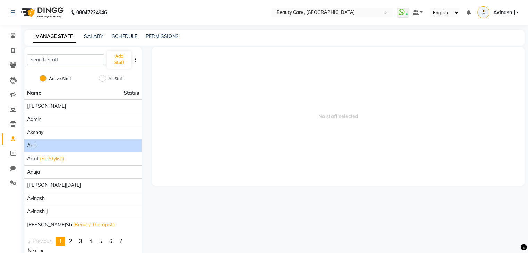
click at [37, 145] on span "Anis" at bounding box center [32, 145] width 10 height 7
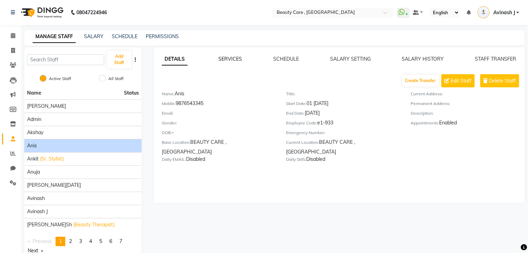
click at [226, 58] on link "SERVICES" at bounding box center [230, 59] width 24 height 6
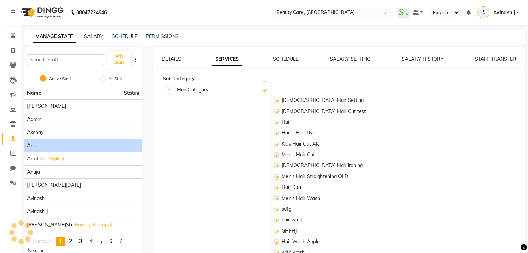
checkbox input "true"
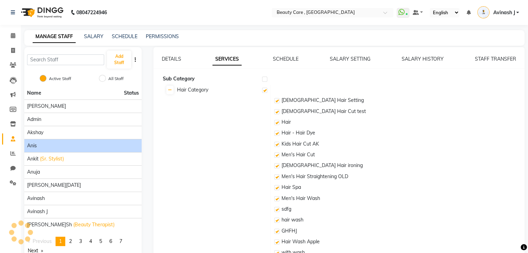
checkbox input "true"
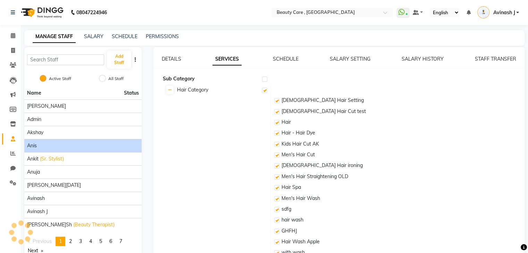
checkbox input "true"
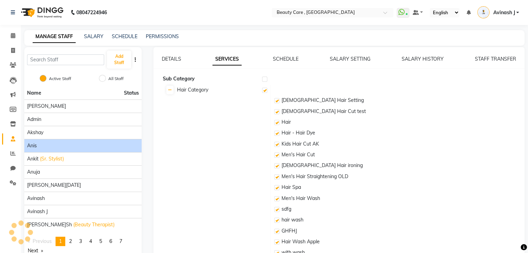
checkbox input "true"
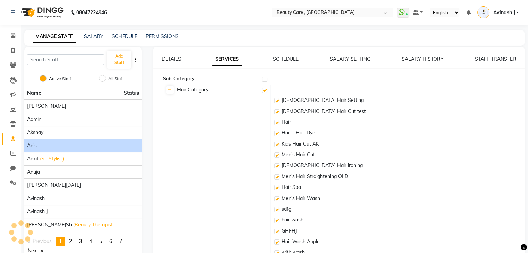
checkbox input "true"
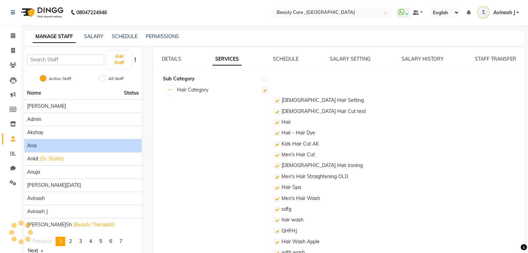
checkbox input "true"
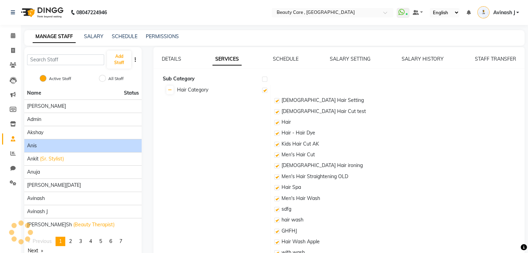
checkbox input "true"
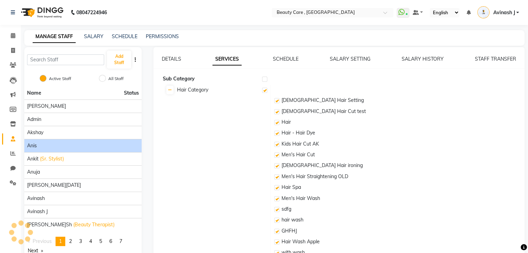
checkbox input "true"
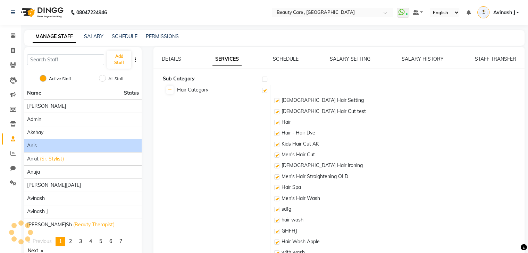
checkbox input "true"
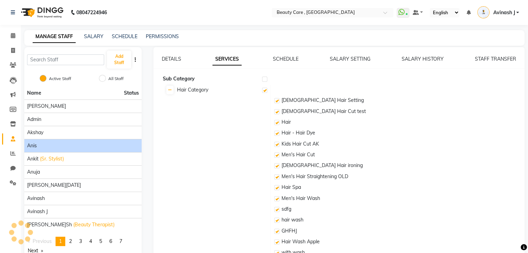
checkbox input "true"
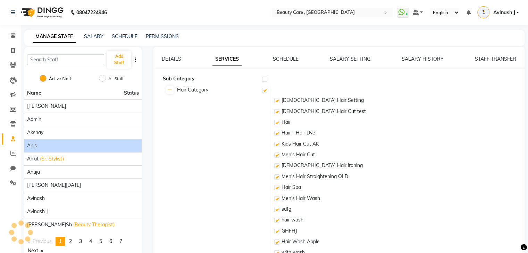
checkbox input "true"
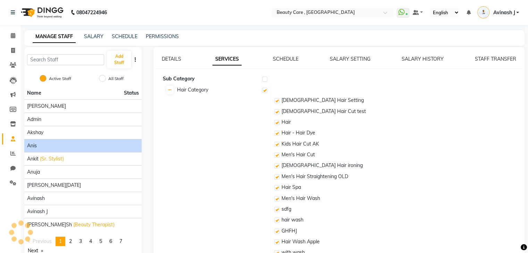
checkbox input "true"
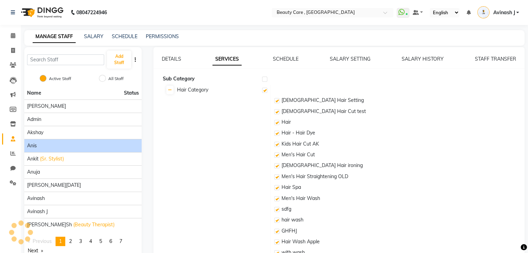
checkbox input "true"
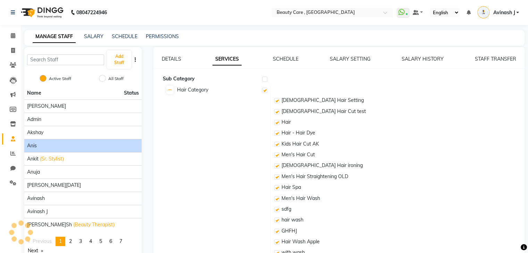
checkbox input "true"
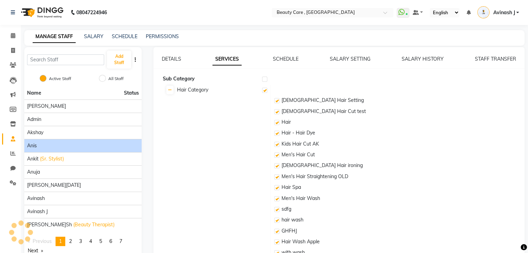
checkbox input "true"
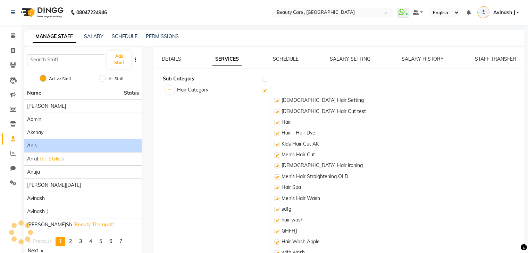
checkbox input "true"
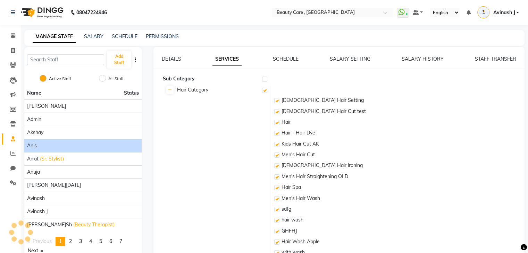
checkbox input "true"
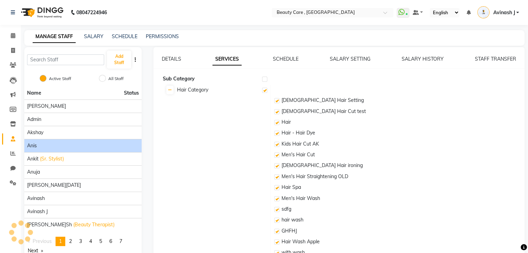
checkbox input "true"
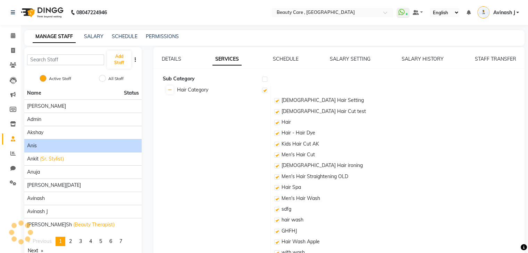
checkbox input "true"
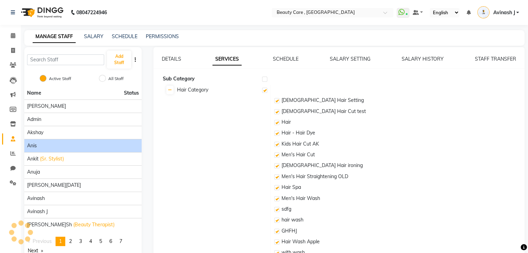
checkbox input "true"
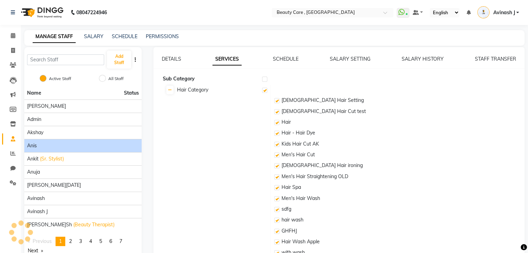
checkbox input "true"
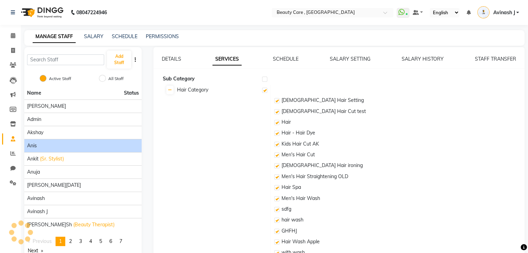
checkbox input "true"
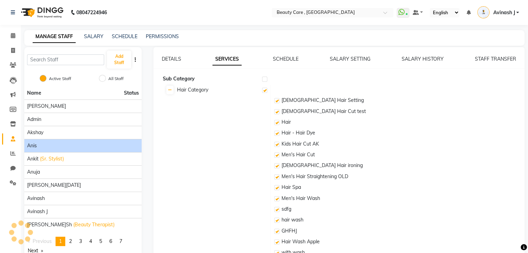
checkbox input "true"
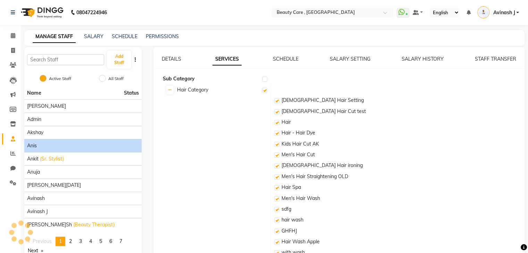
checkbox input "true"
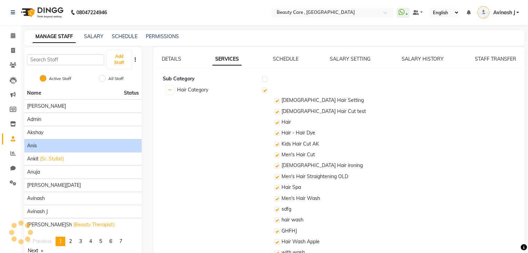
checkbox input "true"
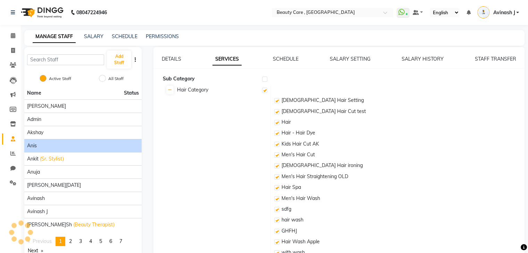
checkbox input "true"
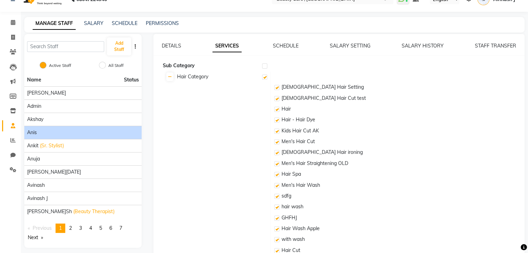
scroll to position [7, 0]
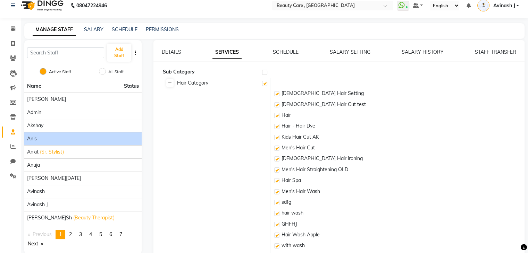
click at [170, 82] on icon at bounding box center [170, 83] width 4 height 4
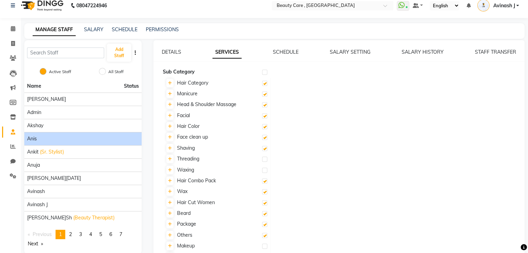
click at [265, 85] on label at bounding box center [264, 83] width 5 height 5
click at [265, 85] on input "checkbox" at bounding box center [264, 84] width 5 height 5
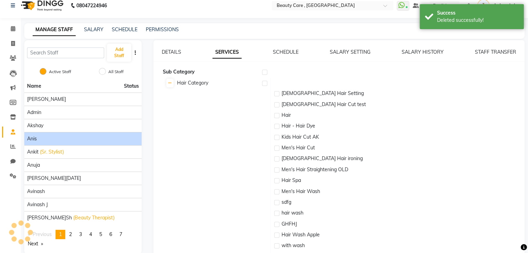
click at [264, 83] on label at bounding box center [264, 83] width 5 height 5
click at [264, 83] on input "checkbox" at bounding box center [264, 84] width 5 height 5
checkbox input "true"
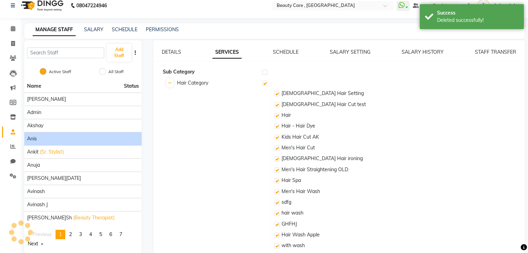
checkbox input "true"
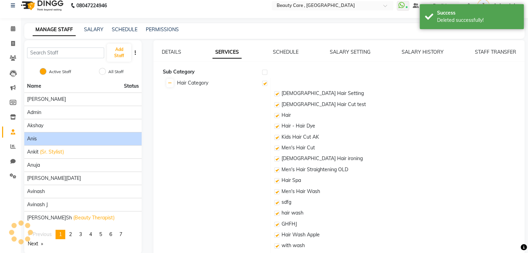
checkbox input "true"
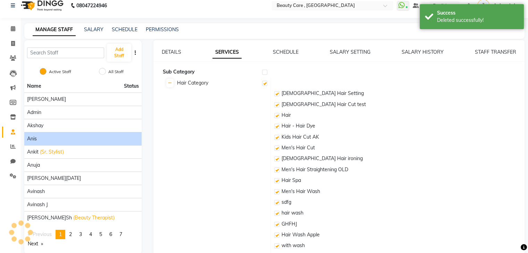
checkbox input "true"
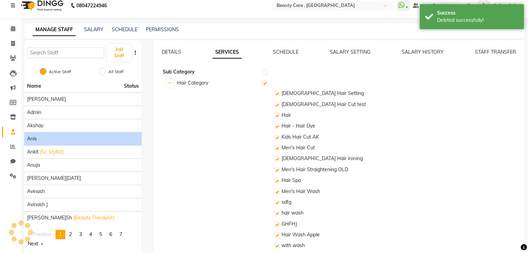
checkbox input "true"
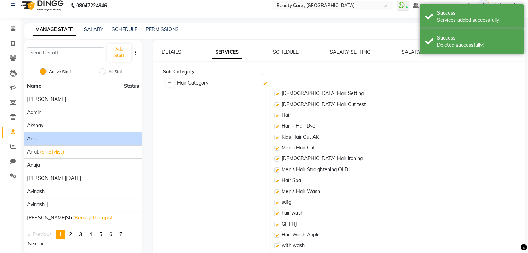
click at [168, 84] on icon at bounding box center [170, 83] width 4 height 4
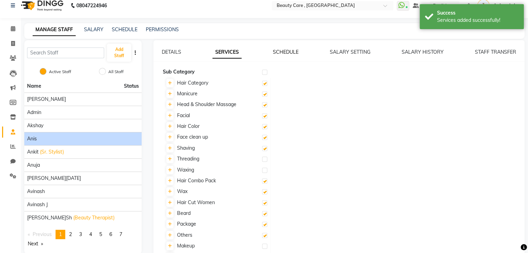
click at [285, 51] on link "SCHEDULE" at bounding box center [286, 52] width 26 height 6
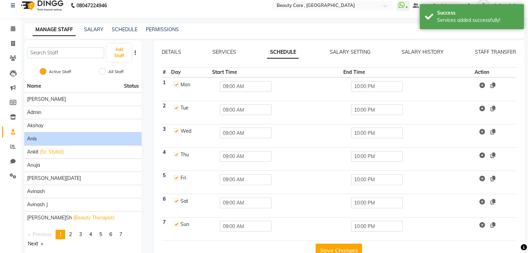
scroll to position [23, 0]
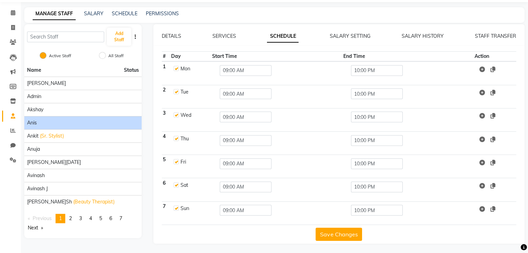
click at [176, 207] on label at bounding box center [176, 208] width 5 height 5
click at [176, 207] on input "checkbox" at bounding box center [176, 208] width 5 height 5
click at [176, 207] on label at bounding box center [176, 208] width 5 height 5
click at [176, 207] on input "checkbox" at bounding box center [176, 208] width 5 height 5
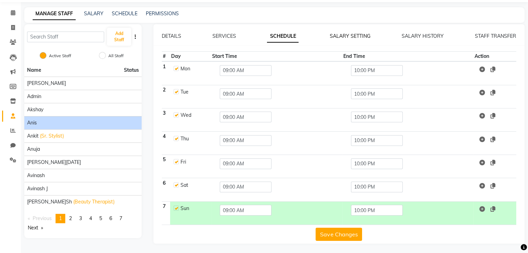
click at [339, 38] on link "SALARY SETTING" at bounding box center [350, 36] width 41 height 6
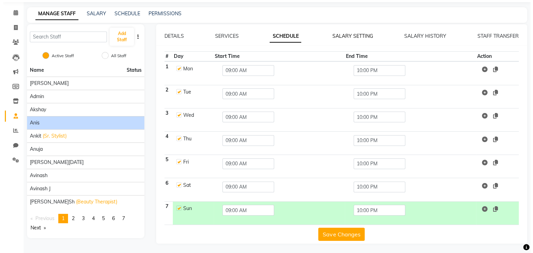
scroll to position [18, 0]
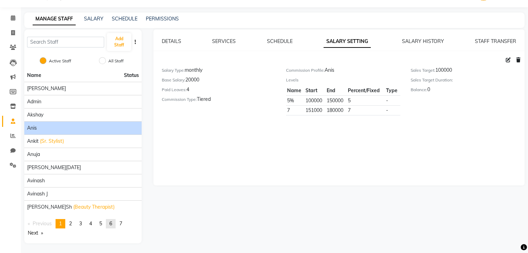
click at [114, 225] on link "page 6" at bounding box center [111, 223] width 10 height 9
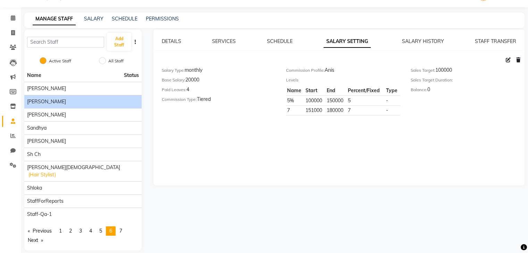
click at [37, 98] on span "[PERSON_NAME]" at bounding box center [46, 101] width 39 height 7
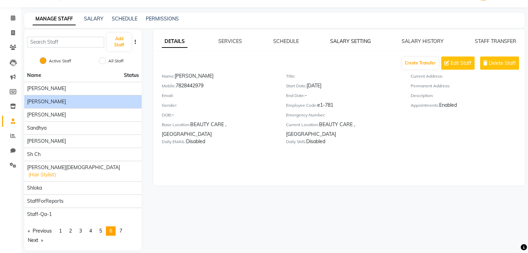
click at [353, 41] on link "SALARY SETTING" at bounding box center [350, 41] width 41 height 6
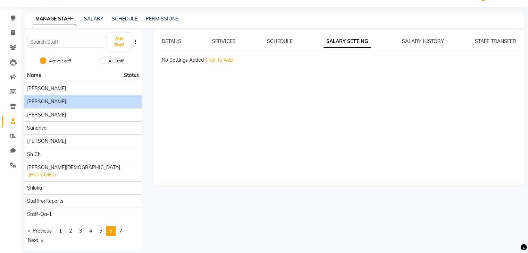
click at [212, 60] on span "Click To Add" at bounding box center [218, 60] width 27 height 6
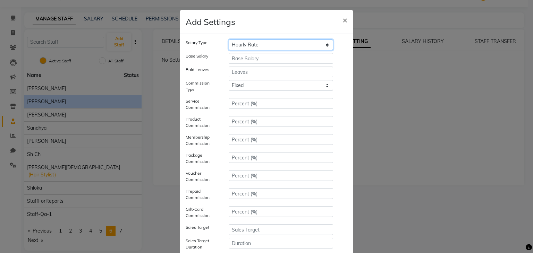
click at [249, 45] on select "Hourly Rate Bi-Weekly Twice Monthly Monthly Yearly" at bounding box center [281, 45] width 104 height 11
click at [229, 40] on select "Hourly Rate Bi-Weekly Twice Monthly Monthly Yearly" at bounding box center [281, 45] width 104 height 11
click at [237, 61] on input "number" at bounding box center [281, 58] width 104 height 11
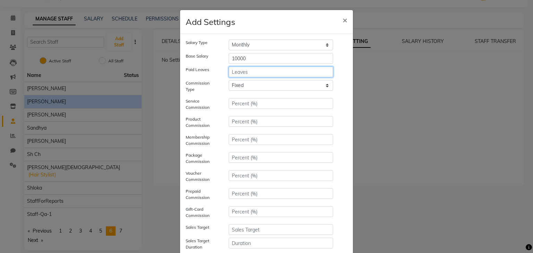
click at [241, 74] on input "number" at bounding box center [281, 72] width 104 height 11
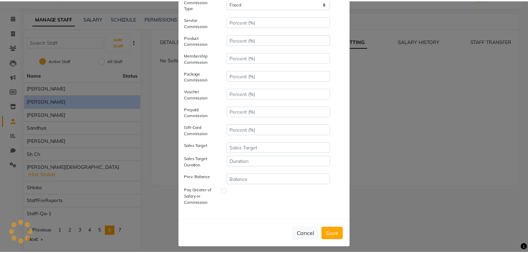
scroll to position [83, 0]
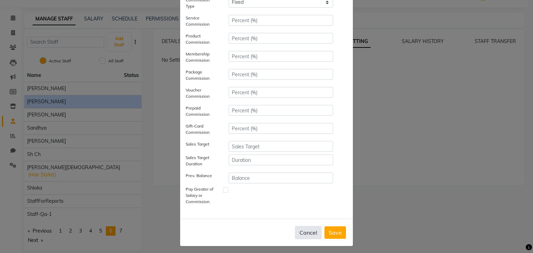
click at [302, 227] on button "Cancel" at bounding box center [308, 232] width 27 height 13
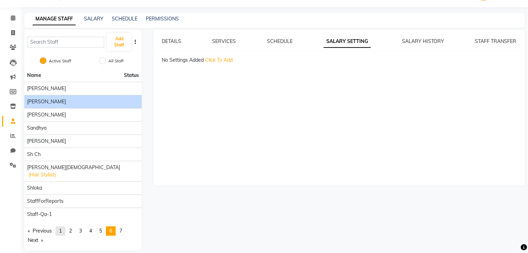
click at [62, 228] on span "1" at bounding box center [60, 231] width 3 height 6
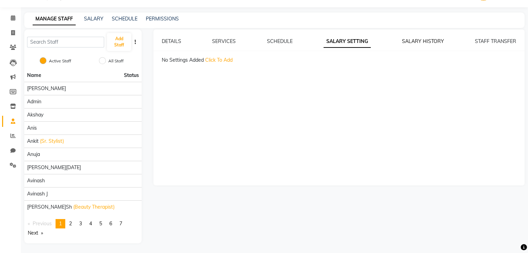
click at [418, 41] on link "SALARY HISTORY" at bounding box center [423, 41] width 42 height 6
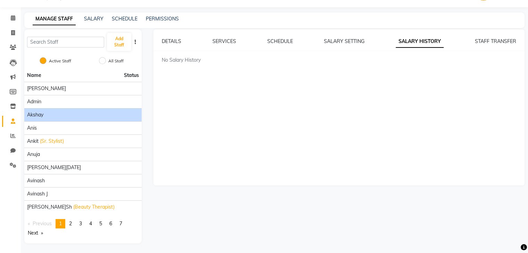
click at [36, 119] on li "Akshay" at bounding box center [82, 114] width 117 height 13
click at [46, 115] on div "Akshay" at bounding box center [83, 114] width 112 height 7
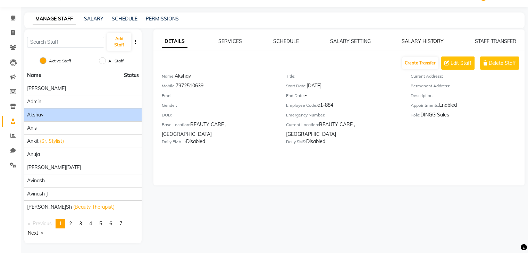
click at [428, 39] on link "SALARY HISTORY" at bounding box center [423, 41] width 42 height 6
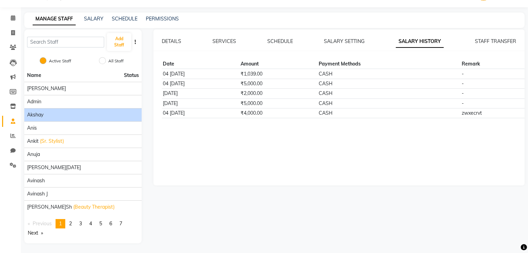
click at [494, 38] on div "STAFF TRANSFER" at bounding box center [495, 41] width 41 height 7
click at [488, 40] on link "STAFF TRANSFER" at bounding box center [495, 41] width 41 height 6
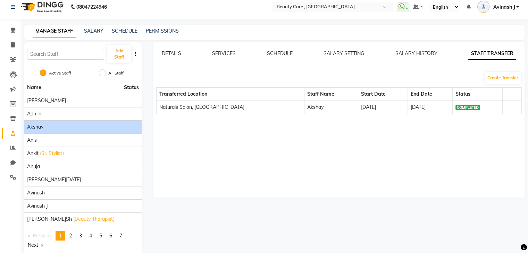
scroll to position [0, 0]
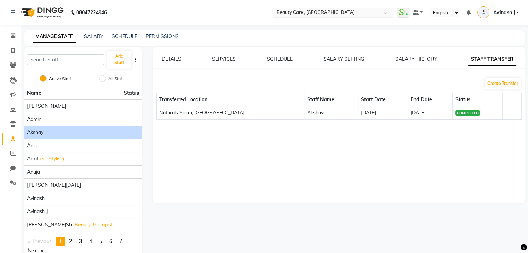
click at [324, 17] on ng-select "Select Location × Beauty Care , Kandivali East" at bounding box center [333, 12] width 122 height 9
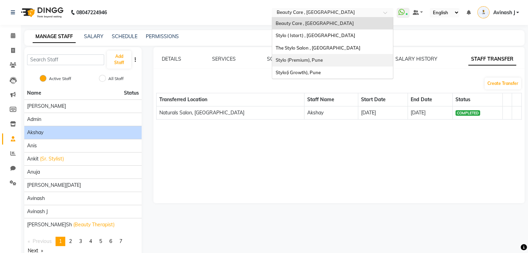
click at [433, 77] on div "Create Transfer" at bounding box center [339, 83] width 376 height 13
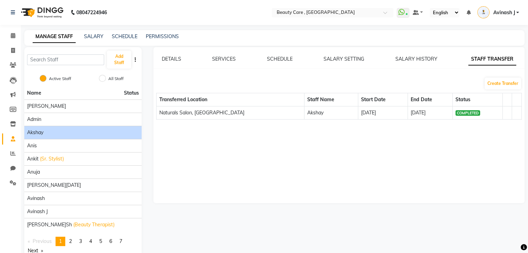
click at [44, 34] on link "MANAGE STAFF" at bounding box center [54, 37] width 43 height 12
click at [14, 151] on icon at bounding box center [12, 153] width 5 height 5
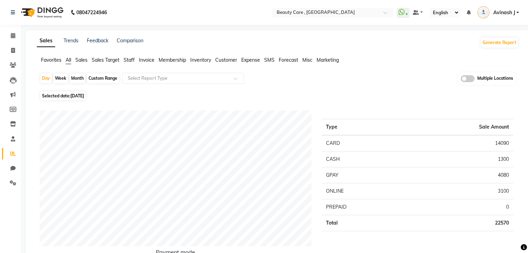
click at [82, 77] on div "Month" at bounding box center [77, 79] width 16 height 10
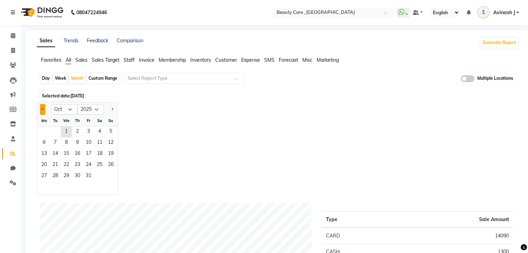
click at [42, 109] on span "Previous month" at bounding box center [43, 109] width 2 height 2
click at [42, 132] on span "1" at bounding box center [44, 132] width 11 height 11
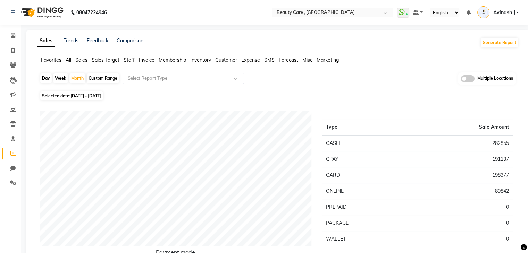
click at [148, 79] on input "text" at bounding box center [176, 78] width 100 height 7
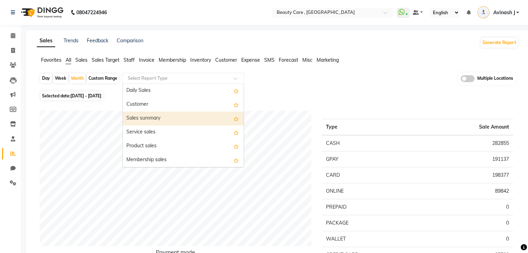
click at [150, 116] on div "Sales summary" at bounding box center [183, 119] width 121 height 14
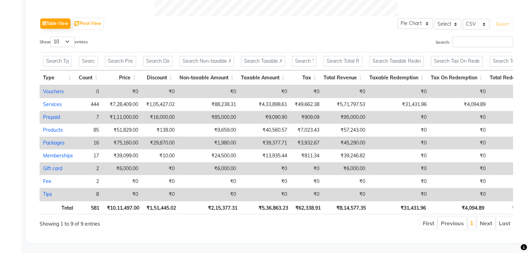
scroll to position [353, 0]
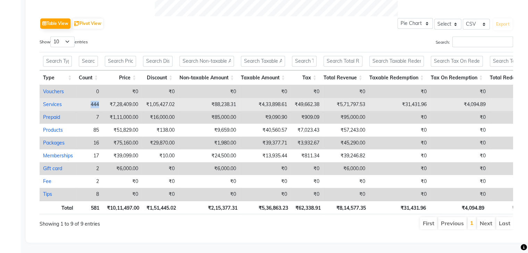
drag, startPoint x: 90, startPoint y: 93, endPoint x: 101, endPoint y: 97, distance: 12.3
click at [101, 98] on td "444" at bounding box center [89, 104] width 26 height 13
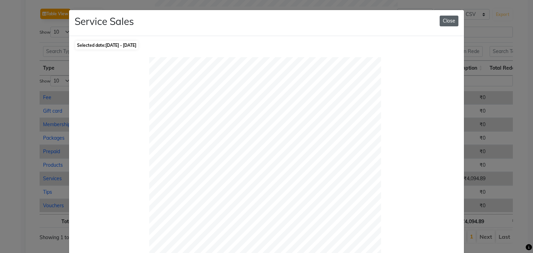
click at [443, 19] on button "Close" at bounding box center [449, 21] width 19 height 11
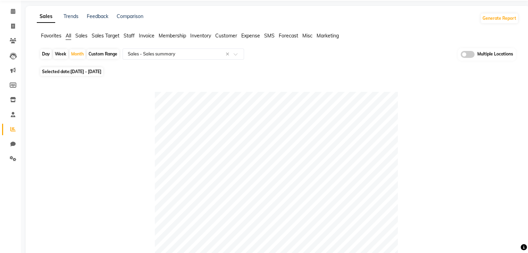
scroll to position [0, 0]
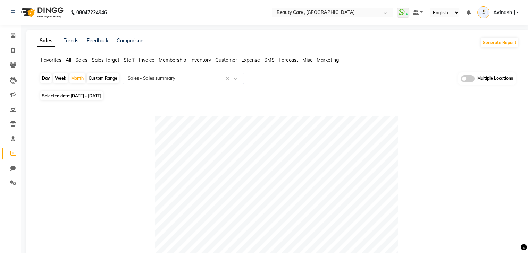
click at [142, 77] on input "text" at bounding box center [176, 78] width 100 height 7
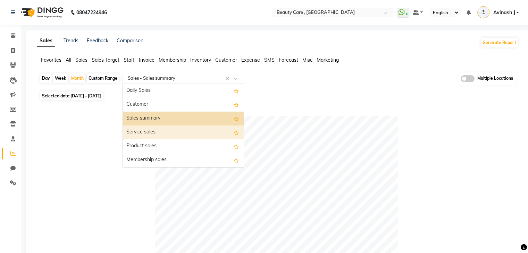
click at [142, 128] on div "Service sales" at bounding box center [183, 133] width 121 height 14
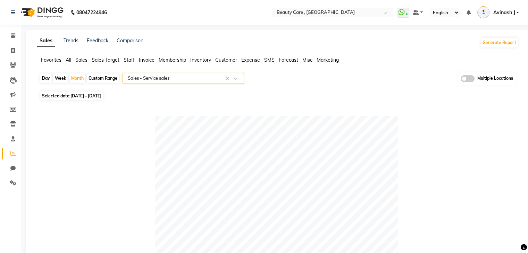
click at [128, 61] on span "Staff" at bounding box center [129, 60] width 11 height 6
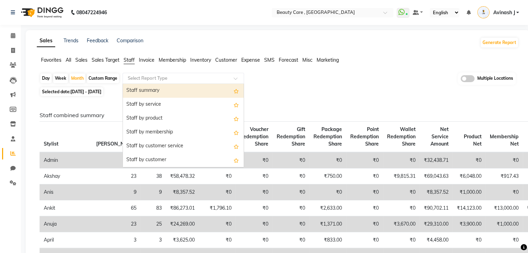
click at [141, 79] on input "text" at bounding box center [176, 78] width 100 height 7
click at [137, 88] on div "Staff summary" at bounding box center [183, 91] width 121 height 14
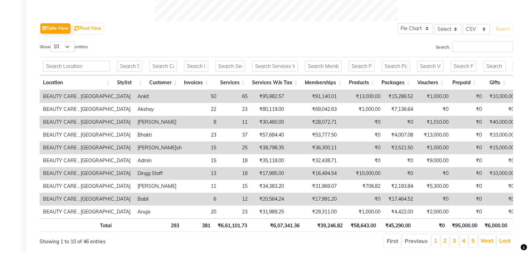
scroll to position [335, 0]
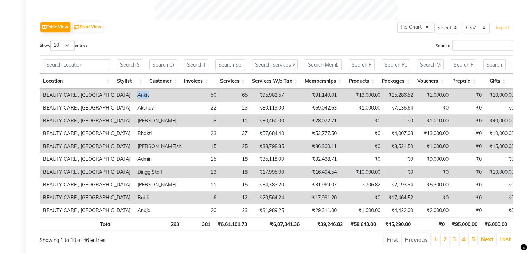
drag, startPoint x: 118, startPoint y: 91, endPoint x: 131, endPoint y: 93, distance: 12.9
click at [134, 93] on td "Ankit" at bounding box center [159, 95] width 51 height 13
drag, startPoint x: 169, startPoint y: 92, endPoint x: 184, endPoint y: 95, distance: 15.0
click at [184, 95] on tr "BEAUTY CARE , Kandivali East Ankit 50 65 ₹95,982.57 ₹91,140.01 ₹13,000.00 ₹15,2…" at bounding box center [437, 95] width 795 height 13
drag, startPoint x: 217, startPoint y: 93, endPoint x: 248, endPoint y: 95, distance: 30.3
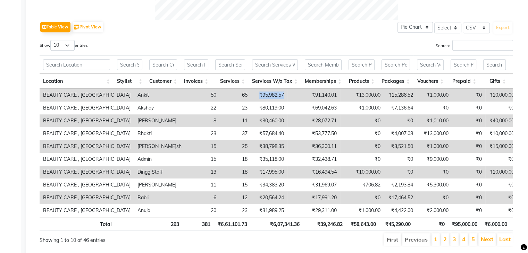
click at [251, 95] on td "₹95,982.57" at bounding box center [269, 95] width 36 height 13
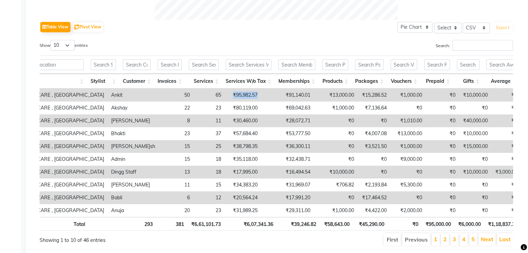
scroll to position [0, 0]
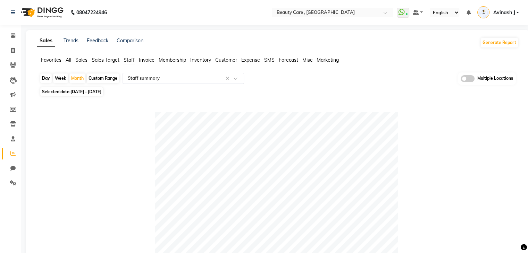
click at [147, 78] on input "text" at bounding box center [176, 78] width 100 height 7
click at [152, 59] on span "Invoice" at bounding box center [147, 60] width 16 height 6
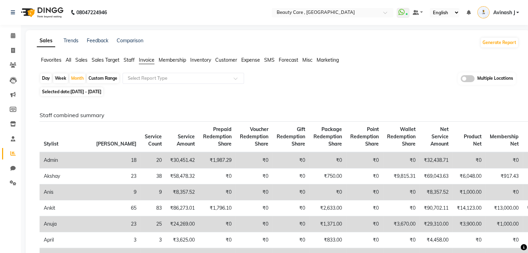
click at [144, 60] on span "Invoice" at bounding box center [147, 60] width 16 height 6
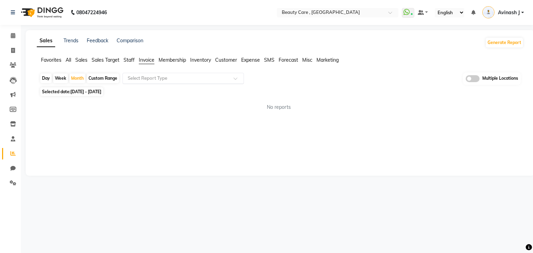
click at [162, 76] on input "text" at bounding box center [176, 78] width 100 height 7
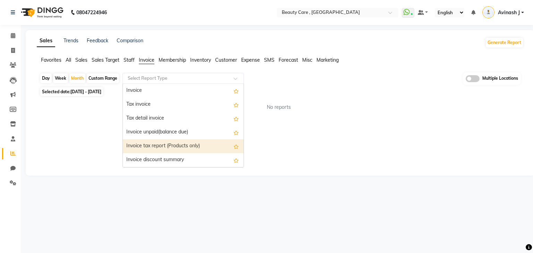
click at [147, 144] on div "Invoice tax report (Products only)" at bounding box center [183, 147] width 121 height 14
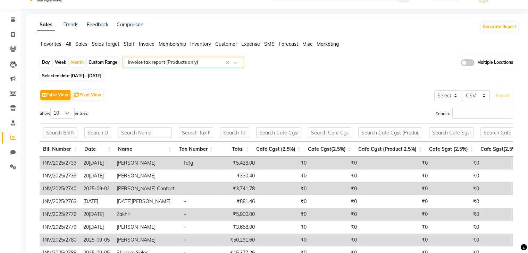
click at [157, 62] on input "text" at bounding box center [176, 62] width 100 height 7
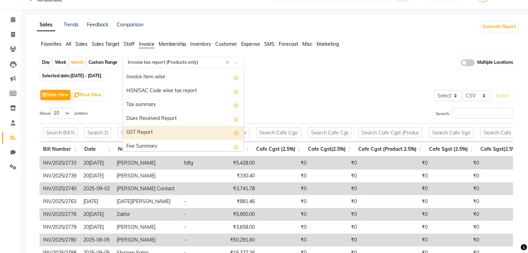
click at [142, 127] on div "GST Report" at bounding box center [183, 133] width 121 height 14
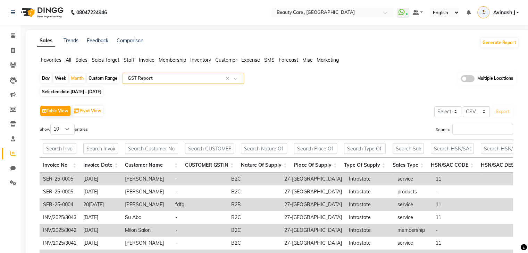
click at [7, 10] on div "08047224946" at bounding box center [59, 12] width 107 height 19
click at [11, 12] on icon at bounding box center [13, 12] width 4 height 5
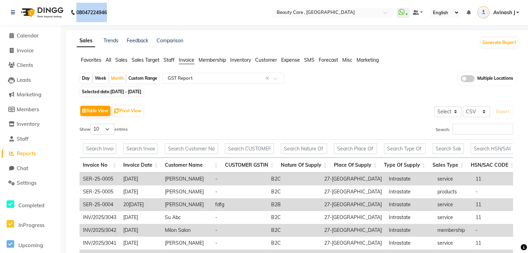
drag, startPoint x: 76, startPoint y: 14, endPoint x: 112, endPoint y: 17, distance: 36.2
click at [112, 17] on div "08047224946" at bounding box center [59, 12] width 107 height 19
click at [126, 16] on nav "08047224946 Select Location × Beauty Care , Kandivali East WhatsApp Status ✕ St…" at bounding box center [264, 12] width 528 height 25
drag, startPoint x: 115, startPoint y: 14, endPoint x: 75, endPoint y: 11, distance: 40.3
click at [75, 11] on nav "08047224946 Need Help? Call us on 08047224946 Select Location × Beauty Care , K…" at bounding box center [264, 12] width 528 height 25
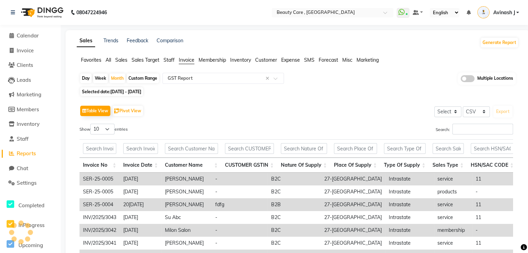
click at [128, 26] on div "08047224946 Select Location × Beauty Care , Kandivali East WhatsApp Status ✕ St…" at bounding box center [264, 177] width 528 height 354
click at [32, 34] on span "Calendar" at bounding box center [28, 35] width 22 height 7
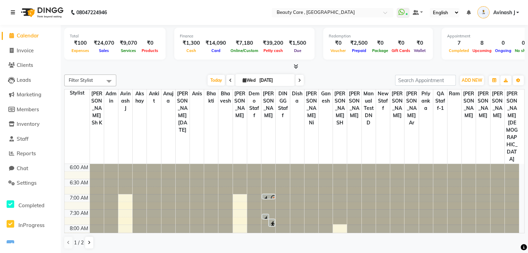
click at [13, 12] on icon at bounding box center [13, 12] width 4 height 5
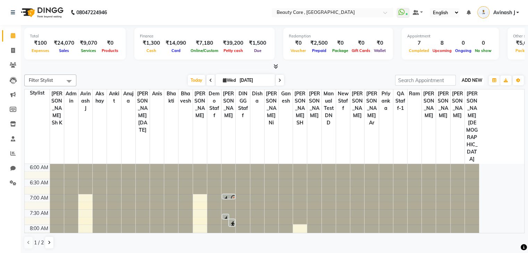
click at [473, 77] on button "ADD NEW Toggle Dropdown" at bounding box center [472, 81] width 24 height 10
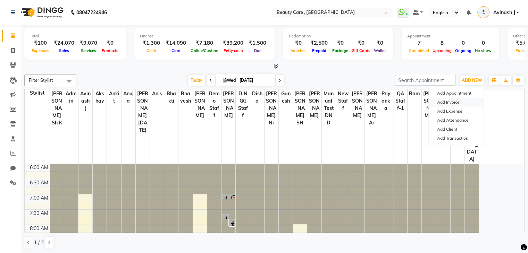
click at [446, 103] on link "Add Invoice" at bounding box center [456, 102] width 55 height 9
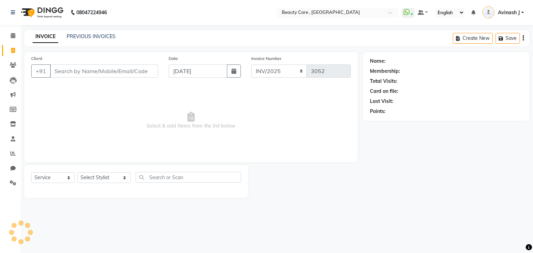
click at [69, 73] on input "Client" at bounding box center [104, 71] width 108 height 13
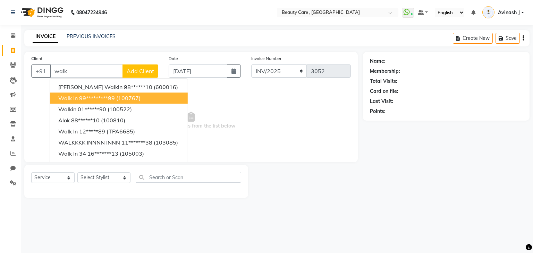
click at [75, 100] on span "Walk In" at bounding box center [67, 98] width 19 height 7
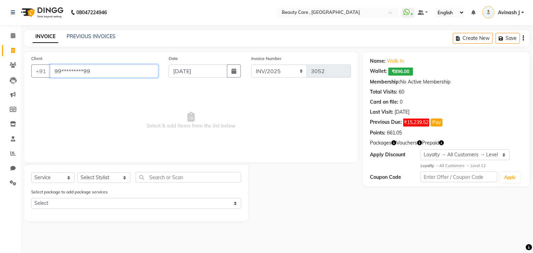
click at [92, 74] on input "99*********99" at bounding box center [104, 71] width 108 height 13
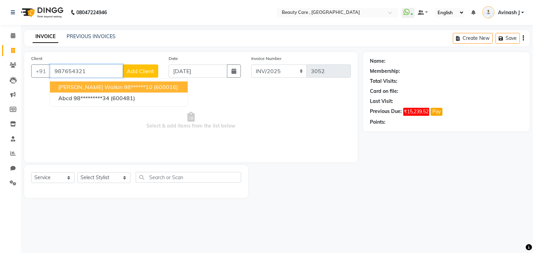
click at [94, 90] on button "Satvik Walkin 98******10 (600016)" at bounding box center [119, 87] width 138 height 11
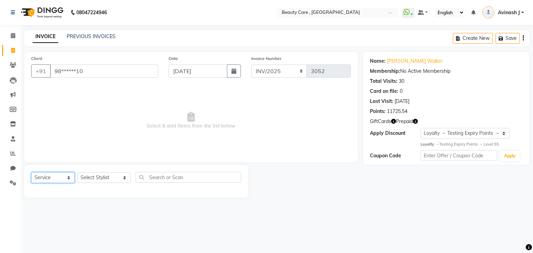
click at [69, 179] on select "Select Service Product Membership Package Voucher Prepaid Gift Card" at bounding box center [52, 178] width 43 height 11
click at [31, 173] on select "Select Service Product Membership Package Voucher Prepaid Gift Card" at bounding box center [52, 178] width 43 height 11
click at [116, 178] on select "Select Stylist Admin Akshay Anis Ankit Anuja Ashvin Avinash Avinash J Avneesh B…" at bounding box center [103, 178] width 53 height 11
click at [77, 173] on select "Select Stylist Admin Akshay Anis Ankit Anuja Ashvin Avinash Avinash J Avneesh B…" at bounding box center [103, 178] width 53 height 11
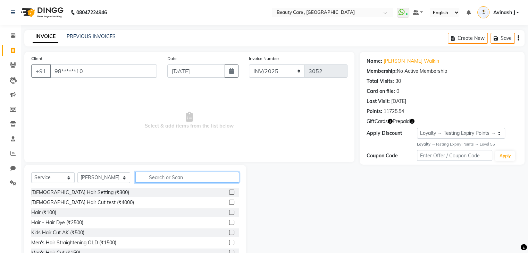
click at [169, 178] on input "text" at bounding box center [187, 177] width 104 height 11
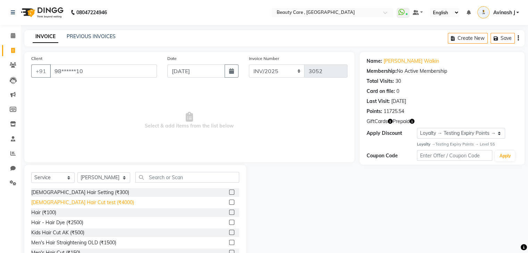
click at [90, 206] on div "Ladies Hair Cut test (₹4000)" at bounding box center [82, 202] width 103 height 7
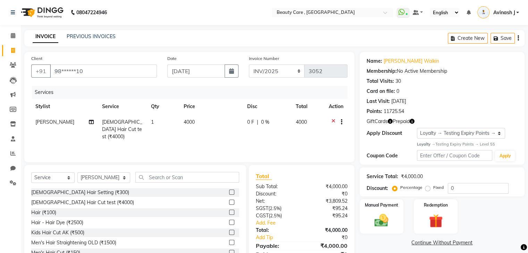
scroll to position [32, 0]
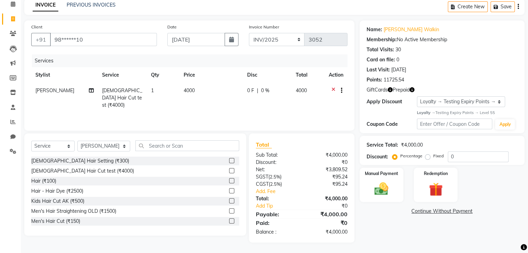
click at [301, 91] on span "4000" at bounding box center [301, 90] width 11 height 6
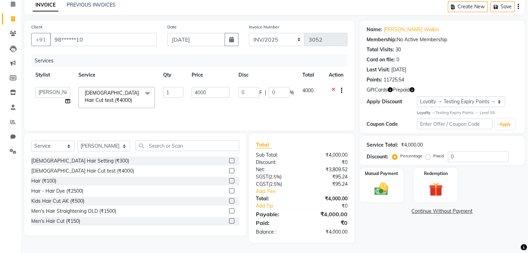
click at [315, 89] on td "4000" at bounding box center [311, 98] width 26 height 30
click at [314, 91] on td "4000" at bounding box center [311, 98] width 26 height 30
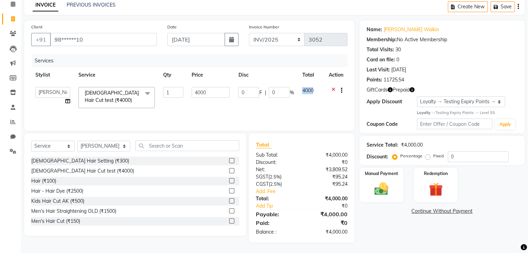
click at [314, 91] on td "4000" at bounding box center [311, 98] width 26 height 30
click at [311, 94] on td "4000" at bounding box center [311, 98] width 26 height 30
click at [198, 93] on input "4000" at bounding box center [211, 92] width 38 height 11
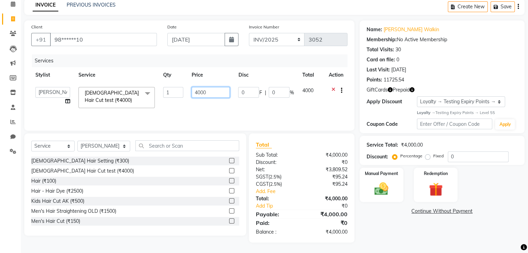
click at [198, 93] on input "4000" at bounding box center [211, 92] width 38 height 11
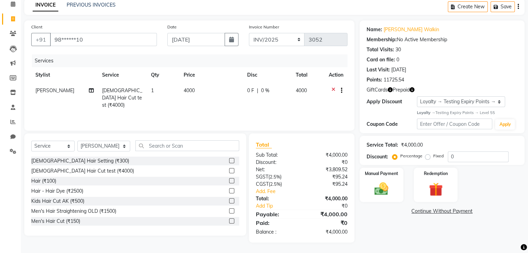
click at [209, 98] on td "4000" at bounding box center [211, 98] width 64 height 30
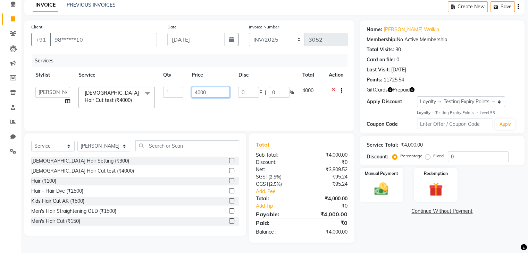
click at [198, 93] on input "4000" at bounding box center [211, 92] width 38 height 11
click at [198, 93] on input "000" at bounding box center [211, 92] width 38 height 11
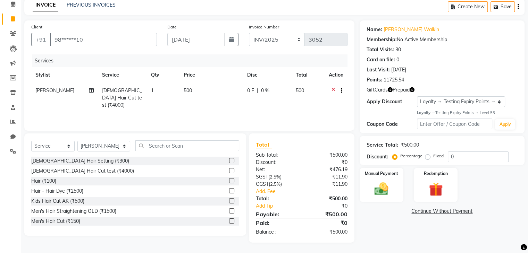
click at [313, 92] on td "500" at bounding box center [308, 98] width 33 height 30
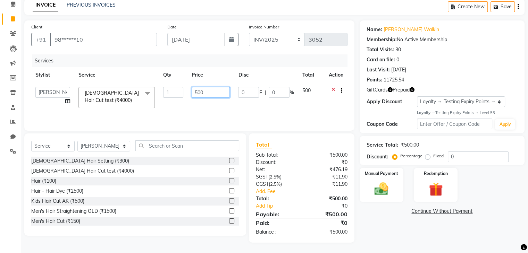
click at [211, 94] on input "500" at bounding box center [211, 92] width 38 height 11
click at [189, 91] on td "4000" at bounding box center [210, 98] width 47 height 30
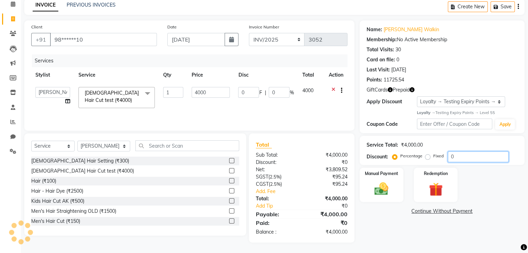
click at [458, 157] on input "0" at bounding box center [478, 157] width 61 height 11
click at [208, 91] on input "4000" at bounding box center [211, 92] width 38 height 11
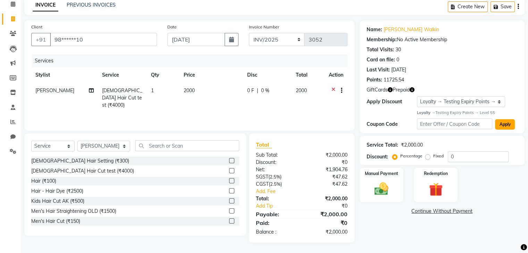
click at [509, 126] on button "Apply" at bounding box center [505, 124] width 20 height 10
click at [307, 88] on td "2000" at bounding box center [308, 98] width 33 height 30
click at [307, 88] on span "2000" at bounding box center [301, 90] width 11 height 6
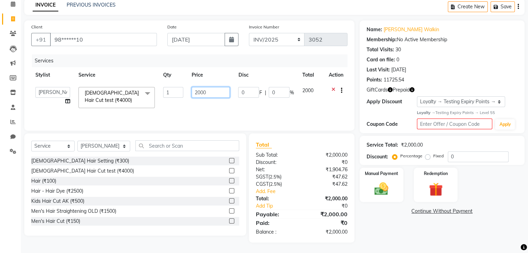
click at [211, 94] on input "2000" at bounding box center [211, 92] width 38 height 11
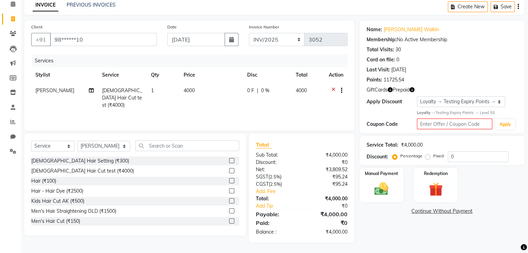
click at [310, 92] on td "4000" at bounding box center [308, 98] width 33 height 30
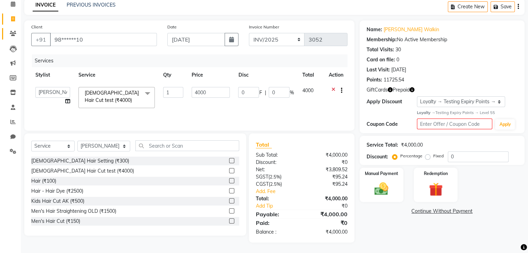
scroll to position [0, 0]
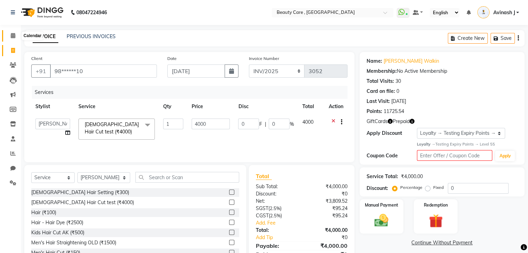
click at [11, 36] on icon at bounding box center [13, 35] width 5 height 5
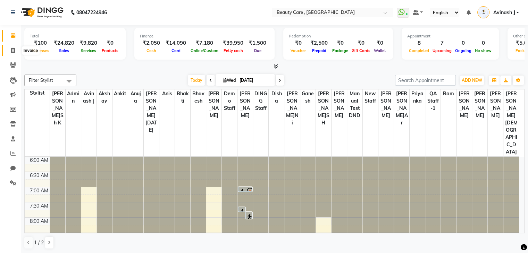
click at [14, 52] on icon at bounding box center [13, 50] width 4 height 5
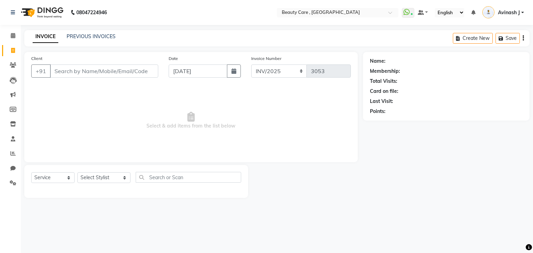
click at [83, 69] on input "Client" at bounding box center [104, 71] width 108 height 13
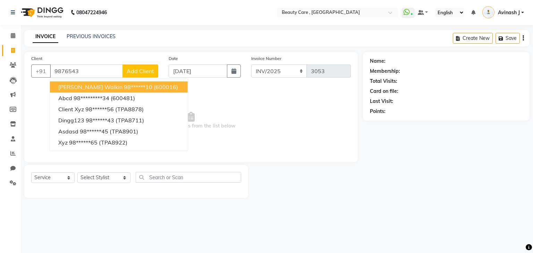
click at [91, 87] on span "Satvik Walkin" at bounding box center [90, 87] width 64 height 7
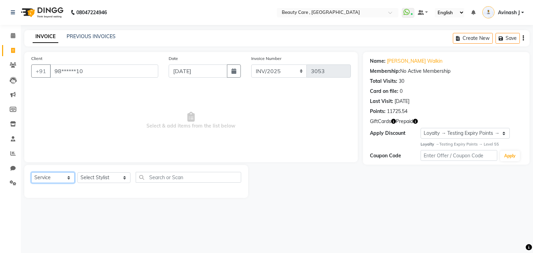
click at [54, 174] on select "Select Service Product Membership Package Voucher Prepaid Gift Card" at bounding box center [52, 178] width 43 height 11
click at [31, 173] on select "Select Service Product Membership Package Voucher Prepaid Gift Card" at bounding box center [52, 178] width 43 height 11
click at [87, 179] on select "Select Stylist Admin Akshay Anis Ankit Anuja Ashvin Avinash Avinash J Avneesh B…" at bounding box center [103, 178] width 53 height 11
click at [77, 173] on select "Select Stylist Admin Akshay Anis Ankit Anuja Ashvin Avinash Avinash J Avneesh B…" at bounding box center [103, 178] width 53 height 11
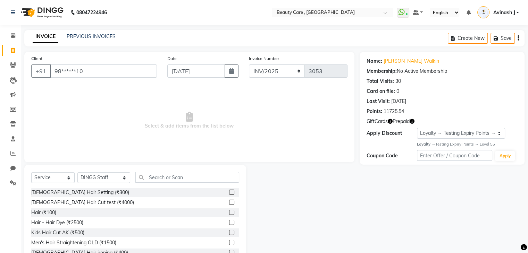
click at [229, 192] on label at bounding box center [231, 192] width 5 height 5
click at [229, 192] on input "checkbox" at bounding box center [231, 193] width 5 height 5
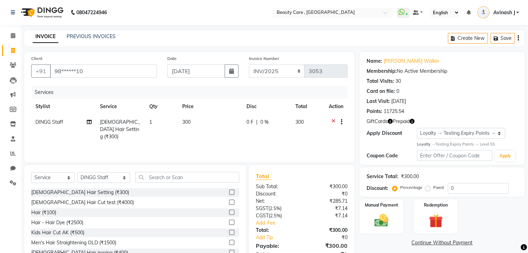
scroll to position [0, 5]
click at [179, 123] on span "300" at bounding box center [181, 122] width 8 height 6
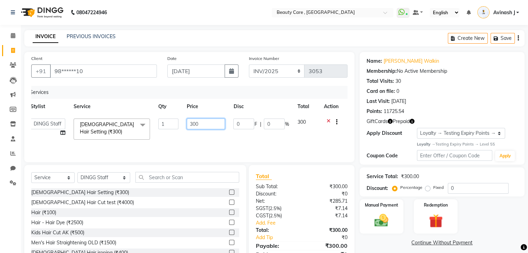
click at [198, 122] on input "300" at bounding box center [206, 124] width 38 height 11
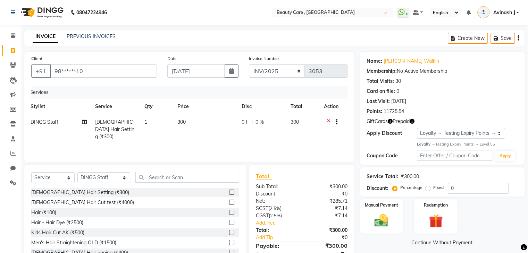
click at [350, 140] on div "Client +91 98******10 Date 01 October 2025 Invoice Number INV/2025 SER-25 INV/2…" at bounding box center [189, 107] width 330 height 110
click at [433, 188] on label "Fixed" at bounding box center [438, 188] width 10 height 6
click at [428, 188] on input "Fixed" at bounding box center [429, 187] width 5 height 5
click at [460, 187] on input "0" at bounding box center [478, 188] width 61 height 11
click at [472, 211] on div "Manual Payment Redemption" at bounding box center [441, 217] width 175 height 35
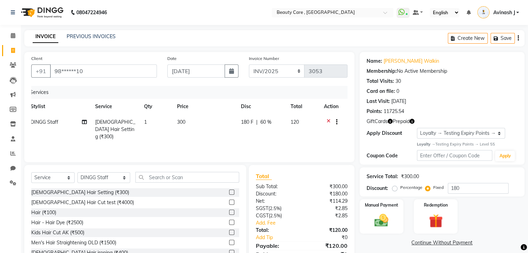
scroll to position [32, 0]
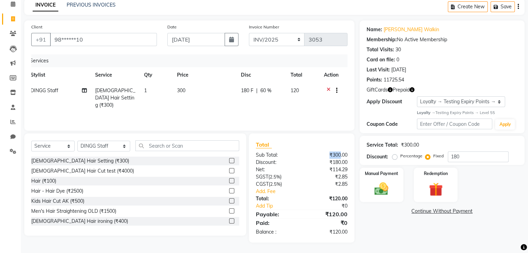
drag, startPoint x: 329, startPoint y: 152, endPoint x: 340, endPoint y: 158, distance: 12.4
click at [340, 158] on div "₹300.00" at bounding box center [327, 155] width 51 height 7
click at [332, 159] on div "₹180.00" at bounding box center [327, 162] width 51 height 7
click at [463, 159] on input "180" at bounding box center [478, 157] width 61 height 11
click at [187, 87] on td "300" at bounding box center [205, 98] width 64 height 30
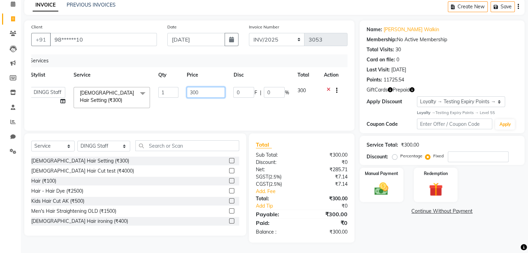
drag, startPoint x: 199, startPoint y: 93, endPoint x: 189, endPoint y: 93, distance: 9.4
click at [189, 93] on input "300" at bounding box center [206, 92] width 38 height 11
click at [241, 125] on div "Client +91 98******10 Date 01 October 2025 Invoice Number INV/2025 SER-25 INV/2…" at bounding box center [189, 75] width 330 height 110
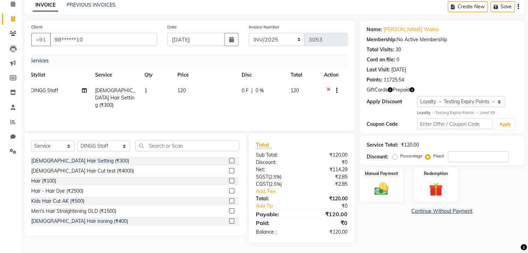
click at [180, 90] on span "120" at bounding box center [181, 90] width 8 height 6
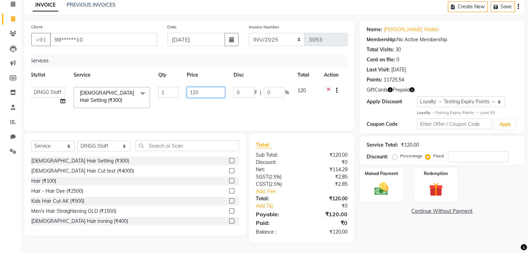
drag, startPoint x: 199, startPoint y: 92, endPoint x: 183, endPoint y: 93, distance: 16.0
click at [183, 93] on td "120" at bounding box center [206, 98] width 47 height 30
click at [355, 132] on div "Client +91 98******10 Date 01 October 2025 Invoice Number INV/2025 SER-25 INV/2…" at bounding box center [189, 131] width 341 height 223
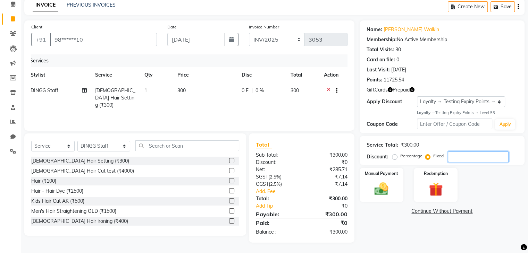
click at [458, 157] on input "number" at bounding box center [478, 157] width 61 height 11
click at [456, 152] on input "number" at bounding box center [478, 157] width 61 height 11
click at [457, 178] on div "Redemption" at bounding box center [435, 185] width 45 height 36
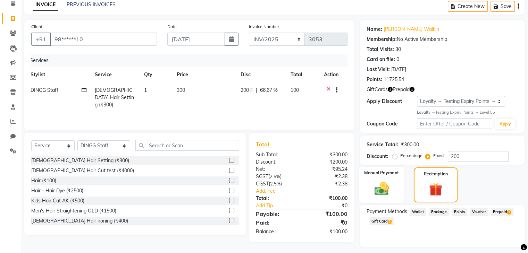
click at [399, 178] on div "Manual Payment" at bounding box center [381, 185] width 45 height 36
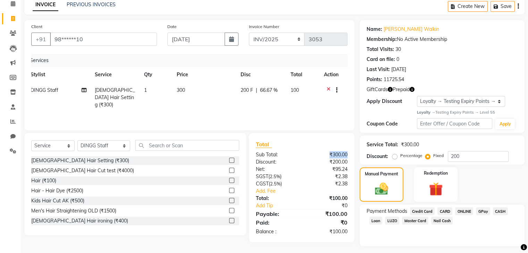
drag, startPoint x: 325, startPoint y: 154, endPoint x: 348, endPoint y: 154, distance: 22.6
click at [348, 154] on div "₹300.00" at bounding box center [327, 154] width 51 height 7
drag, startPoint x: 318, startPoint y: 162, endPoint x: 352, endPoint y: 160, distance: 33.8
click at [352, 160] on div "₹200.00" at bounding box center [327, 162] width 51 height 7
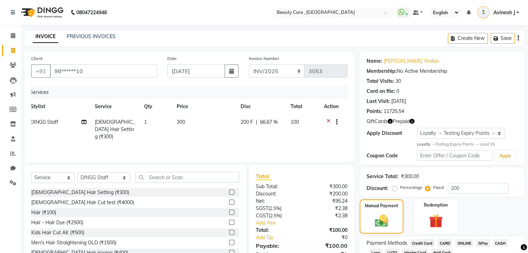
click at [328, 121] on icon at bounding box center [329, 123] width 4 height 9
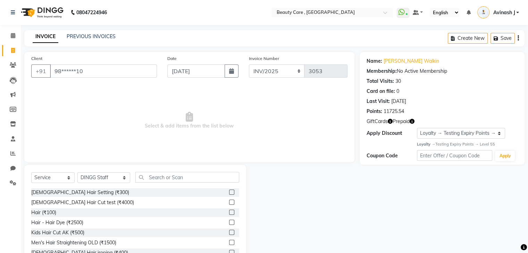
scroll to position [25, 0]
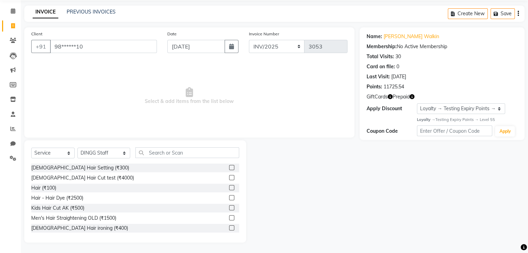
click at [149, 167] on div "Ladies Hair Setting (₹300)" at bounding box center [135, 168] width 208 height 9
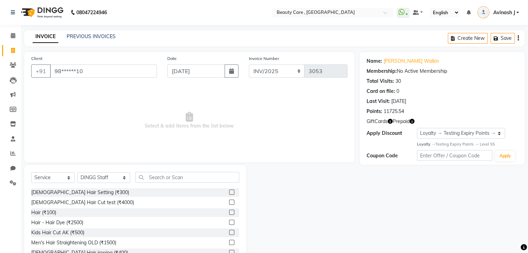
click at [8, 9] on div "08047224946" at bounding box center [59, 12] width 107 height 19
click at [11, 13] on icon at bounding box center [13, 12] width 4 height 5
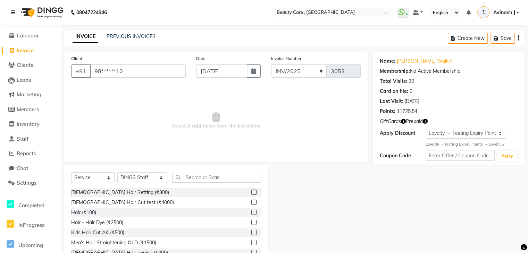
click at [11, 13] on icon at bounding box center [13, 12] width 4 height 5
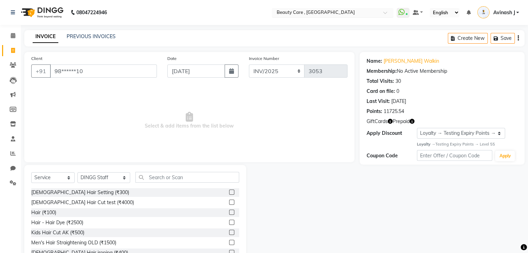
click at [372, 12] on input "text" at bounding box center [325, 13] width 101 height 7
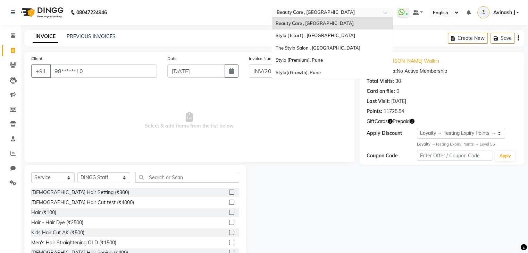
click at [250, 35] on div "INVOICE PREVIOUS INVOICES Create New Save" at bounding box center [274, 38] width 500 height 16
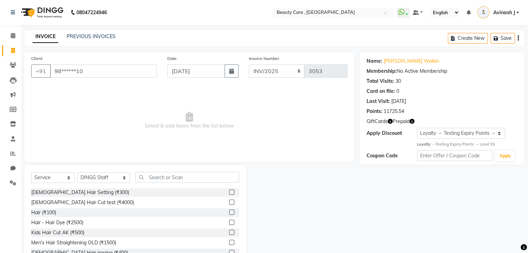
drag, startPoint x: 143, startPoint y: 127, endPoint x: 237, endPoint y: 131, distance: 94.2
click at [237, 131] on span "Select & add items from the list below" at bounding box center [189, 120] width 316 height 69
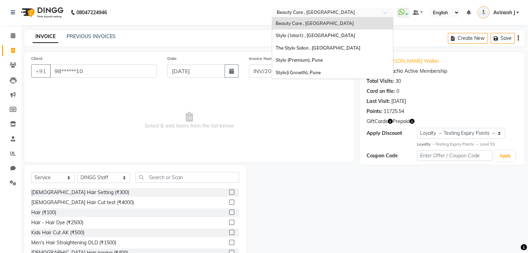
drag, startPoint x: 274, startPoint y: 10, endPoint x: 340, endPoint y: 6, distance: 66.4
click at [340, 6] on nav "08047224946 Select Location × Beauty Care , Kandivali East Beauty Care , Kandiv…" at bounding box center [264, 12] width 528 height 25
click at [209, 39] on div "INVOICE PREVIOUS INVOICES Create New Save" at bounding box center [274, 38] width 500 height 16
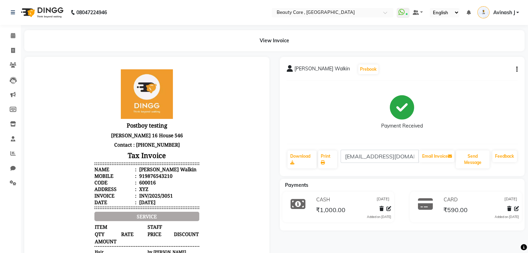
click at [517, 70] on icon "button" at bounding box center [516, 69] width 1 height 0
